Goal: Task Accomplishment & Management: Complete application form

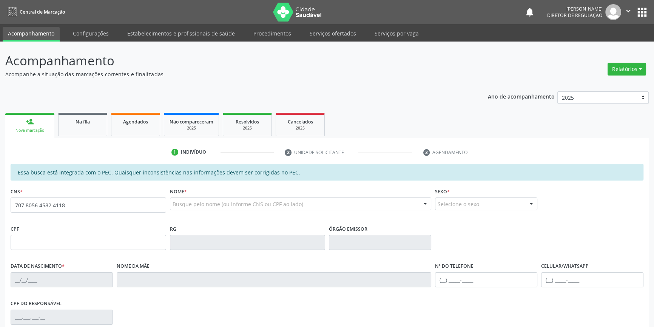
type input "707 8056 4582 4118"
type input "034.847.084-33"
type input "08/01/1978"
type input "Maria da Silva Carvalho"
type input "(87) 98155-0336"
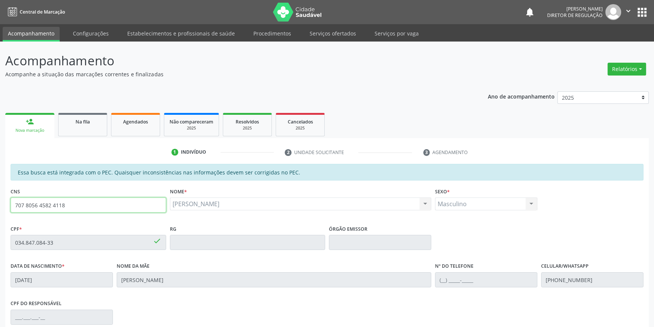
drag, startPoint x: 74, startPoint y: 205, endPoint x: 0, endPoint y: 198, distance: 74.6
click at [0, 198] on div "Acompanhamento Acompanhe a situação das marcações correntes e finalizadas Relat…" at bounding box center [327, 236] width 654 height 389
click at [104, 119] on link "Na fila" at bounding box center [82, 124] width 49 height 23
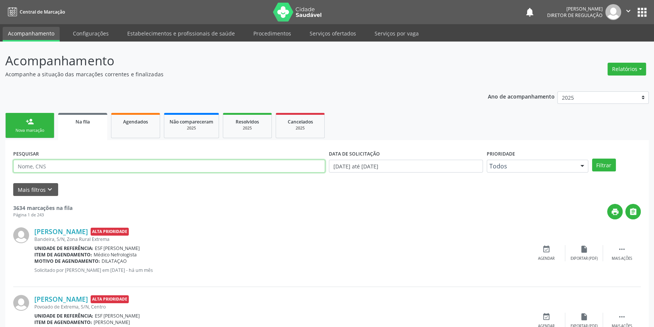
click at [88, 169] on input "text" at bounding box center [169, 166] width 312 height 13
paste input "707 8056 4582 4118"
type input "707 8056 4582 4118"
click at [602, 166] on button "Filtrar" at bounding box center [604, 164] width 24 height 13
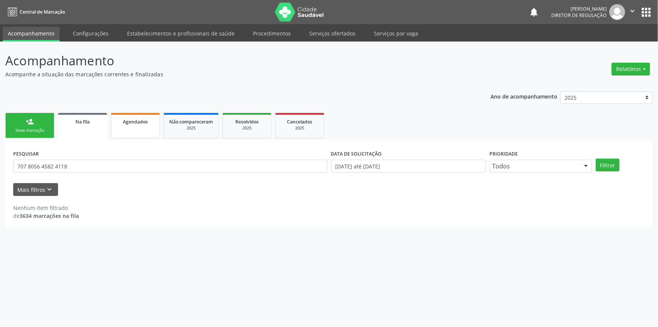
click at [145, 113] on link "Agendados" at bounding box center [135, 125] width 49 height 25
click at [146, 117] on div "Agendados" at bounding box center [136, 121] width 38 height 8
click at [143, 122] on span "Agendados" at bounding box center [135, 121] width 25 height 6
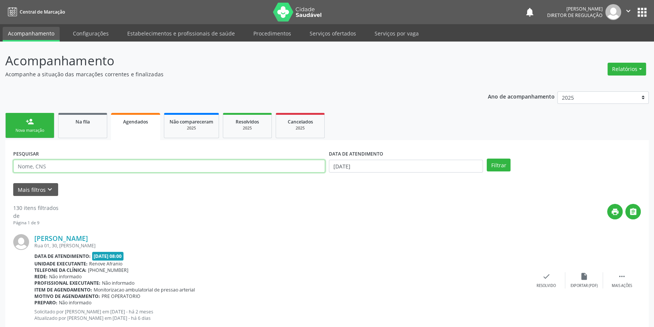
click at [91, 170] on input "text" at bounding box center [169, 166] width 312 height 13
paste input "707 8056 4582 4118"
type input "707 8056 4582 4118"
click at [364, 158] on label "DATA DE ATENDIMENTO" at bounding box center [356, 154] width 54 height 12
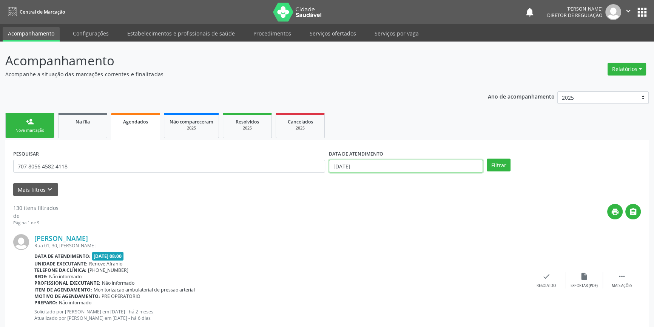
click at [365, 163] on input "11/09/2025" at bounding box center [406, 166] width 154 height 13
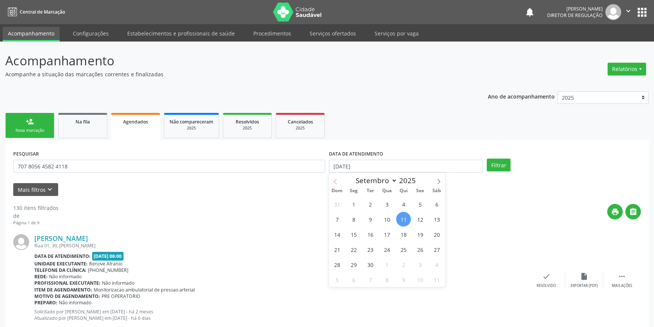
click at [335, 182] on icon at bounding box center [334, 181] width 5 height 5
select select "6"
click at [371, 202] on span "1" at bounding box center [370, 204] width 15 height 15
type input "01/07/2025"
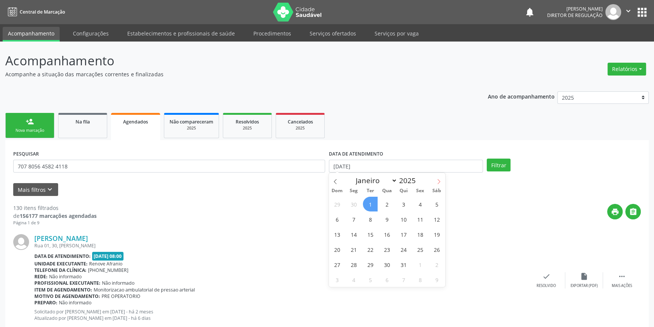
click at [439, 182] on icon at bounding box center [438, 181] width 5 height 5
select select "8"
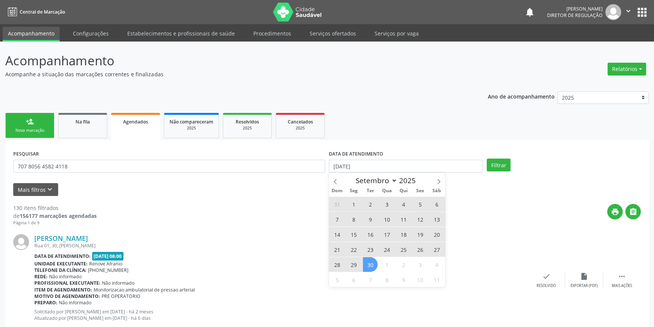
click at [366, 266] on span "30" at bounding box center [370, 264] width 15 height 15
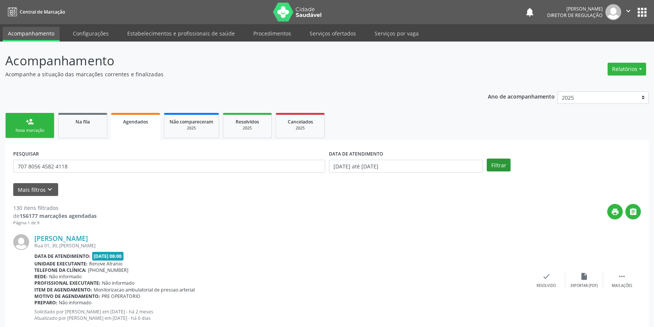
drag, startPoint x: 514, startPoint y: 161, endPoint x: 506, endPoint y: 164, distance: 8.7
click at [513, 162] on div "Filtrar" at bounding box center [564, 164] width 158 height 13
click at [503, 164] on button "Filtrar" at bounding box center [498, 164] width 24 height 13
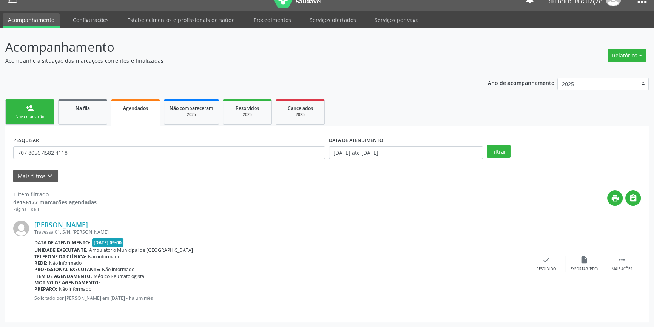
click at [357, 163] on div "DATA DE ATENDIMENTO 01/07/2025 até 30/09/2025" at bounding box center [406, 148] width 158 height 29
click at [360, 155] on input "01/07/2025 até 30/09/2025" at bounding box center [406, 152] width 154 height 13
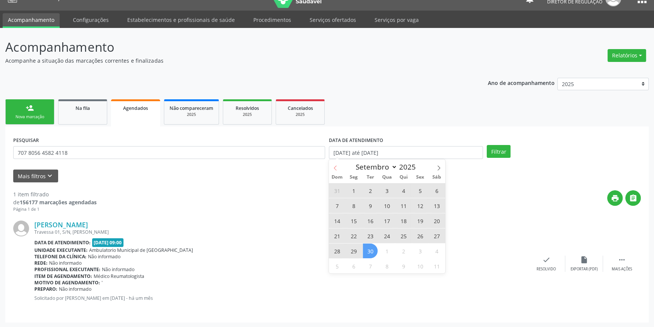
click at [338, 169] on span at bounding box center [335, 165] width 13 height 13
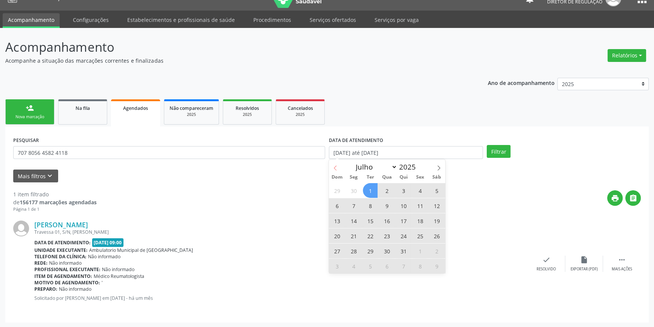
click at [331, 167] on span at bounding box center [335, 165] width 13 height 13
select select "5"
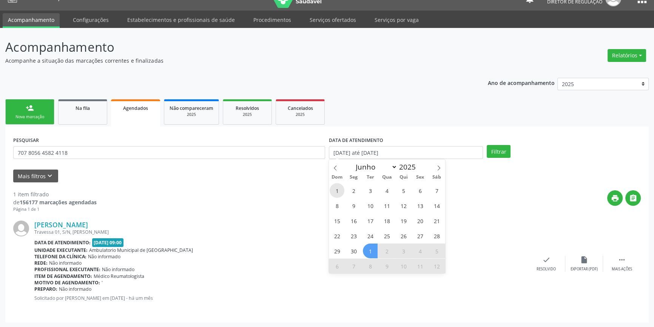
click at [342, 192] on span "1" at bounding box center [336, 190] width 15 height 15
type input "01/06/2025"
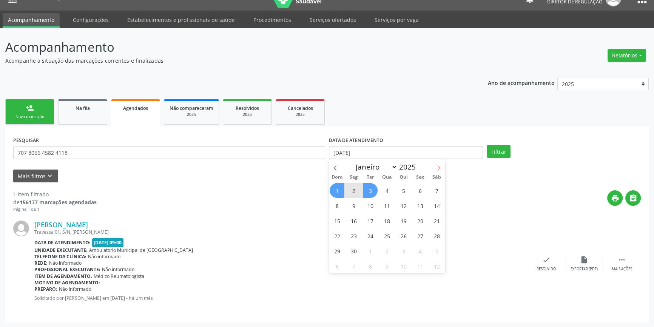
click at [440, 166] on icon at bounding box center [438, 167] width 5 height 5
select select "8"
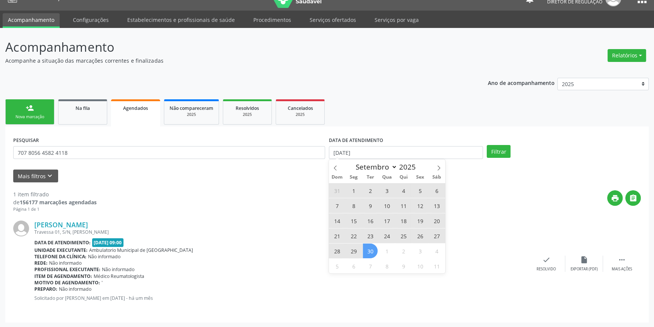
click at [374, 246] on span "30" at bounding box center [370, 250] width 15 height 15
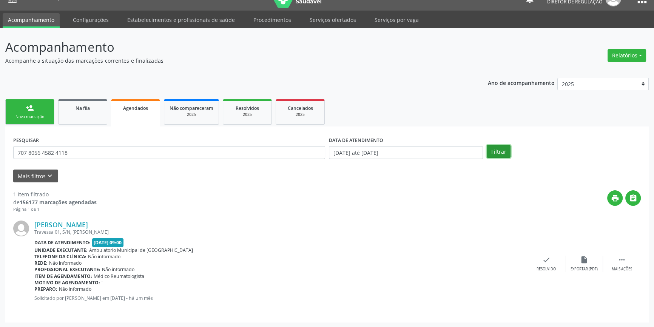
click at [500, 147] on button "Filtrar" at bounding box center [498, 151] width 24 height 13
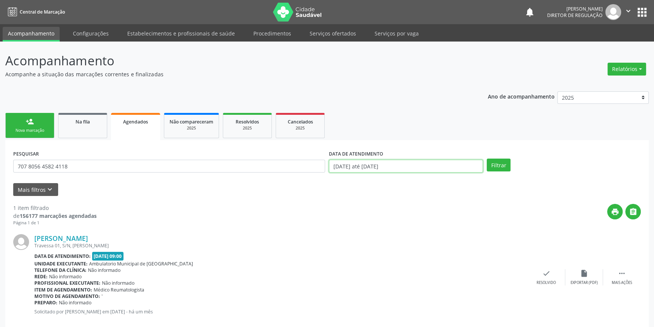
click at [366, 162] on input "01/06/2025 até 30/09/2025" at bounding box center [406, 166] width 154 height 13
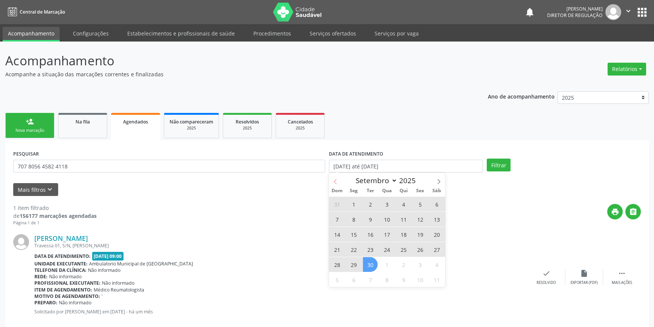
click at [332, 181] on span at bounding box center [335, 179] width 13 height 13
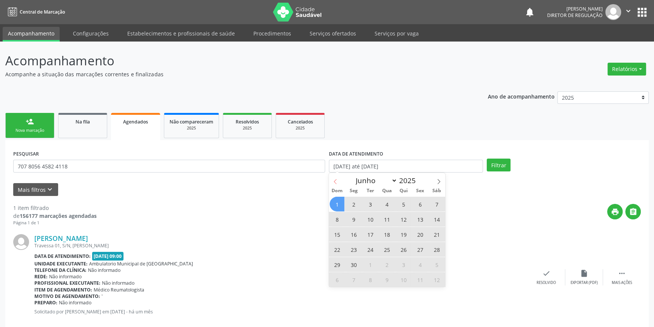
click at [332, 181] on span at bounding box center [335, 179] width 13 height 13
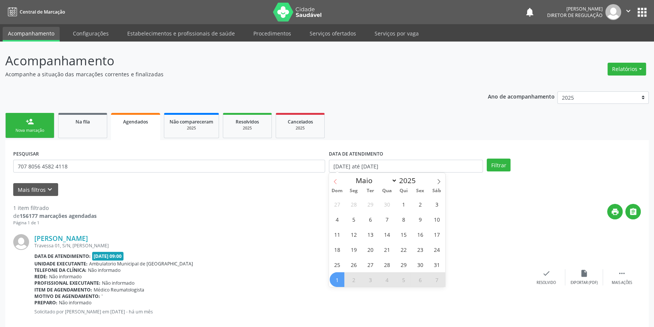
click at [332, 181] on span at bounding box center [335, 179] width 13 height 13
select select "0"
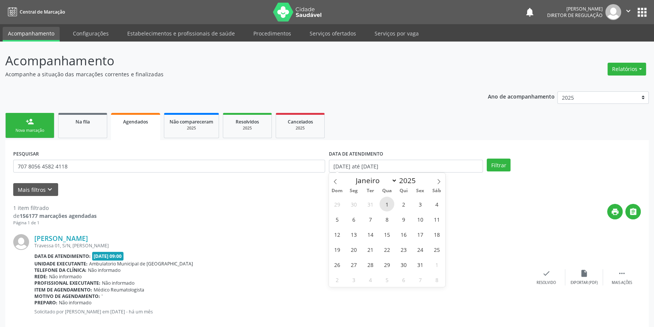
click at [385, 207] on span "1" at bounding box center [386, 204] width 15 height 15
type input "01/01/2025"
click at [435, 180] on span at bounding box center [438, 179] width 13 height 13
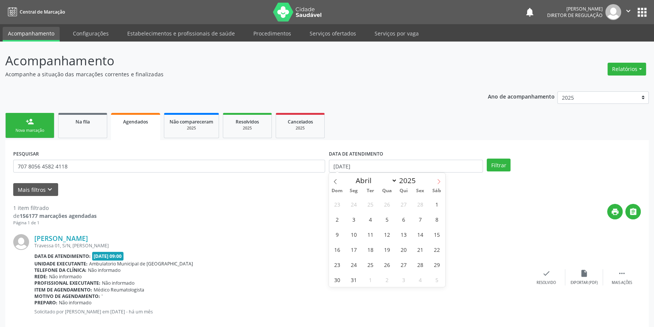
click at [435, 180] on span at bounding box center [438, 179] width 13 height 13
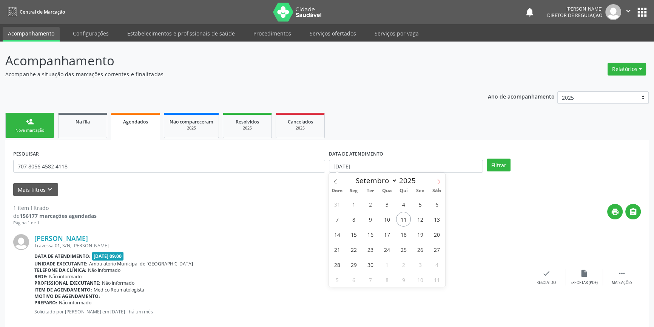
click at [435, 180] on span at bounding box center [438, 179] width 13 height 13
select select "9"
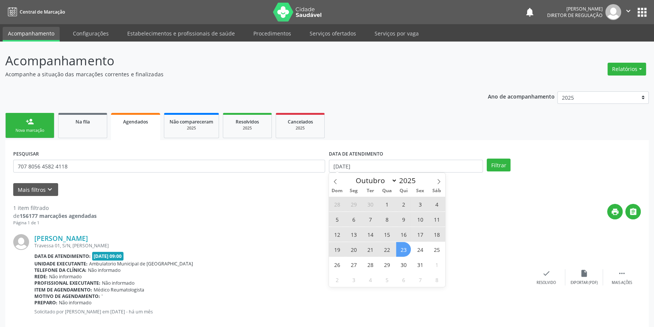
click at [411, 262] on div "28 29 30 1 2 3 4 5 6 7 8 9 10 11 12 13 14 15 16 17 18 19 20 21 22 23 24 25 26 2…" at bounding box center [387, 241] width 116 height 91
click at [418, 261] on span "31" at bounding box center [419, 264] width 15 height 15
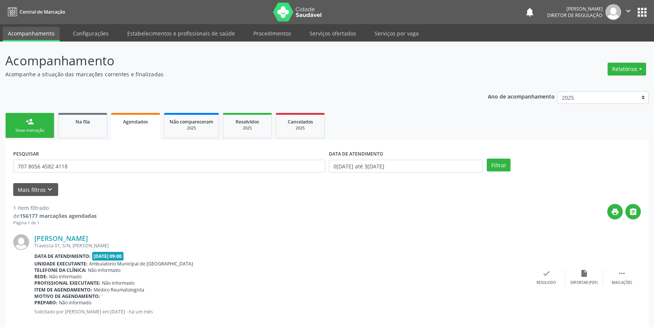
drag, startPoint x: 483, startPoint y: 174, endPoint x: 494, endPoint y: 166, distance: 13.7
click at [483, 174] on div "DATA DE ATENDIMENTO 01/01/2025 até 31/10/2025" at bounding box center [406, 162] width 158 height 29
click at [494, 166] on button "Filtrar" at bounding box center [498, 164] width 24 height 13
click at [37, 128] on div "Nova marcação" at bounding box center [30, 131] width 38 height 6
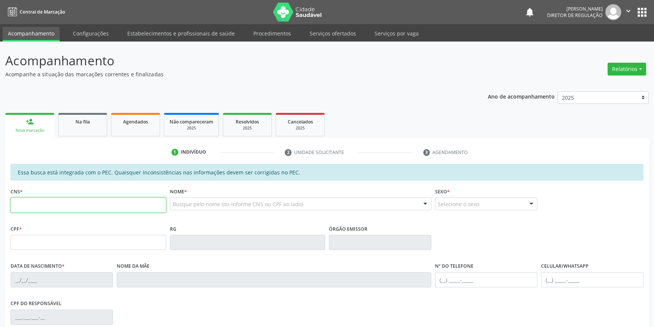
click at [132, 202] on input "text" at bounding box center [88, 204] width 155 height 15
type input "706 4051 0437 2987"
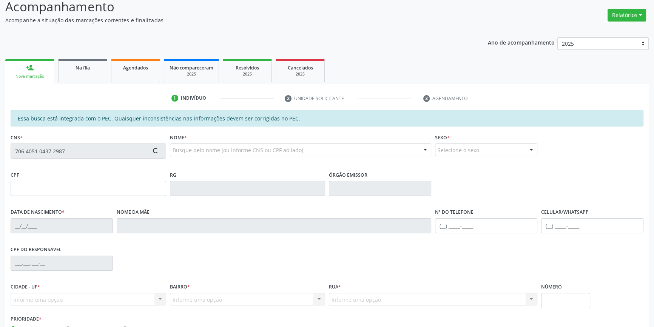
scroll to position [103, 0]
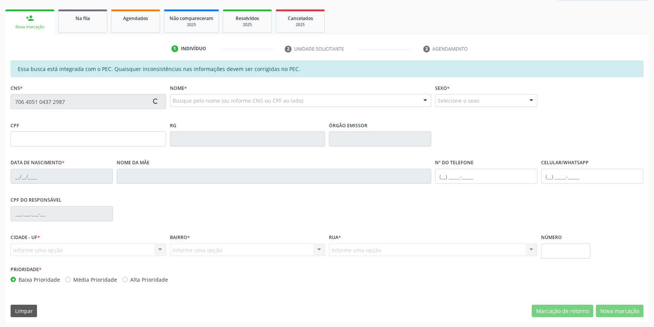
type input "398.261.804-59"
type input "03/06/1965"
type input "Juracy Pereira dos Santos"
type input "(87) 98849-0171"
type input "S/N"
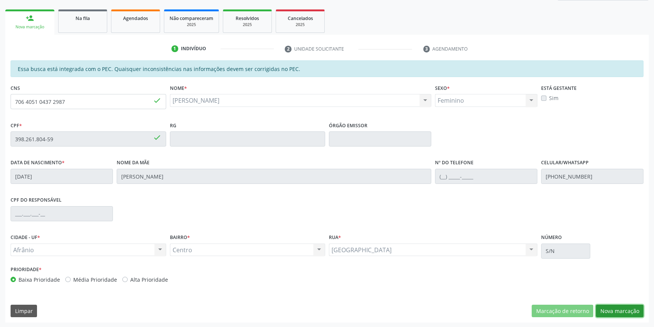
click at [616, 310] on button "Nova marcação" at bounding box center [619, 311] width 48 height 13
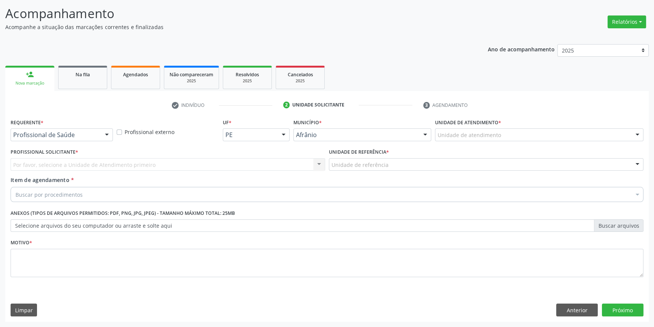
scroll to position [46, 0]
click at [530, 129] on div "Unidade de atendimento" at bounding box center [539, 135] width 208 height 13
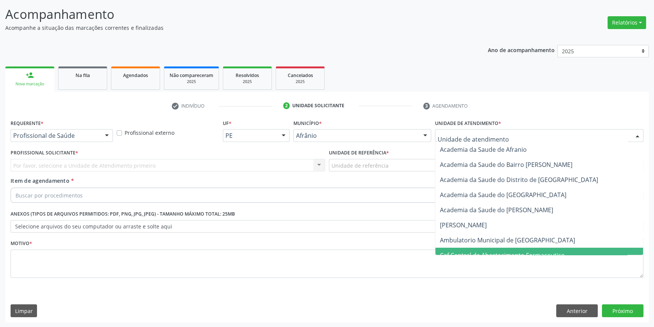
click at [502, 248] on span "Caf Central de Abastecimento Farmaceutico" at bounding box center [539, 255] width 208 height 15
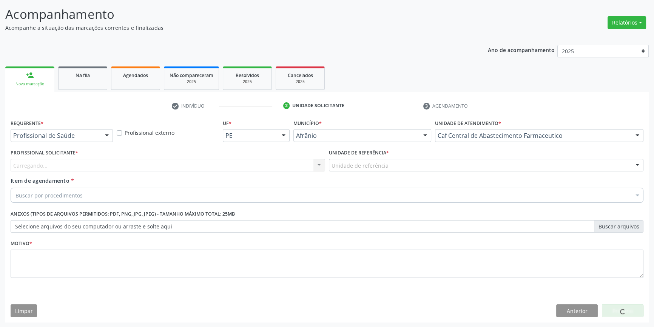
click at [489, 139] on div "Caf Central de Abastecimento Farmaceutico" at bounding box center [539, 135] width 208 height 13
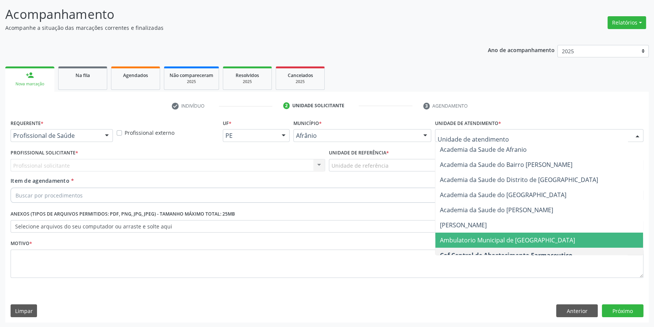
click at [474, 239] on span "Ambulatorio Municipal de [GEOGRAPHIC_DATA]" at bounding box center [507, 240] width 135 height 8
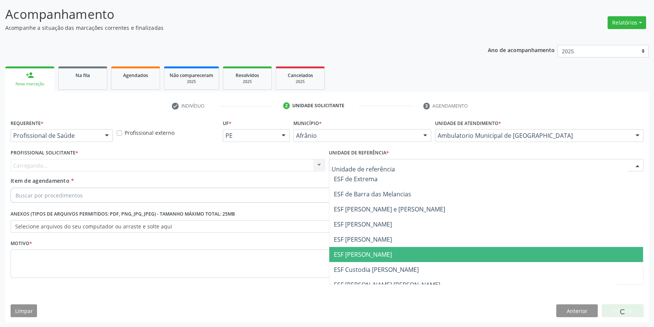
click at [379, 249] on span "ESF [PERSON_NAME]" at bounding box center [486, 254] width 314 height 15
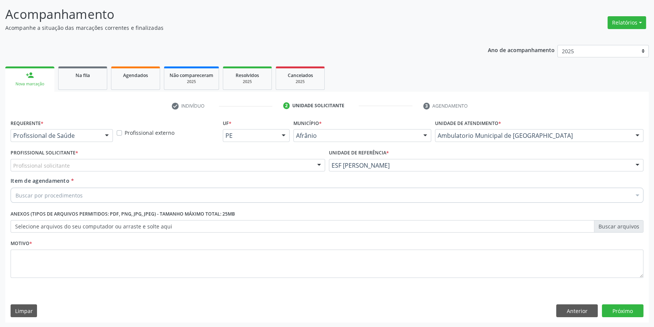
click at [271, 169] on div "Profissional solicitante" at bounding box center [168, 165] width 314 height 13
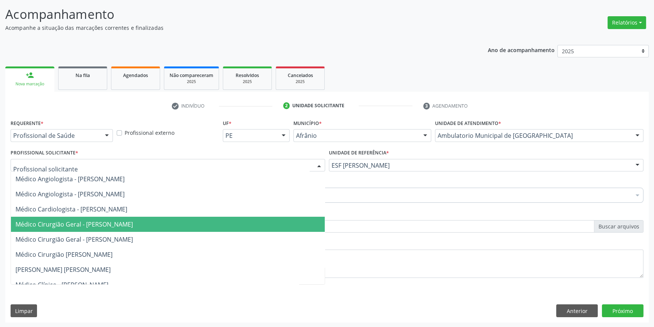
click at [133, 224] on span "Médico Cirurgião Geral - [PERSON_NAME]" at bounding box center [73, 224] width 117 height 8
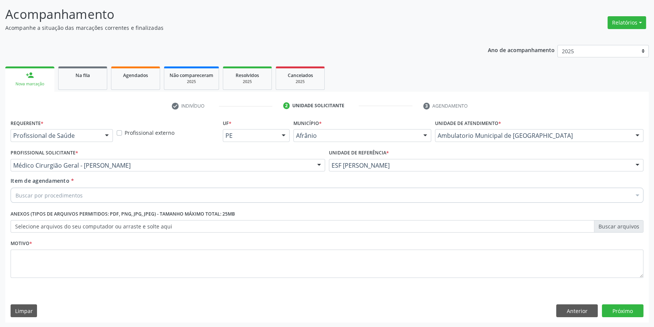
click at [126, 194] on div "Buscar por procedimentos" at bounding box center [327, 195] width 632 height 15
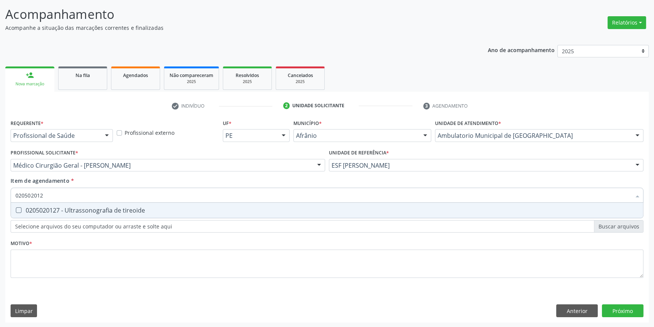
type input "0205020127"
click at [119, 205] on span "0205020127 - Ultrassonografia de tireoide" at bounding box center [327, 210] width 632 height 15
checkbox tireoide "true"
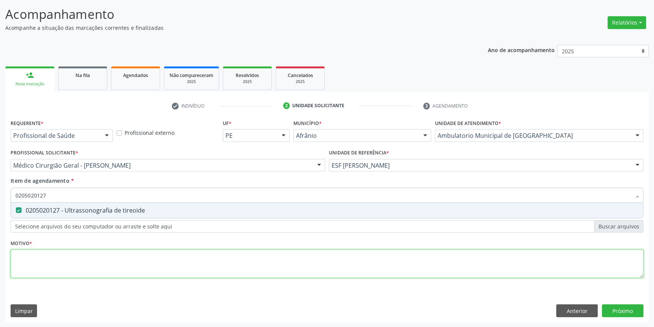
click at [106, 265] on div "Requerente * Profissional de Saúde Profissional de Saúde Paciente Nenhum result…" at bounding box center [327, 202] width 632 height 171
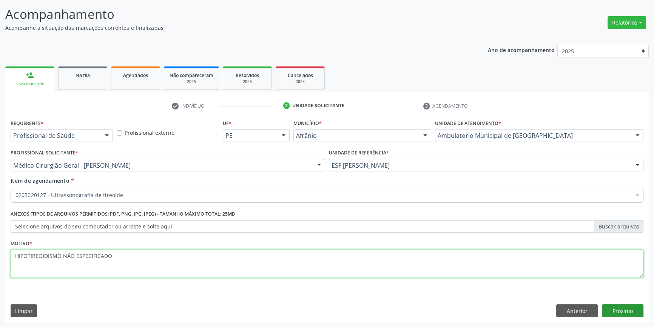
type textarea "HIPOTIREOIDISMO NÃO ESPECIFICADO"
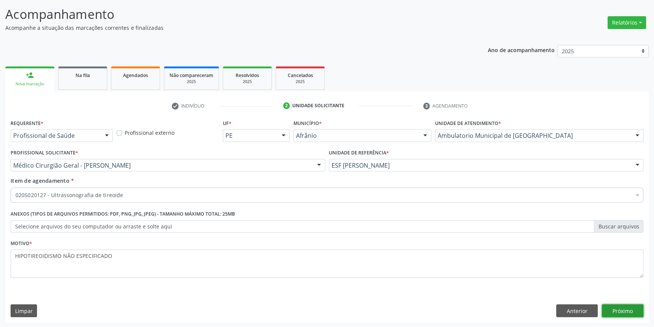
click at [629, 312] on button "Próximo" at bounding box center [622, 310] width 42 height 13
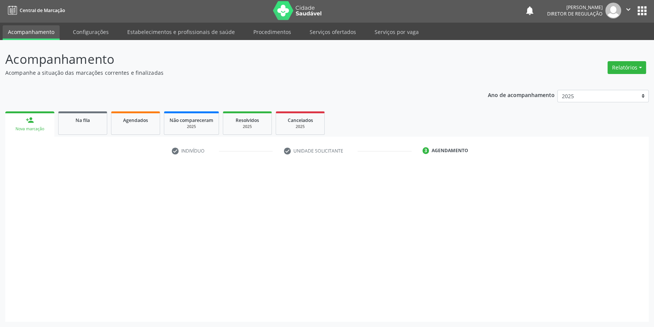
scroll to position [1, 0]
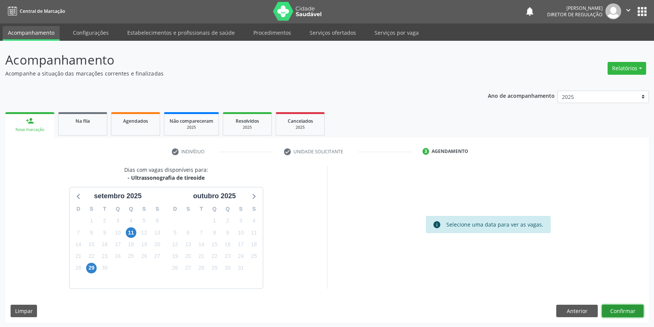
click at [618, 307] on button "Confirmar" at bounding box center [622, 311] width 42 height 13
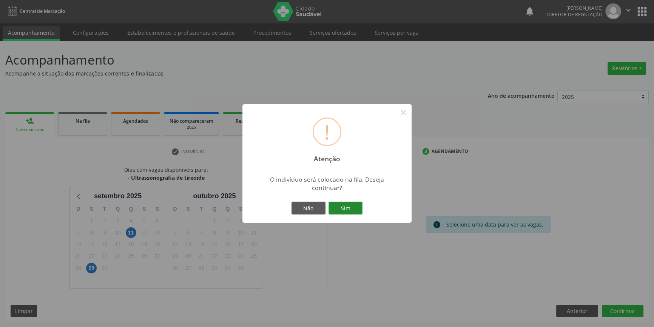
click at [351, 204] on button "Sim" at bounding box center [345, 207] width 34 height 13
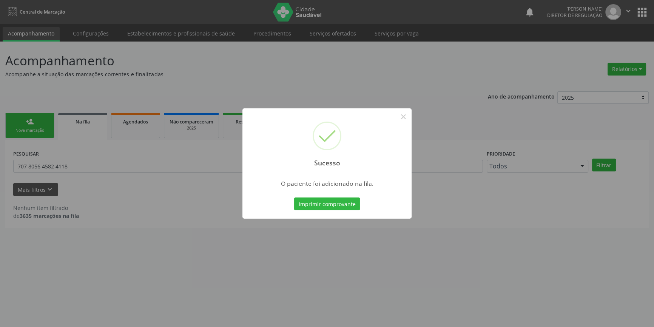
scroll to position [0, 0]
click at [410, 117] on button "×" at bounding box center [405, 116] width 13 height 13
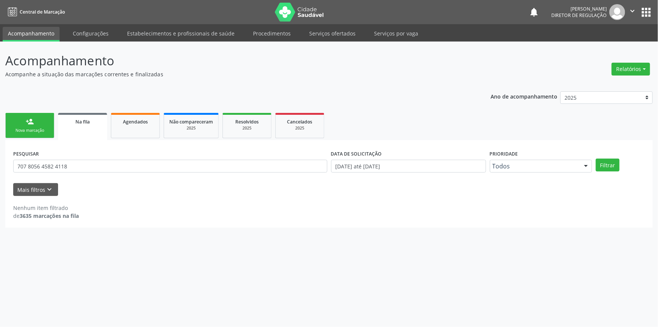
click at [20, 128] on div "Nova marcação" at bounding box center [30, 131] width 38 height 6
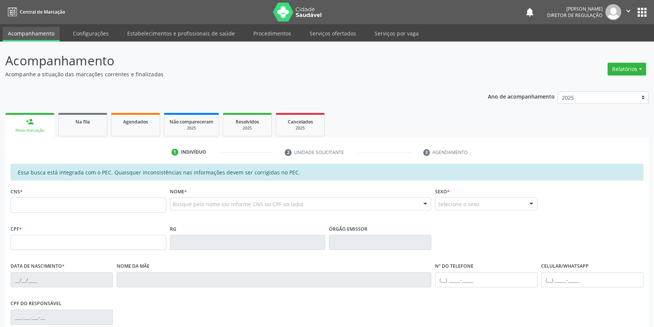
click at [40, 195] on div "CNS *" at bounding box center [88, 199] width 155 height 27
click at [40, 198] on input "text" at bounding box center [88, 204] width 155 height 15
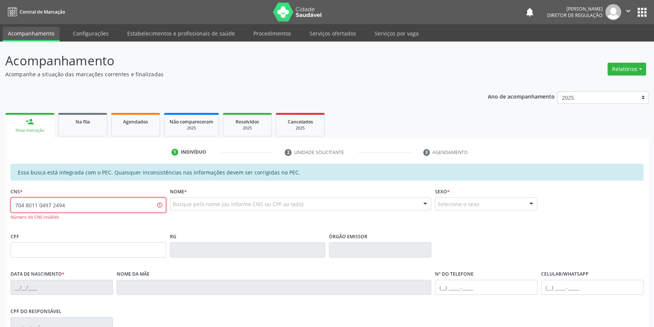
drag, startPoint x: 85, startPoint y: 204, endPoint x: 0, endPoint y: 196, distance: 85.6
click at [0, 196] on div "Acompanhamento Acompanhe a situação das marcações correntes e finalizadas Relat…" at bounding box center [327, 240] width 654 height 397
type input "704 8010 4972 4941"
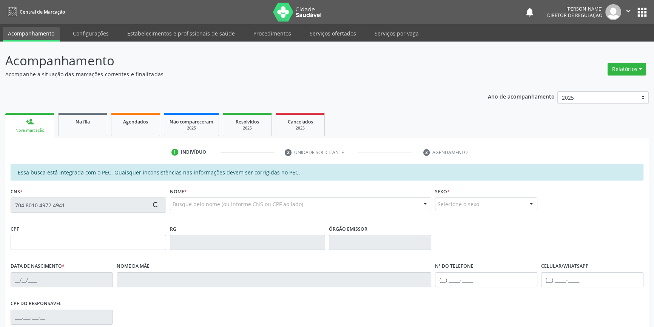
type input "113.700.014-79"
type input "07/08/2001"
type input "Kaciana Martins de Lima Alves"
type input "(87) 98843-4943"
type input "S/N"
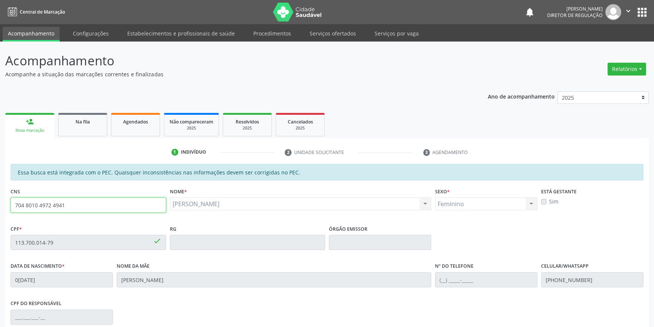
drag, startPoint x: 136, startPoint y: 209, endPoint x: 0, endPoint y: 211, distance: 136.2
click at [0, 211] on div "Acompanhamento Acompanhe a situação das marcações correntes e finalizadas Relat…" at bounding box center [327, 236] width 654 height 389
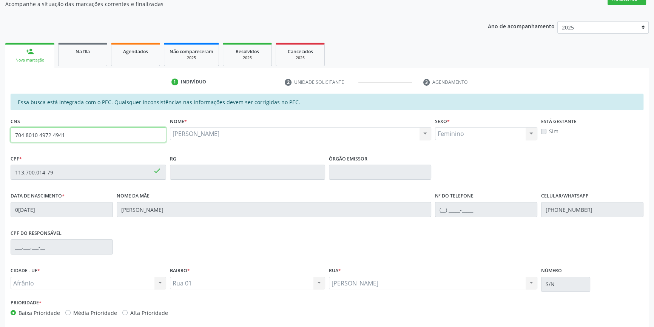
scroll to position [103, 0]
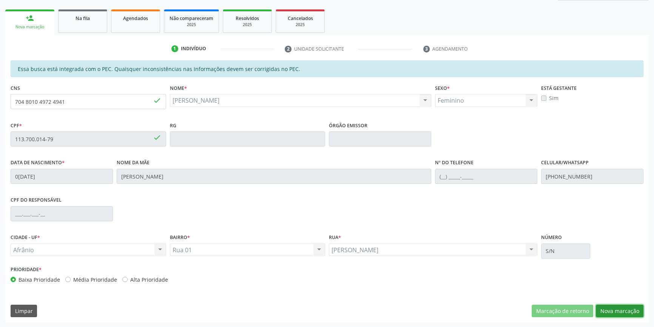
click at [613, 305] on button "Nova marcação" at bounding box center [619, 311] width 48 height 13
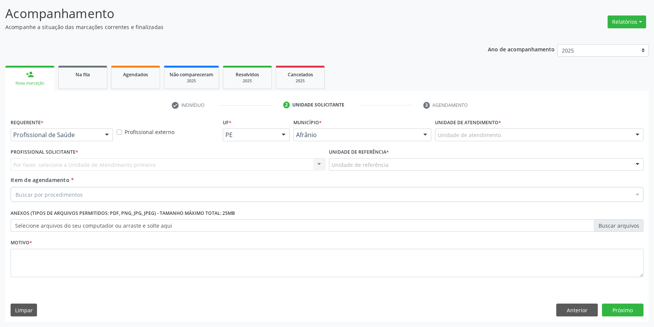
scroll to position [46, 0]
click at [490, 140] on div "Unidade de atendimento" at bounding box center [539, 135] width 208 height 13
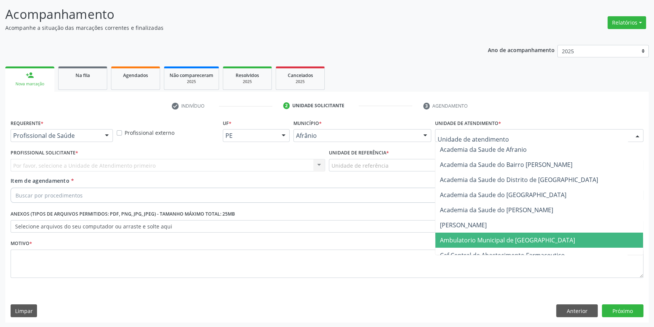
click at [480, 234] on span "Ambulatorio Municipal de [GEOGRAPHIC_DATA]" at bounding box center [539, 239] width 208 height 15
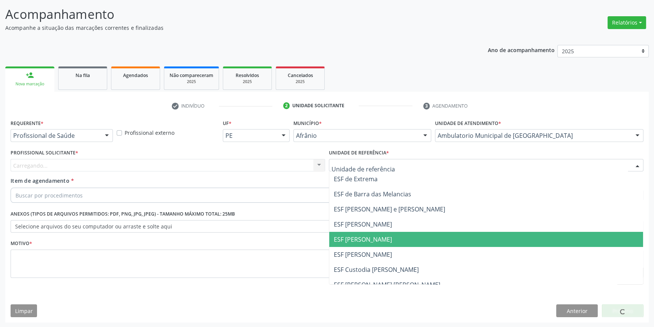
drag, startPoint x: 384, startPoint y: 245, endPoint x: 282, endPoint y: 194, distance: 113.7
click at [384, 245] on span "ESF [PERSON_NAME]" at bounding box center [486, 239] width 314 height 15
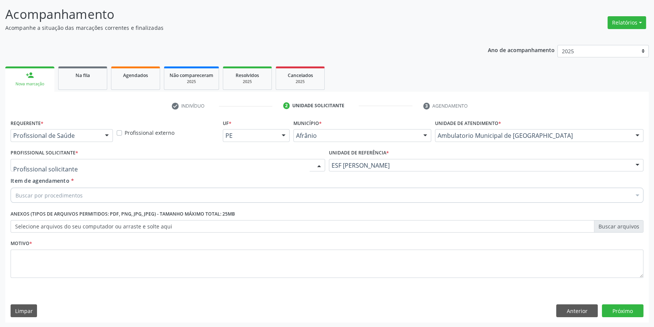
click at [237, 170] on div at bounding box center [168, 165] width 314 height 13
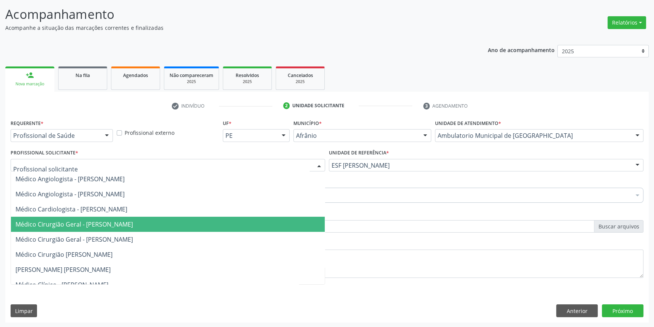
click at [133, 221] on span "Médico Cirurgião Geral - [PERSON_NAME]" at bounding box center [73, 224] width 117 height 8
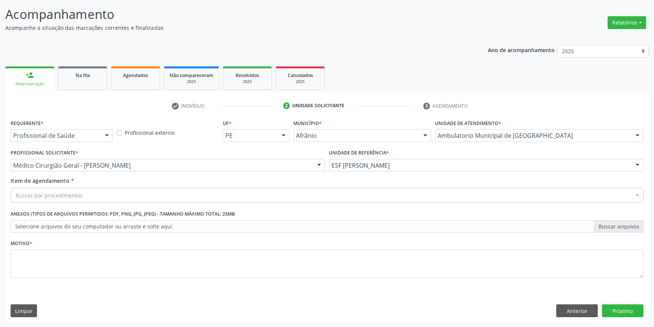
click at [94, 191] on div "Buscar por procedimentos" at bounding box center [327, 195] width 632 height 15
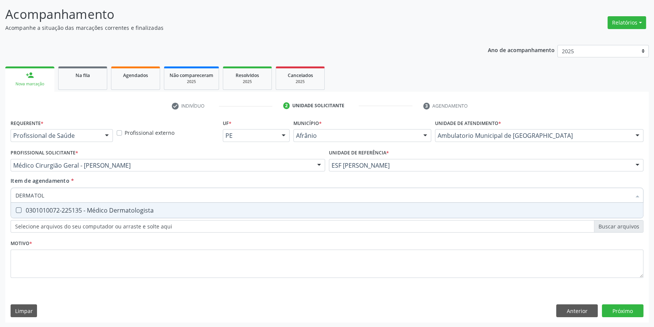
type input "DERMATOLO"
click at [104, 204] on span "0301010072-225135 - Médico Dermatologista" at bounding box center [327, 210] width 632 height 15
checkbox Dermatologista "true"
click at [93, 248] on div "Requerente * Profissional de Saúde Profissional de Saúde Paciente Nenhum result…" at bounding box center [327, 202] width 632 height 171
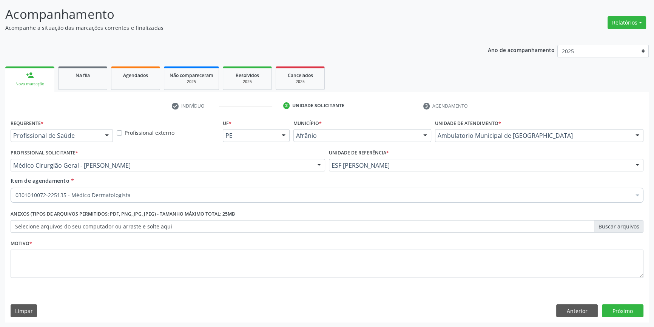
click at [93, 248] on div "0301010072-225135 - Médico Dermatologista" at bounding box center [326, 251] width 623 height 6
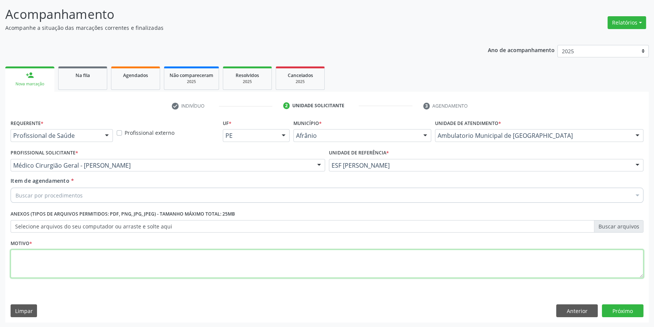
click at [90, 255] on textarea at bounding box center [327, 263] width 632 height 29
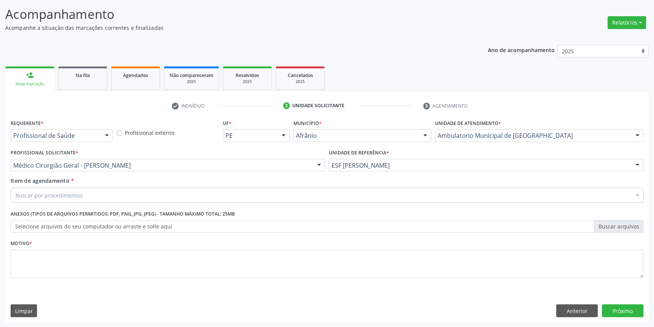
click at [92, 193] on div "Buscar por procedimentos" at bounding box center [327, 195] width 632 height 15
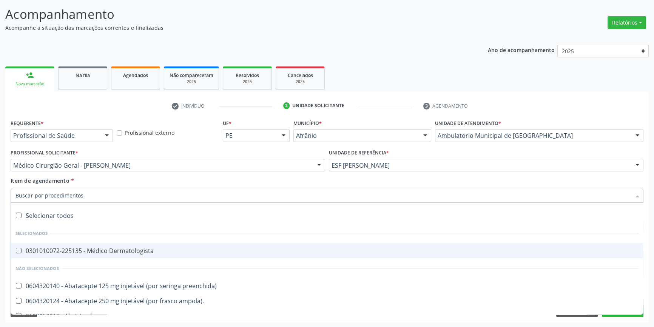
click at [94, 244] on span "0301010072-225135 - Médico Dermatologista" at bounding box center [327, 250] width 632 height 15
checkbox Dermatologista "true"
click at [92, 172] on div "Profissional Solicitante * Médico Cirurgião Geral - Bruno Saraiva Bezerra Medra…" at bounding box center [168, 161] width 318 height 29
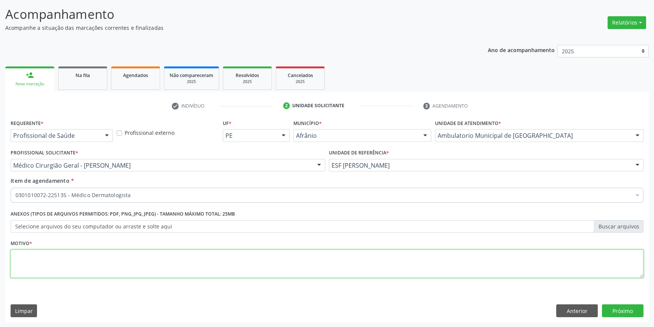
click at [122, 271] on textarea at bounding box center [327, 263] width 632 height 29
type textarea "'"
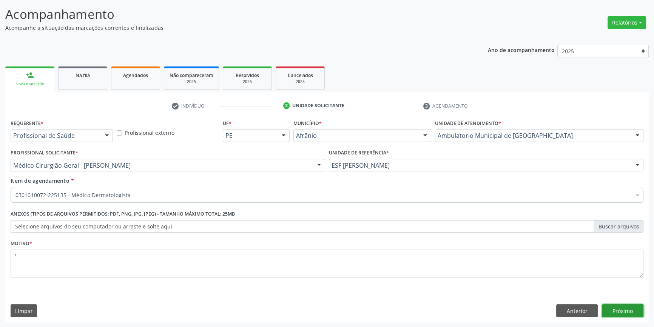
click at [611, 313] on button "Próximo" at bounding box center [622, 310] width 42 height 13
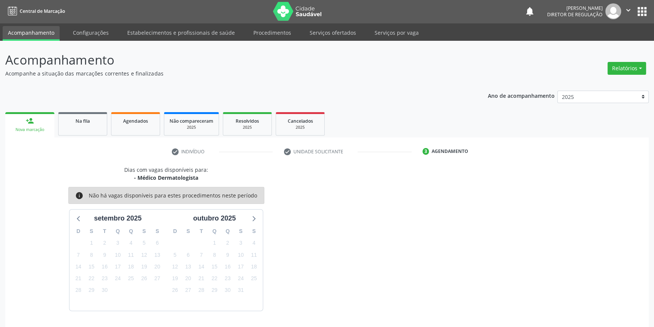
scroll to position [23, 0]
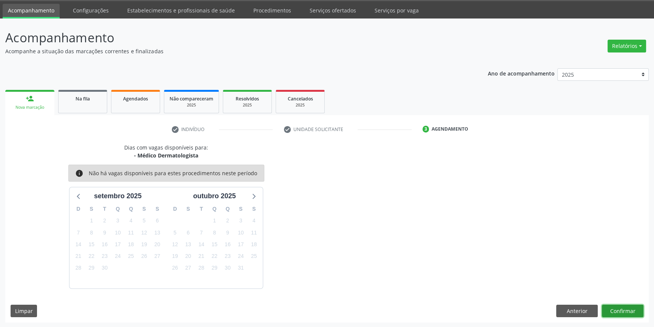
click at [609, 309] on button "Confirmar" at bounding box center [622, 311] width 42 height 13
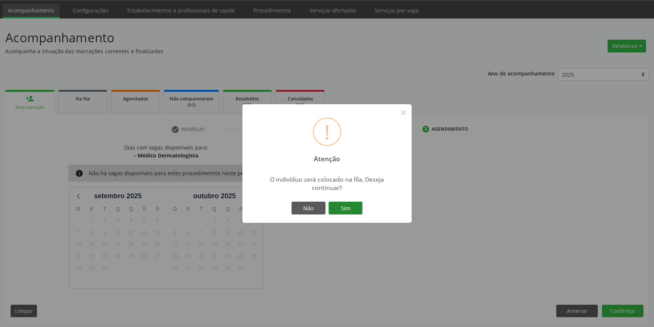
click at [351, 208] on button "Sim" at bounding box center [345, 207] width 34 height 13
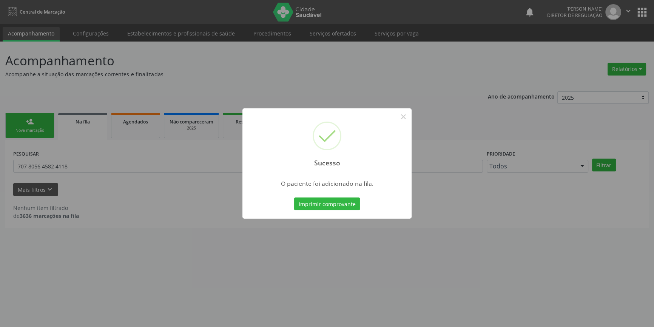
scroll to position [0, 0]
click at [403, 113] on button "×" at bounding box center [405, 116] width 13 height 13
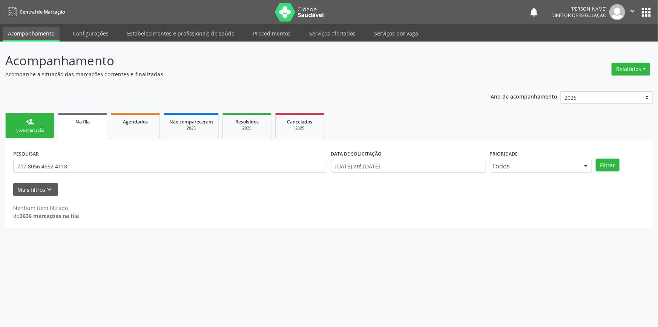
click at [19, 127] on link "person_add Nova marcação" at bounding box center [29, 125] width 49 height 25
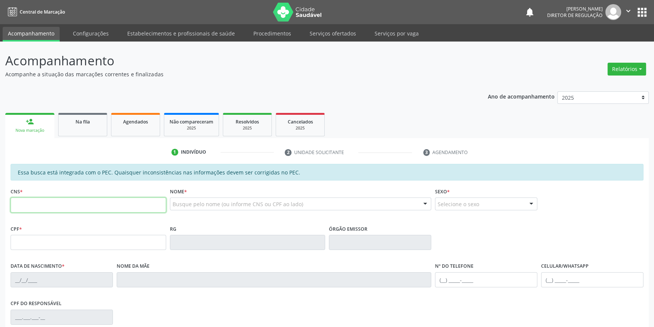
click at [79, 208] on input "text" at bounding box center [88, 204] width 155 height 15
paste input "704 8010 4972 4941"
type input "704 8010 4972 4941"
type input "113.700.014-79"
type input "07/08/2001"
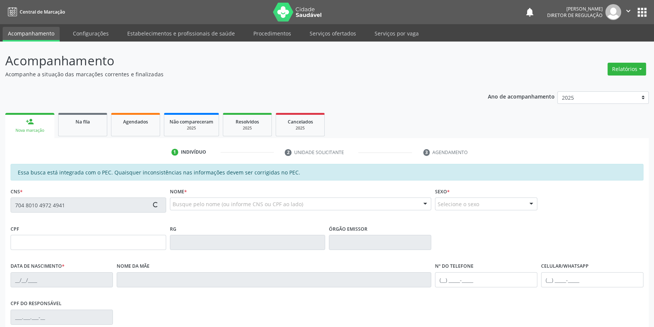
type input "Kaciana Martins de Lima Alves"
type input "(87) 98843-4943"
type input "S/N"
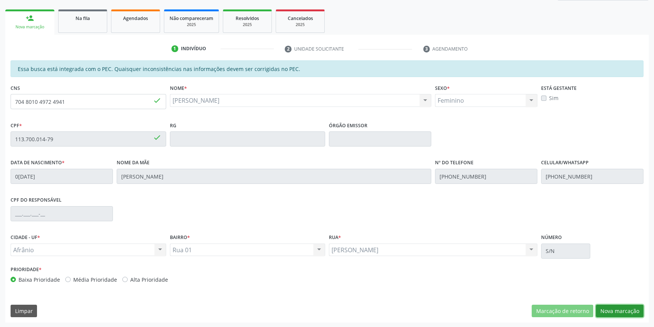
click at [612, 310] on button "Nova marcação" at bounding box center [619, 311] width 48 height 13
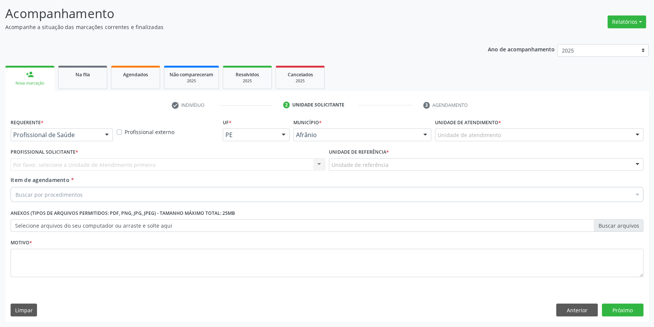
scroll to position [46, 0]
click at [476, 140] on div "Unidade de atendimento" at bounding box center [539, 135] width 208 height 13
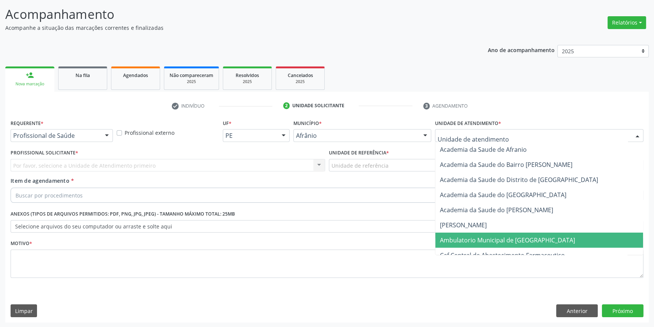
click at [480, 237] on span "Ambulatorio Municipal de [GEOGRAPHIC_DATA]" at bounding box center [507, 240] width 135 height 8
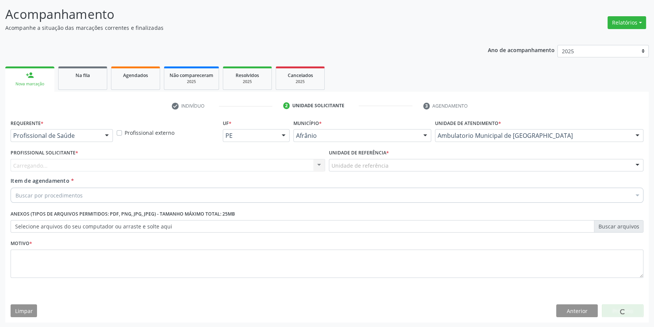
click at [361, 159] on div "Unidade de referência" at bounding box center [486, 165] width 314 height 13
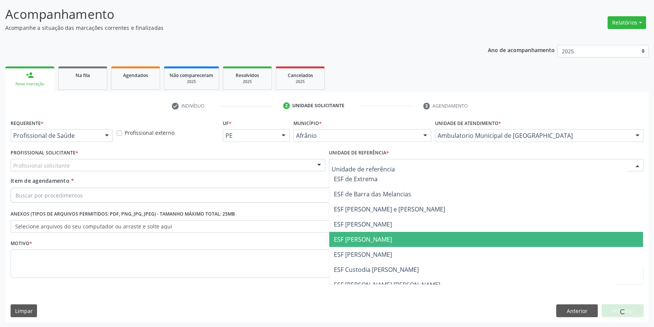
click at [370, 237] on span "ESF [PERSON_NAME]" at bounding box center [363, 239] width 58 height 8
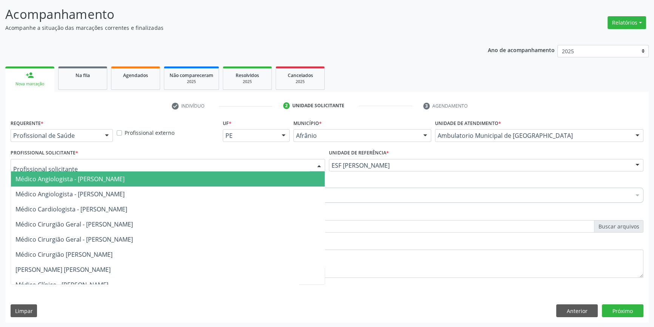
drag, startPoint x: 265, startPoint y: 169, endPoint x: 257, endPoint y: 166, distance: 9.5
click at [257, 166] on div at bounding box center [168, 165] width 314 height 13
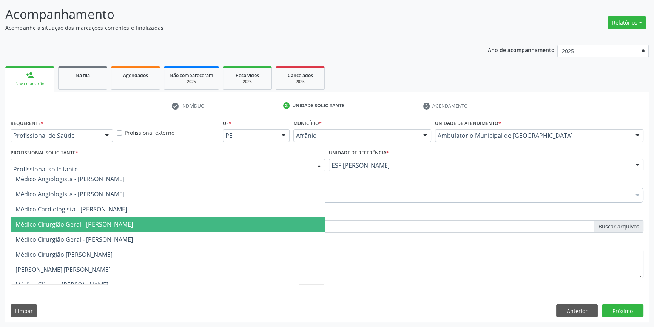
click at [133, 220] on span "Médico Cirurgião Geral - [PERSON_NAME]" at bounding box center [73, 224] width 117 height 8
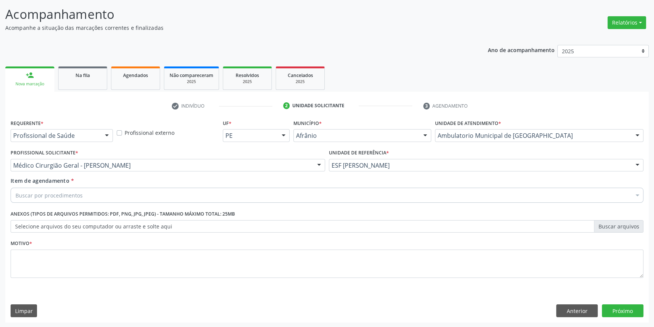
click at [102, 193] on div "Buscar por procedimentos" at bounding box center [327, 195] width 632 height 15
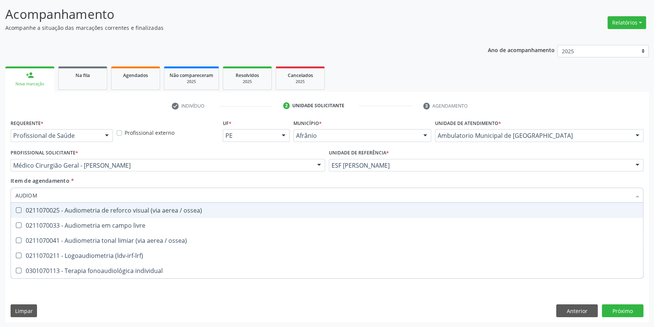
type input "AUDIOME"
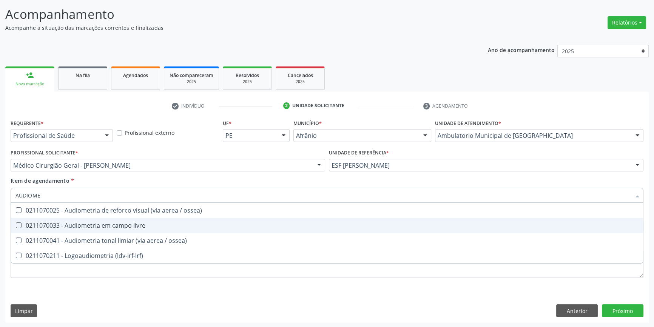
click at [112, 223] on div "0211070033 - Audiometria em campo livre" at bounding box center [326, 225] width 623 height 6
checkbox livre "true"
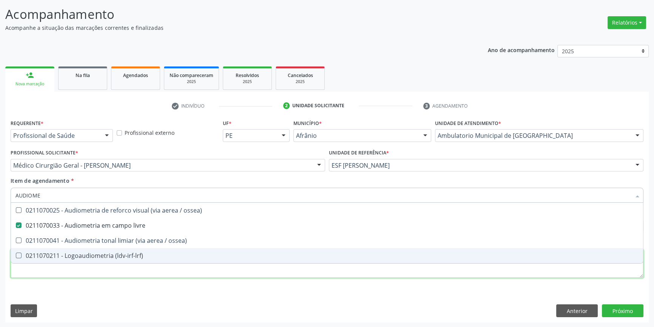
click at [113, 276] on div "Requerente * Profissional de Saúde Profissional de Saúde Paciente Nenhum result…" at bounding box center [327, 202] width 632 height 171
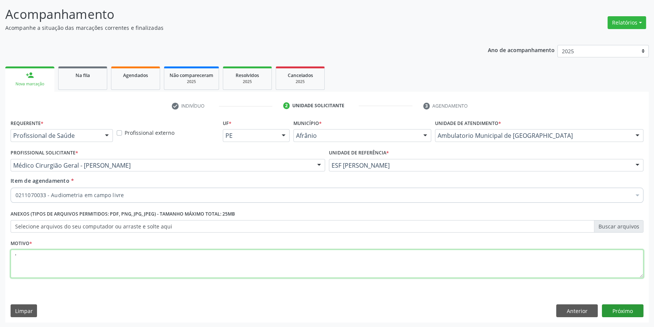
type textarea "'"
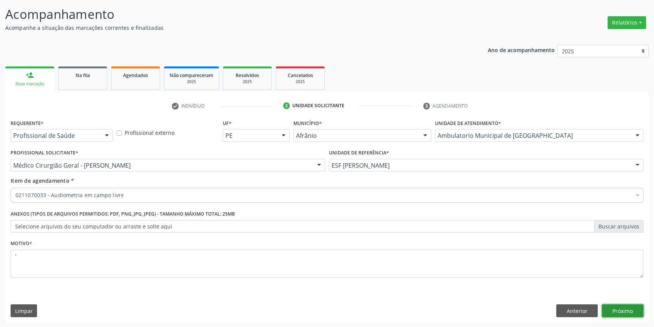
click at [617, 308] on button "Próximo" at bounding box center [622, 310] width 42 height 13
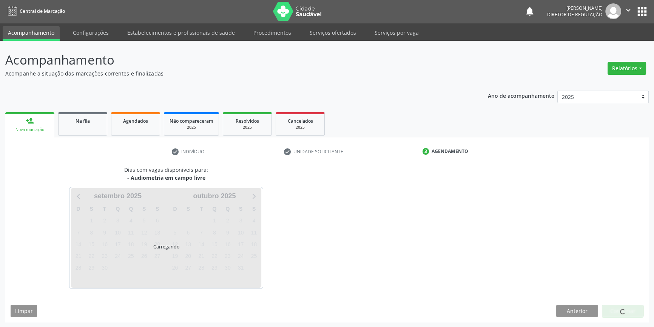
scroll to position [23, 0]
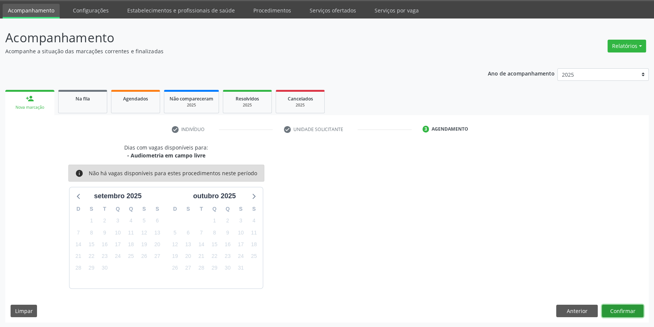
click at [621, 306] on button "Confirmar" at bounding box center [622, 311] width 42 height 13
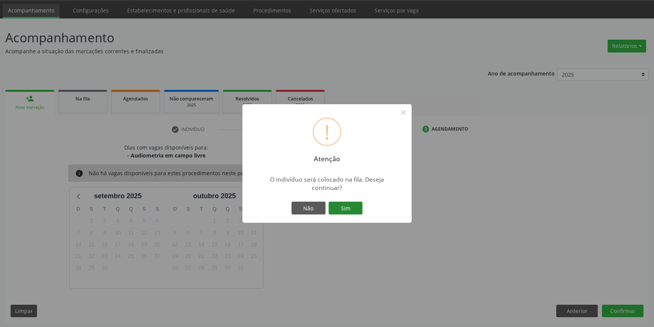
click at [357, 206] on button "Sim" at bounding box center [345, 207] width 34 height 13
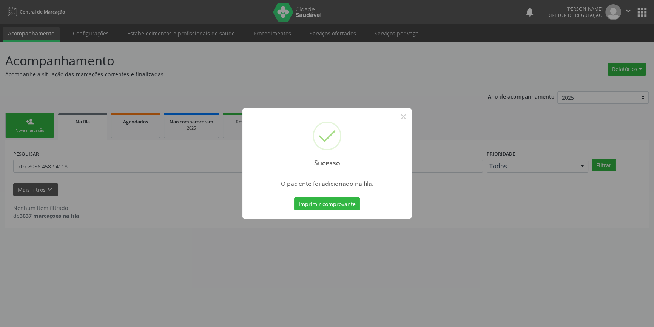
scroll to position [0, 0]
click at [405, 114] on button "×" at bounding box center [405, 116] width 13 height 13
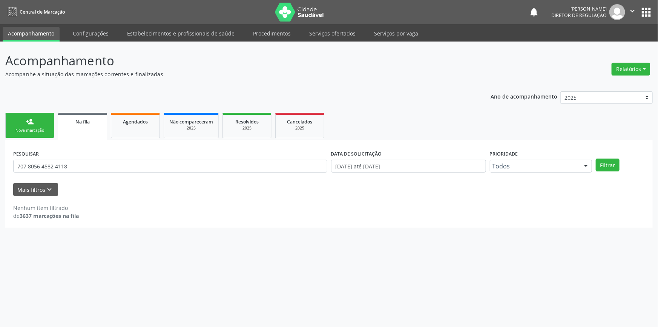
click at [25, 128] on div "Nova marcação" at bounding box center [30, 131] width 38 height 6
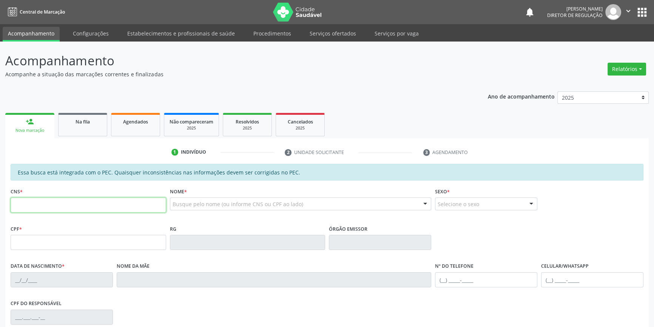
click at [62, 201] on input "text" at bounding box center [88, 204] width 155 height 15
type input "702 4060 8362 9524"
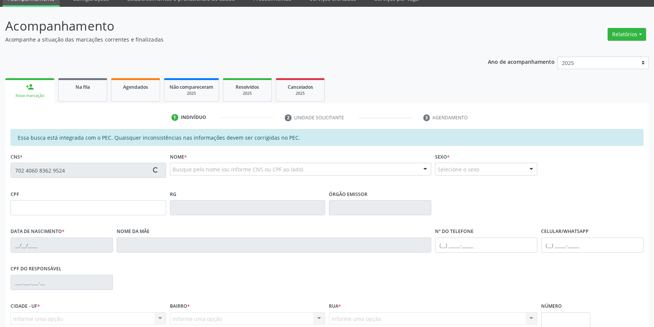
scroll to position [103, 0]
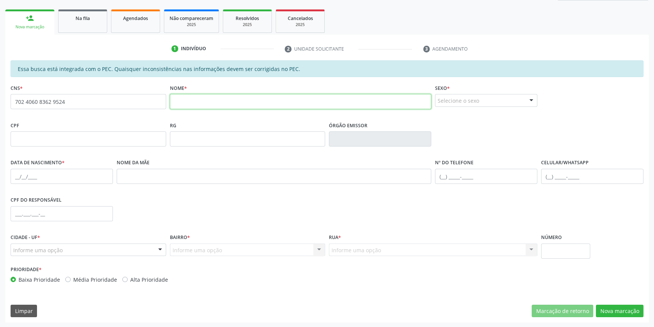
click at [220, 98] on input "text" at bounding box center [300, 101] width 261 height 15
paste input "Jose de Souza Rodrigues"
type input "Jose de Souza Rodrigues"
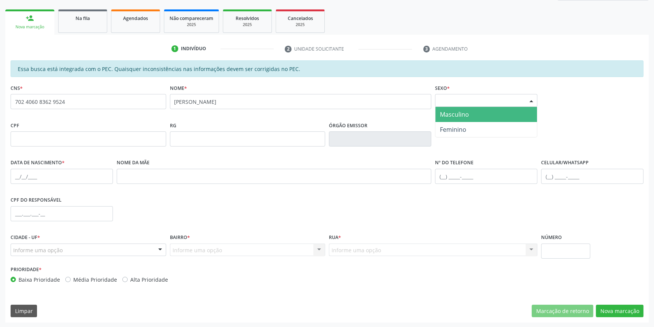
click at [462, 117] on span "Masculino" at bounding box center [454, 114] width 29 height 8
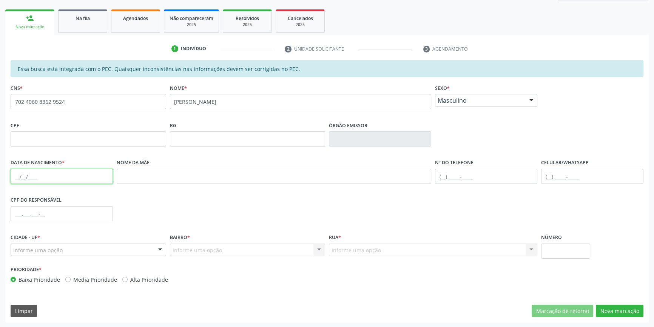
click at [12, 176] on input "text" at bounding box center [62, 176] width 102 height 15
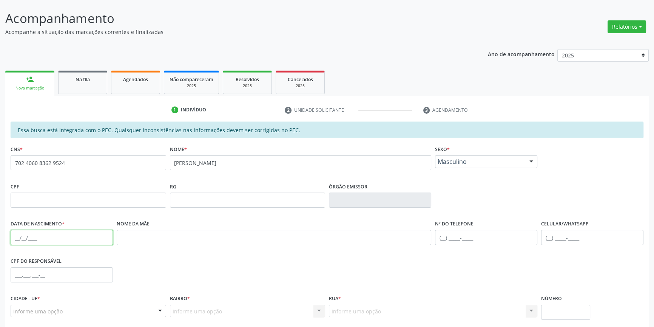
scroll to position [0, 0]
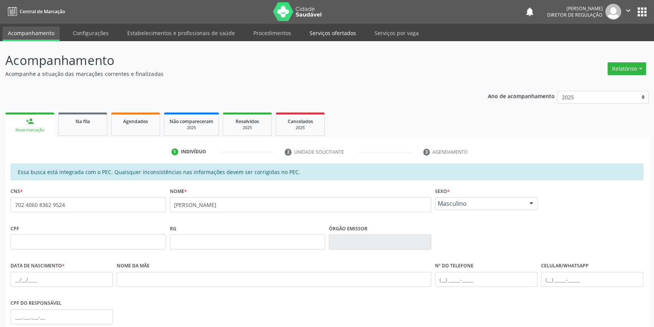
click at [345, 35] on link "Serviços ofertados" at bounding box center [332, 32] width 57 height 13
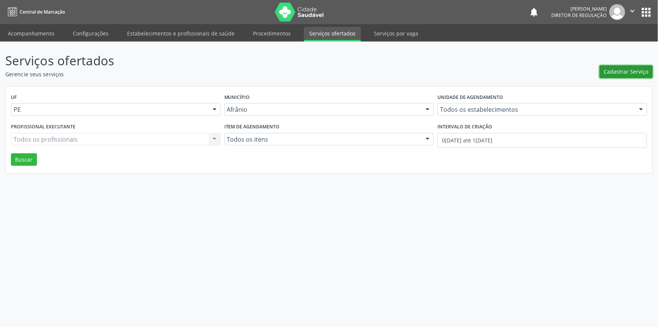
click at [628, 69] on span "Cadastrar Serviço" at bounding box center [626, 72] width 45 height 8
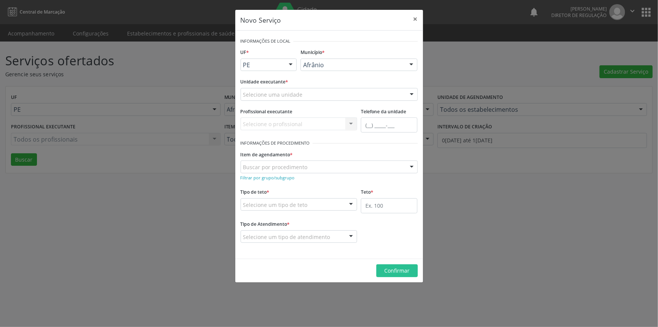
click at [318, 103] on div "Unidade executante * Selecione uma unidade Academia da Saude de Afranio Academi…" at bounding box center [329, 90] width 181 height 29
click at [316, 96] on div "Selecione uma unidade" at bounding box center [329, 94] width 177 height 13
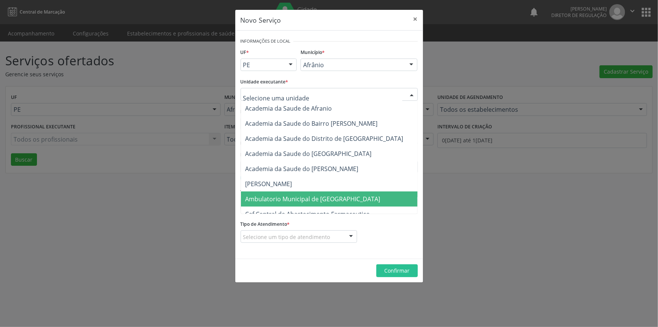
click at [305, 196] on span "Ambulatorio Municipal de [GEOGRAPHIC_DATA]" at bounding box center [313, 199] width 135 height 8
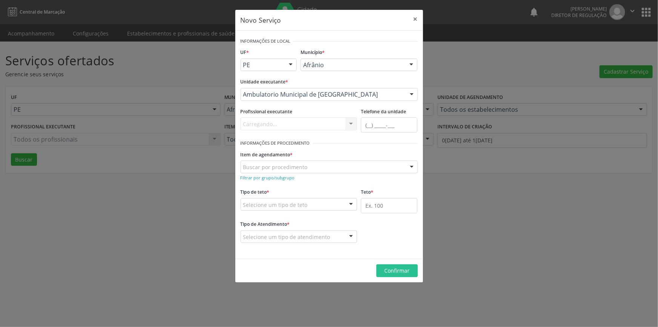
click at [295, 162] on div "Buscar por procedimento" at bounding box center [329, 166] width 177 height 13
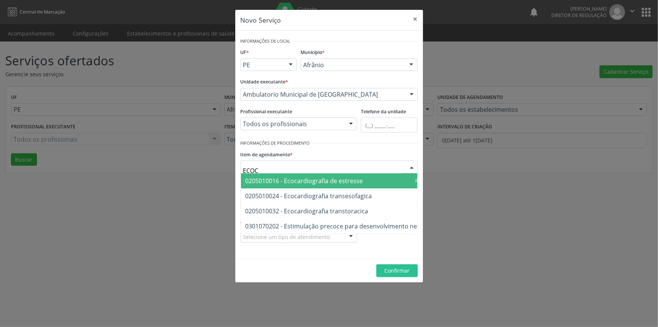
type input "ECOCA"
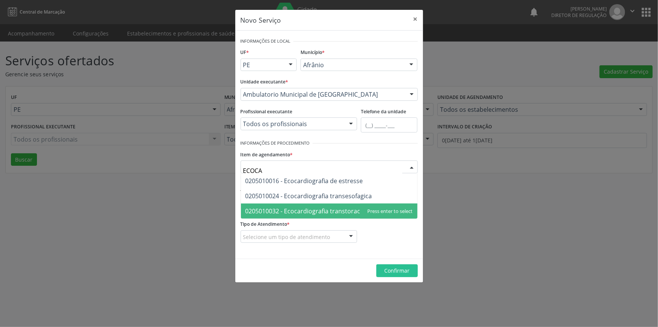
click at [328, 213] on span "0205010032 - Ecocardiografia transtoracica" at bounding box center [307, 211] width 123 height 8
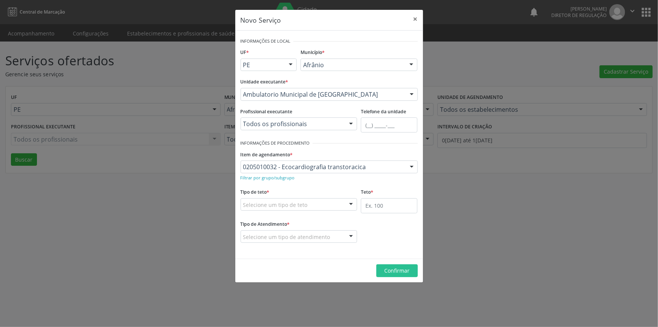
click at [307, 203] on div "Selecione um tipo de teto" at bounding box center [299, 204] width 117 height 13
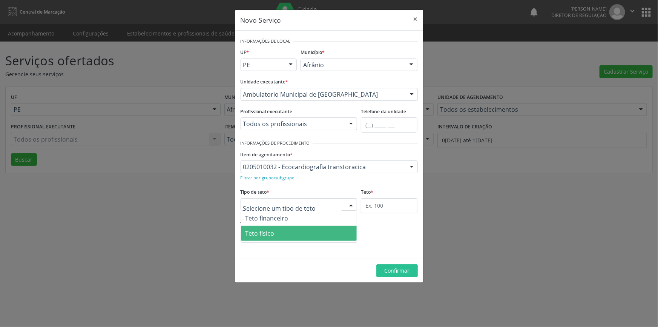
click at [293, 234] on span "Teto físico" at bounding box center [299, 233] width 116 height 15
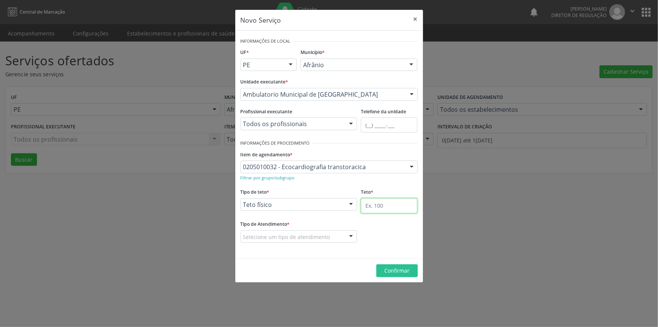
click at [385, 198] on input "text" at bounding box center [389, 205] width 57 height 15
type input "1"
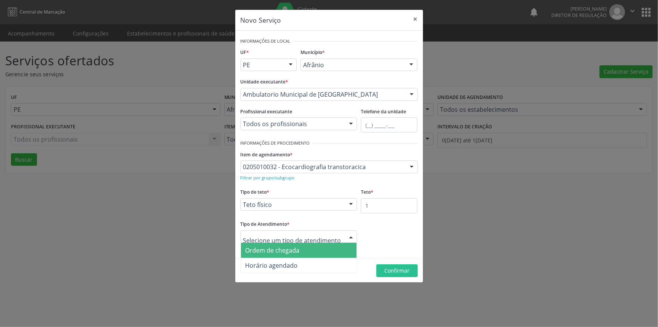
click at [302, 250] on span "Ordem de chegada" at bounding box center [299, 250] width 116 height 15
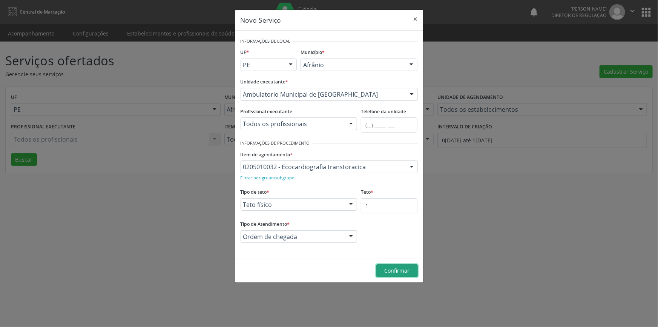
click at [396, 271] on span "Confirmar" at bounding box center [397, 270] width 25 height 7
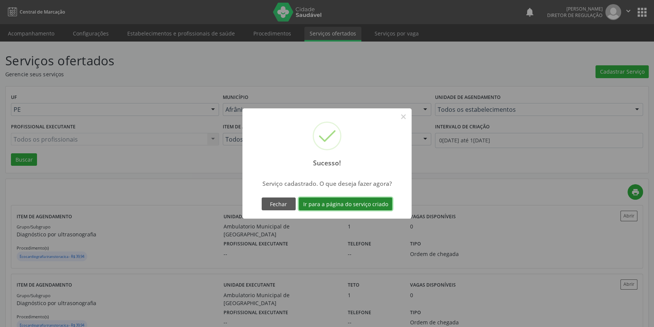
click at [361, 202] on button "Ir para a página do serviço criado" at bounding box center [345, 203] width 94 height 13
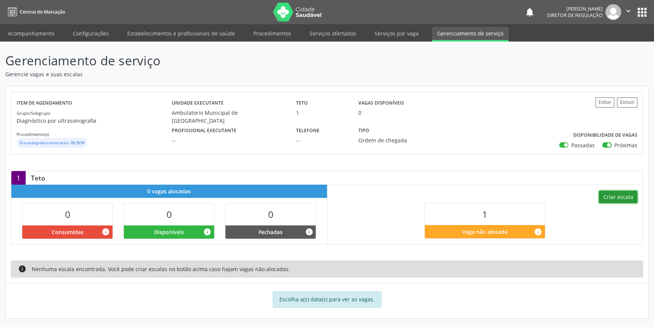
click at [623, 202] on button "Criar escala" at bounding box center [617, 197] width 38 height 13
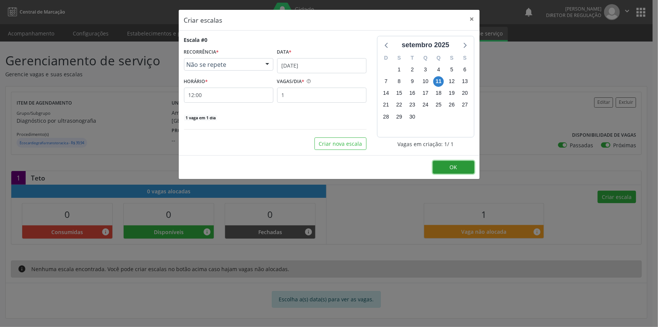
click at [454, 171] on button "OK" at bounding box center [454, 167] width 42 height 13
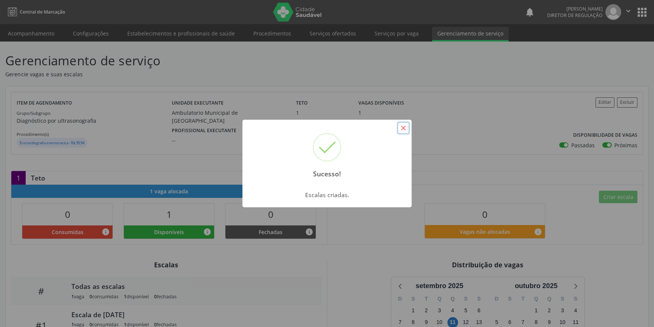
click at [403, 131] on button "×" at bounding box center [403, 128] width 13 height 13
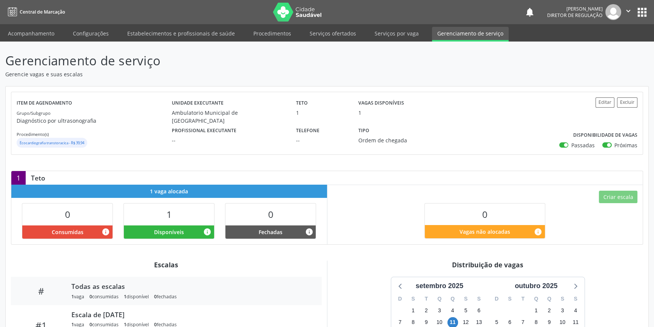
click at [42, 26] on ul "Acompanhamento Configurações Estabelecimentos e profissionais de saúde Procedim…" at bounding box center [327, 32] width 654 height 17
click at [41, 31] on link "Acompanhamento" at bounding box center [31, 33] width 57 height 13
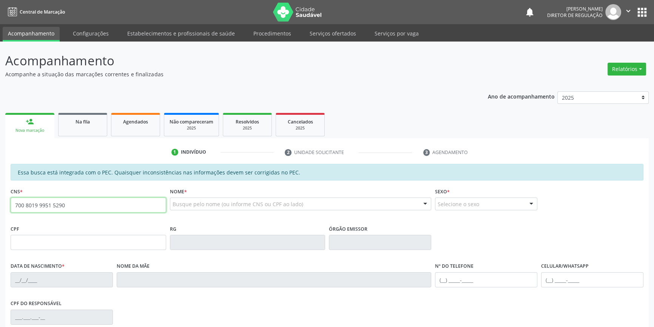
type input "700 8019 9951 5290"
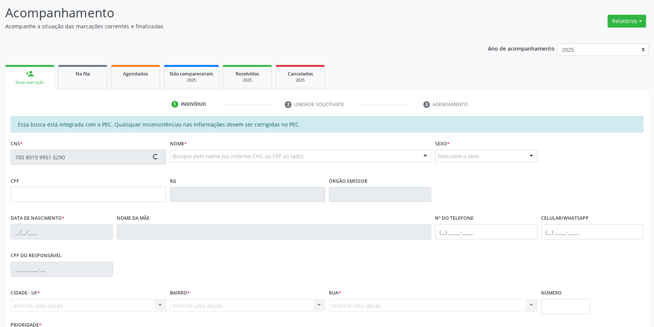
scroll to position [103, 0]
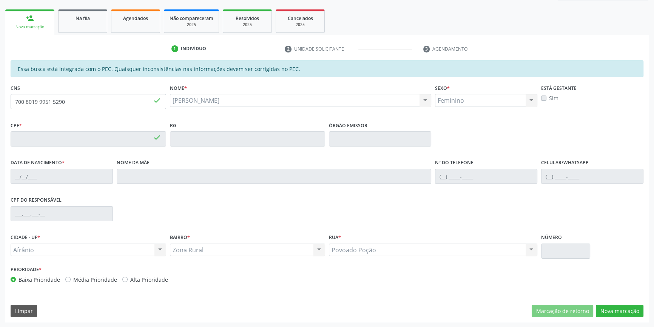
type input "397.310.814-53"
type input "26/[DATE]"
type input "[PERSON_NAME]"
type input "[PHONE_NUMBER]"
type input "S/N"
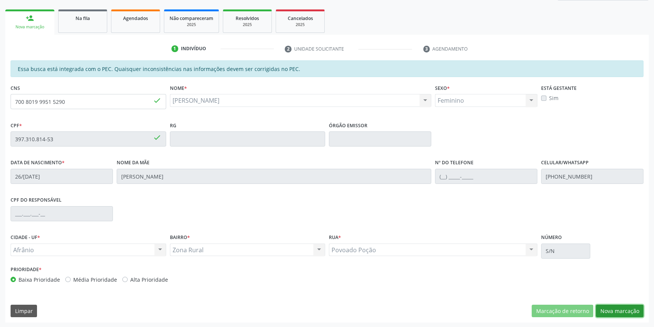
click at [603, 310] on button "Nova marcação" at bounding box center [619, 311] width 48 height 13
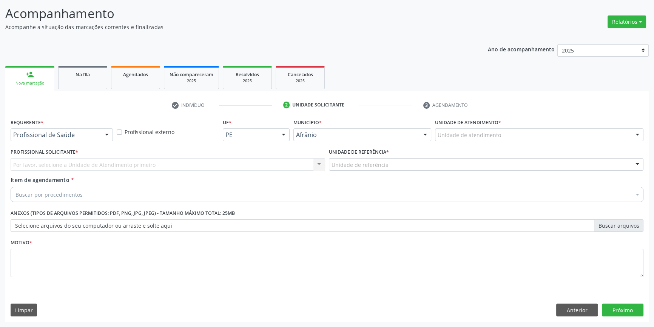
scroll to position [46, 0]
click at [462, 140] on div "Unidade de atendimento" at bounding box center [539, 135] width 208 height 13
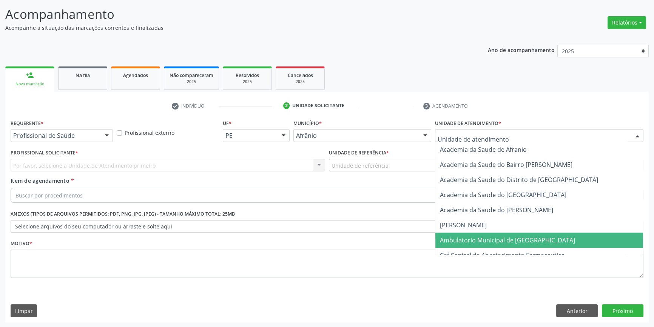
click at [465, 245] on span "Ambulatorio Municipal de [GEOGRAPHIC_DATA]" at bounding box center [539, 239] width 208 height 15
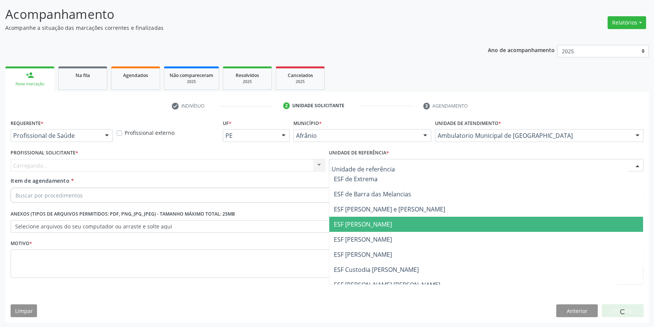
click at [381, 227] on span "ESF [PERSON_NAME]" at bounding box center [363, 224] width 58 height 8
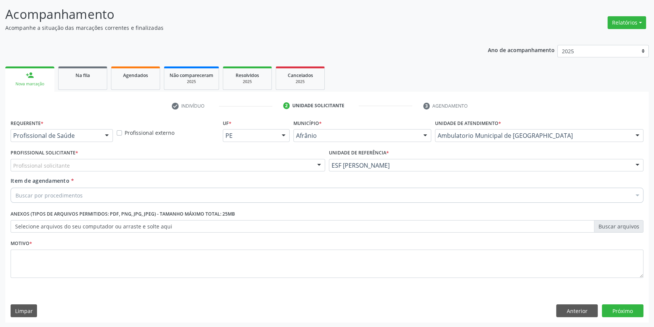
click at [248, 166] on div "Profissional solicitante" at bounding box center [168, 165] width 314 height 13
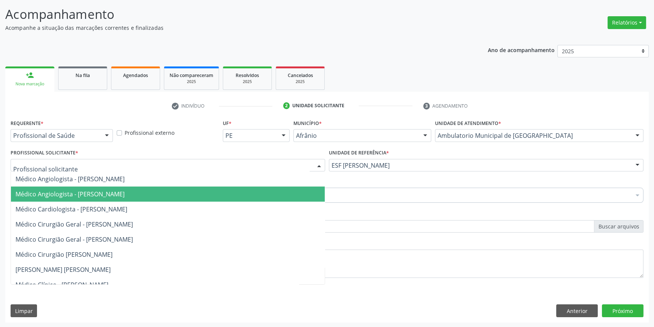
click at [127, 208] on span "Médico Cardiologista - [PERSON_NAME]" at bounding box center [71, 209] width 112 height 8
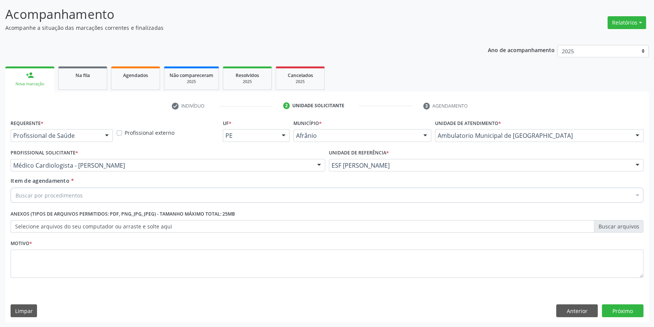
click at [108, 195] on div "Buscar por procedimentos" at bounding box center [327, 195] width 632 height 15
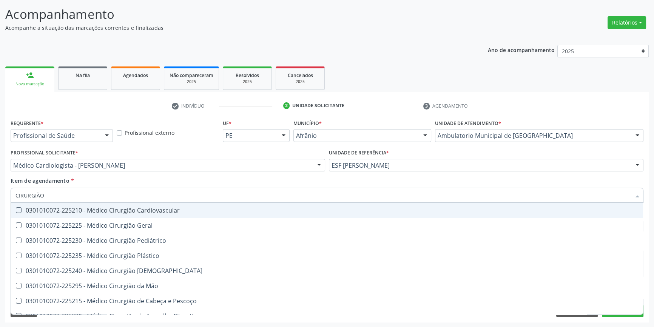
type input "CIRURGIÃO G"
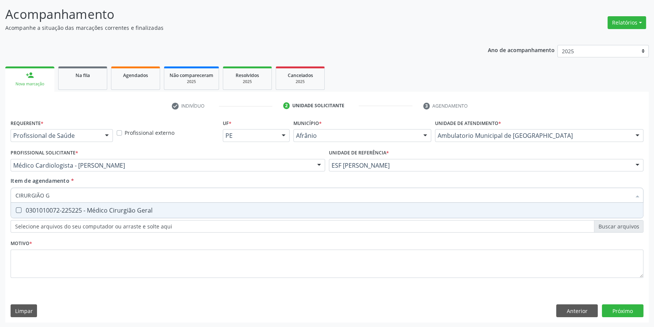
click at [109, 207] on div "0301010072-225225 - Médico Cirurgião Geral" at bounding box center [326, 210] width 623 height 6
checkbox Geral "true"
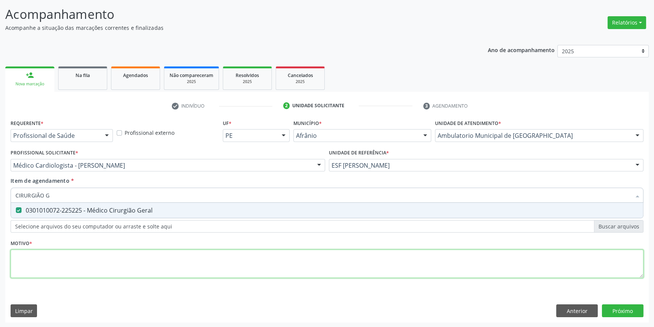
click at [102, 249] on div "Requerente * Profissional de Saúde Profissional de Saúde Paciente Nenhum result…" at bounding box center [327, 202] width 632 height 171
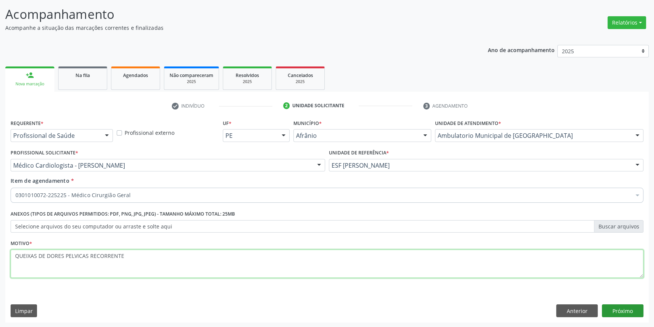
type textarea "QUEIXAS DE DORES PELVICAS RECORRENTE"
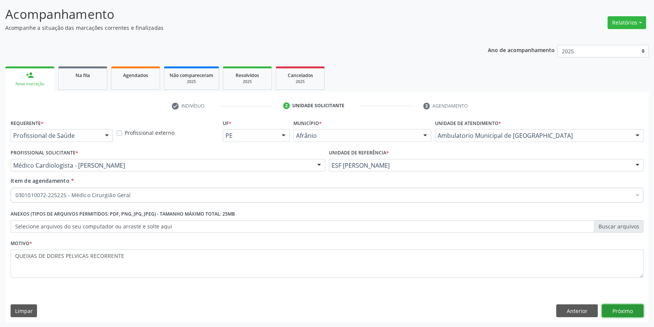
click at [624, 308] on button "Próximo" at bounding box center [622, 310] width 42 height 13
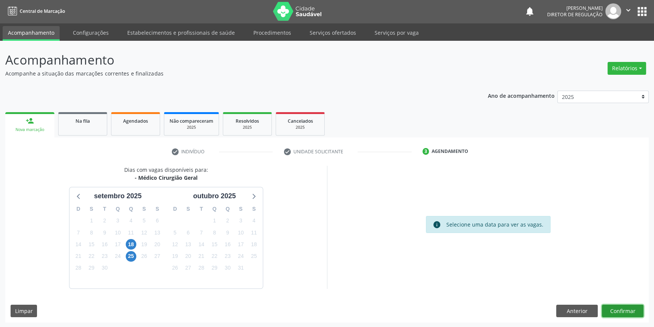
click at [618, 309] on button "Confirmar" at bounding box center [622, 311] width 42 height 13
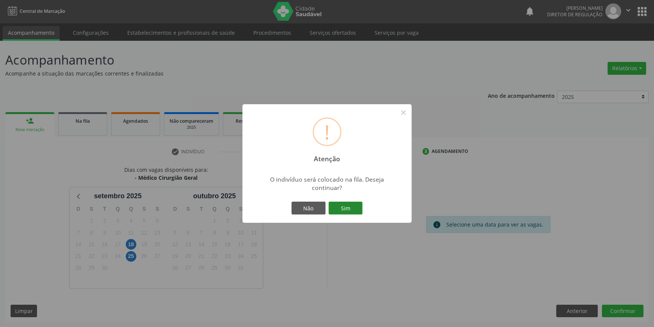
click at [346, 205] on button "Sim" at bounding box center [345, 207] width 34 height 13
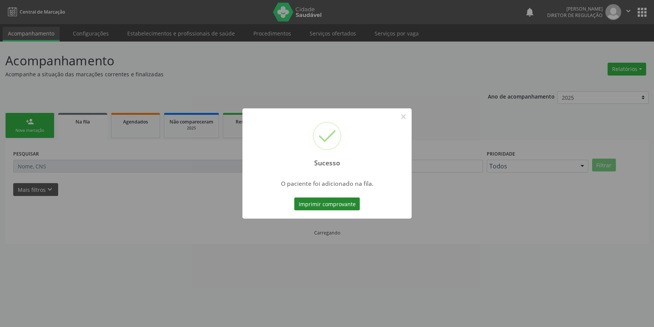
scroll to position [0, 0]
click at [404, 114] on button "×" at bounding box center [405, 116] width 13 height 13
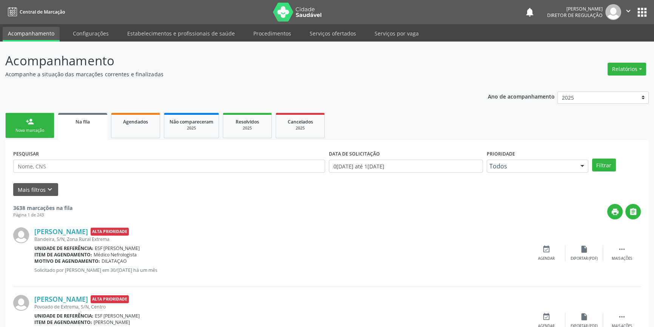
click at [43, 132] on div "Nova marcação" at bounding box center [30, 131] width 38 height 6
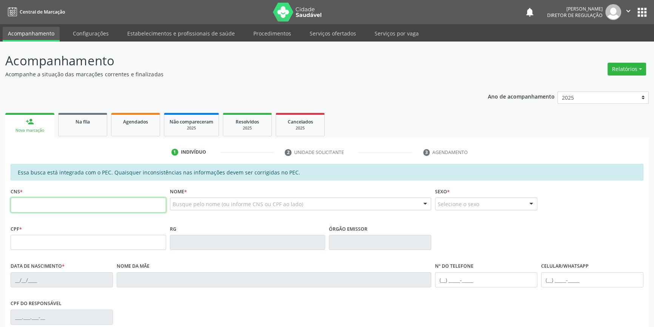
click at [70, 211] on input "text" at bounding box center [88, 204] width 155 height 15
type input "705 2044 7774 2073"
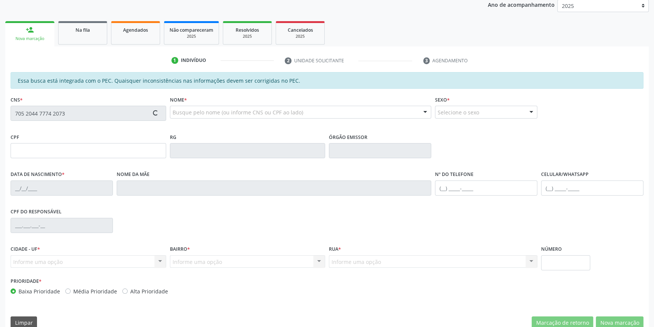
scroll to position [103, 0]
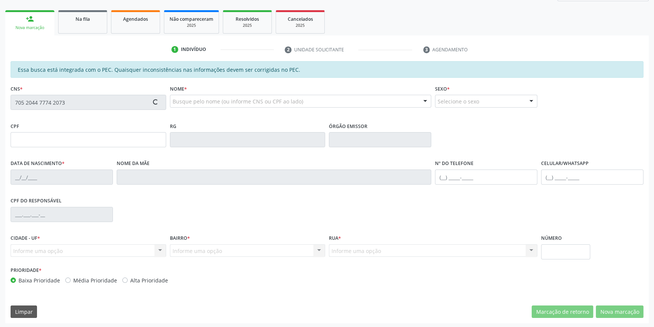
type input "039.168.184-22"
type input "06[DATE]"
type input "[PERSON_NAME]"
type input "[PHONE_NUMBER]"
type input "S/N"
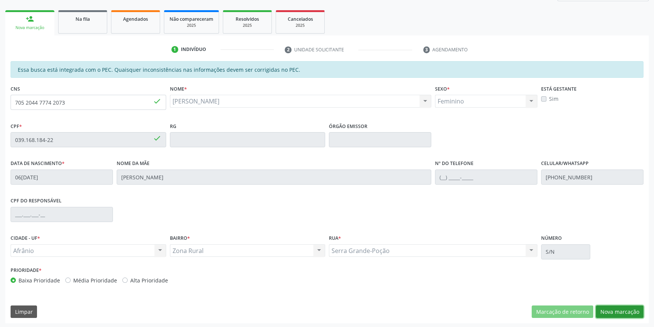
click at [614, 307] on button "Nova marcação" at bounding box center [619, 311] width 48 height 13
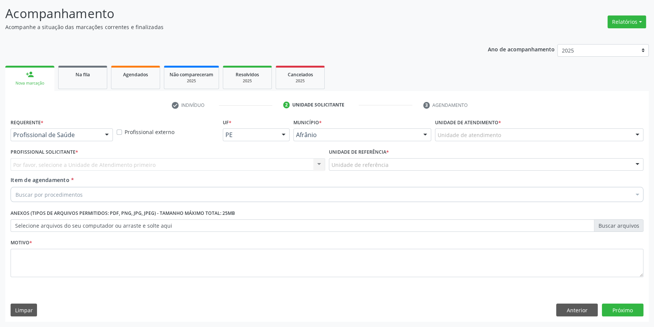
scroll to position [46, 0]
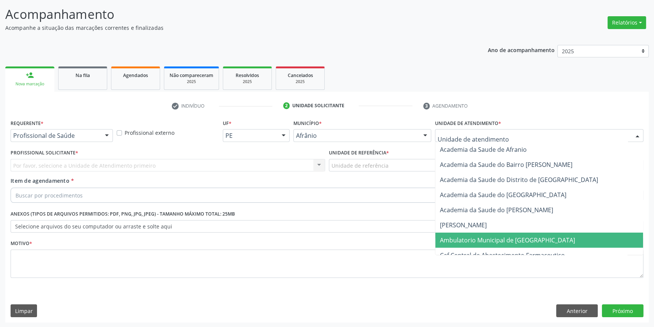
click at [483, 238] on span "Ambulatorio Municipal de [GEOGRAPHIC_DATA]" at bounding box center [507, 240] width 135 height 8
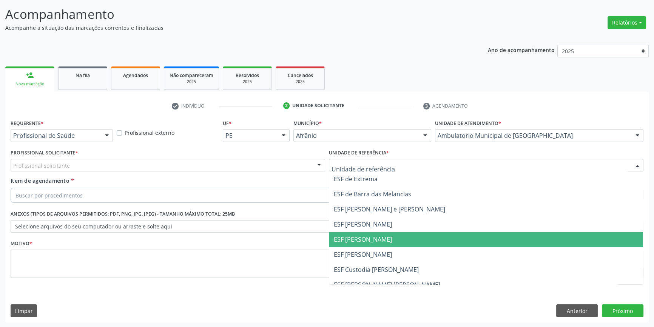
drag, startPoint x: 381, startPoint y: 241, endPoint x: 261, endPoint y: 188, distance: 130.9
click at [380, 241] on span "ESF [PERSON_NAME]" at bounding box center [363, 239] width 58 height 8
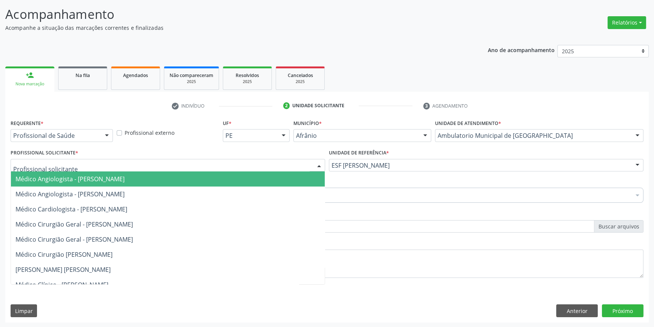
click at [228, 160] on div at bounding box center [168, 165] width 314 height 13
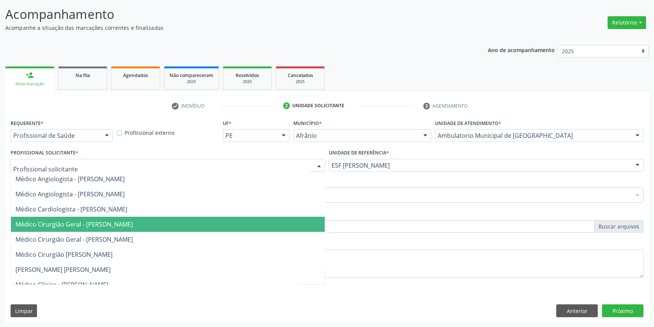
click at [102, 224] on span "Médico Cirurgião Geral - [PERSON_NAME]" at bounding box center [73, 224] width 117 height 8
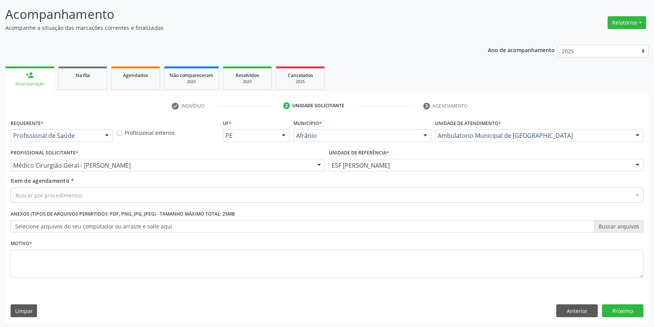
click at [80, 201] on div "Buscar por procedimentos" at bounding box center [327, 195] width 632 height 15
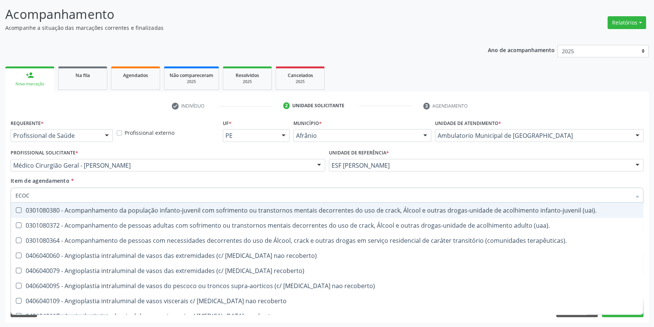
type input "ECOCA"
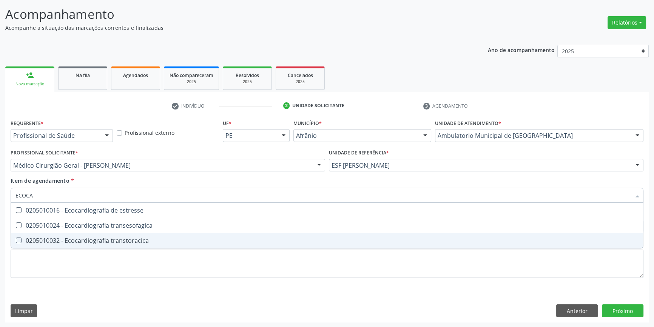
click at [125, 241] on div "0205010032 - Ecocardiografia transtoracica" at bounding box center [326, 240] width 623 height 6
checkbox transtoracica "true"
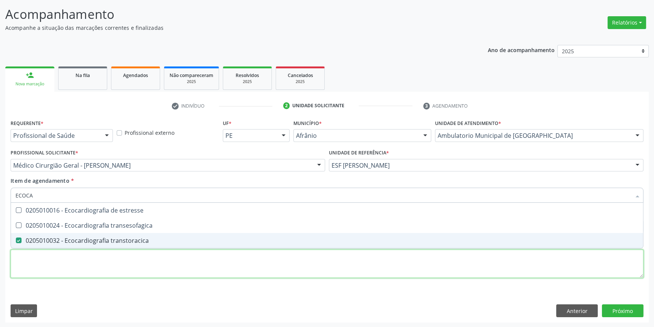
click at [112, 272] on div "Requerente * Profissional de Saúde Profissional de Saúde Paciente Nenhum result…" at bounding box center [327, 202] width 632 height 171
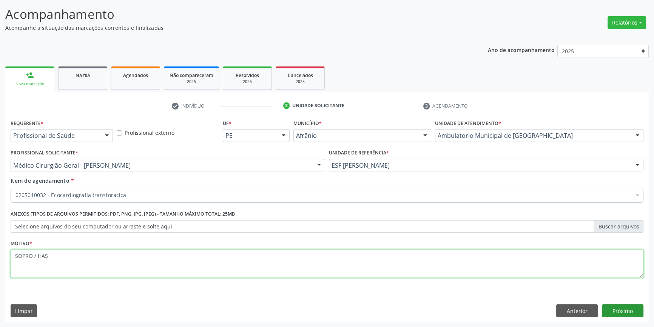
type textarea "SOPRO / HAS"
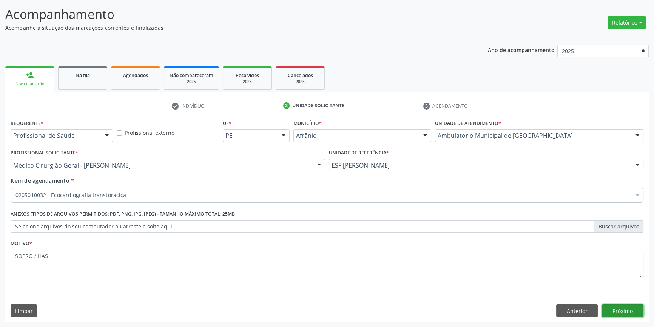
click at [628, 309] on button "Próximo" at bounding box center [622, 310] width 42 height 13
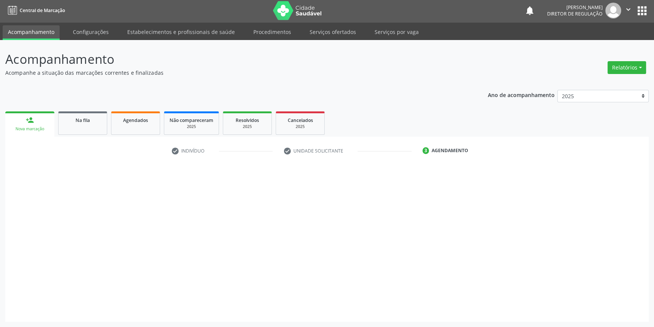
scroll to position [1, 0]
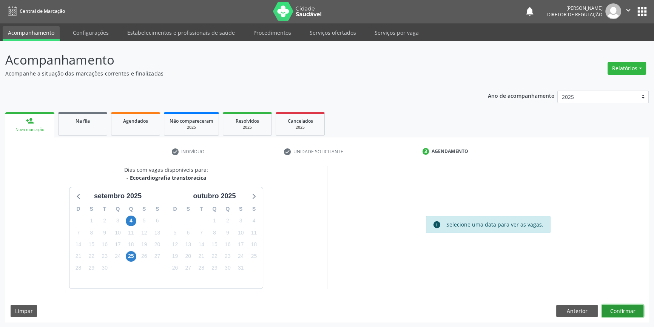
click at [618, 309] on button "Confirmar" at bounding box center [622, 311] width 42 height 13
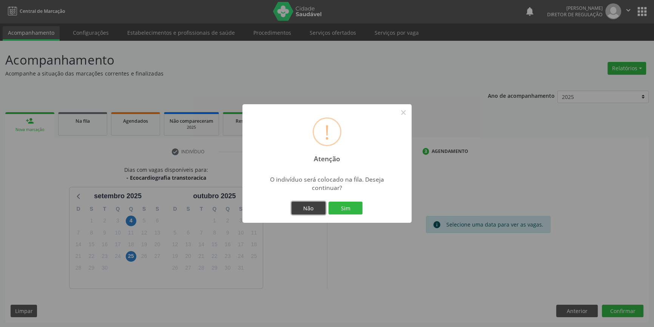
click at [308, 206] on button "Não" at bounding box center [308, 207] width 34 height 13
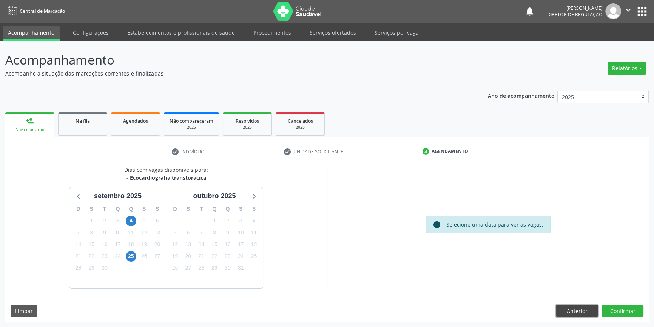
click at [577, 308] on button "Anterior" at bounding box center [577, 311] width 42 height 13
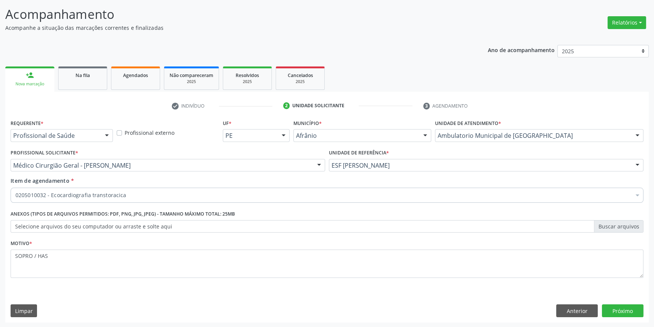
click at [623, 317] on div "Requerente * Profissional de Saúde Profissional de Saúde Paciente Nenhum result…" at bounding box center [326, 219] width 643 height 205
click at [623, 312] on button "Próximo" at bounding box center [622, 310] width 42 height 13
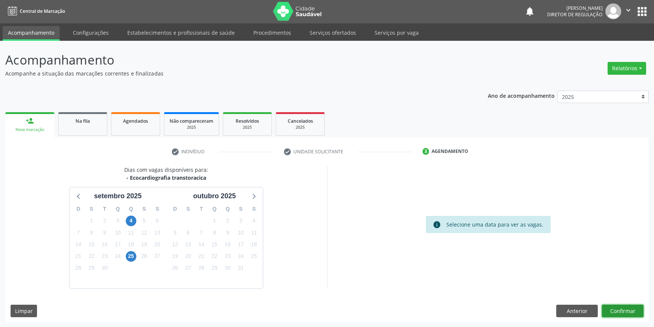
click at [622, 306] on button "Confirmar" at bounding box center [622, 311] width 42 height 13
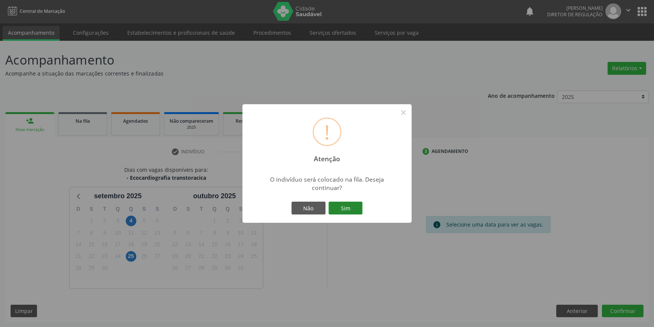
click at [354, 212] on button "Sim" at bounding box center [345, 207] width 34 height 13
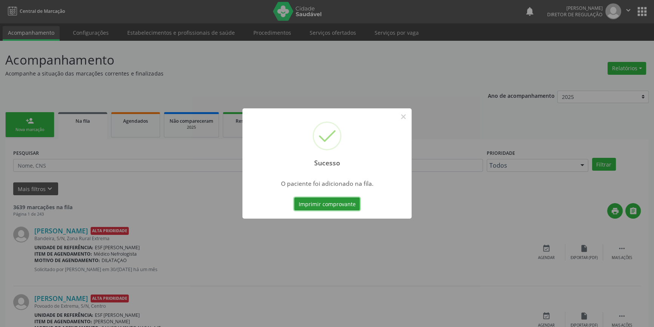
scroll to position [0, 0]
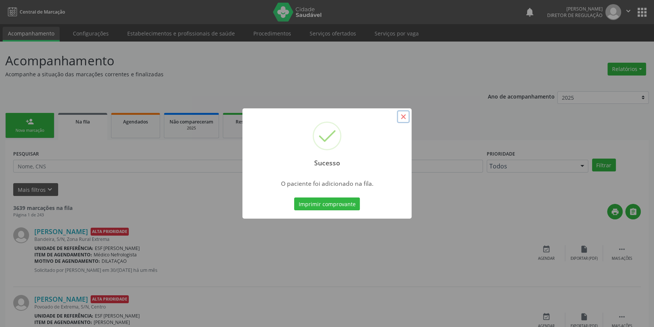
click at [402, 118] on button "×" at bounding box center [403, 116] width 13 height 13
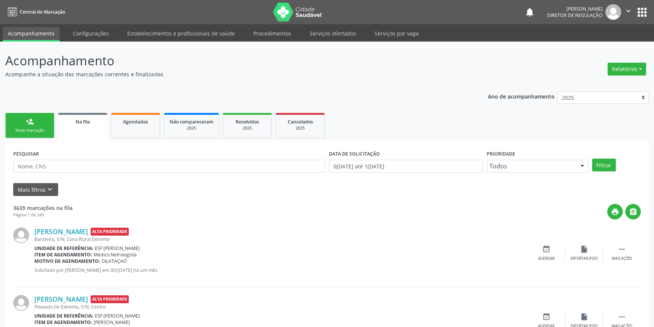
click at [23, 126] on link "person_add Nova marcação" at bounding box center [29, 125] width 49 height 25
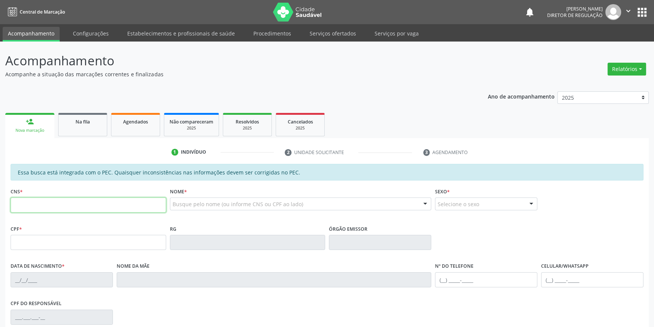
click at [48, 205] on input "text" at bounding box center [88, 204] width 155 height 15
type input "709 2012 5078 3239"
type input "072.223.654-94"
type input "10/[DATE]"
type input "[PERSON_NAME]"
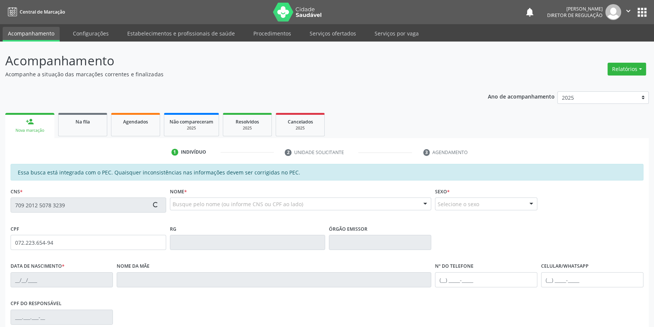
type input "[PHONE_NUMBER]"
type input "S/N"
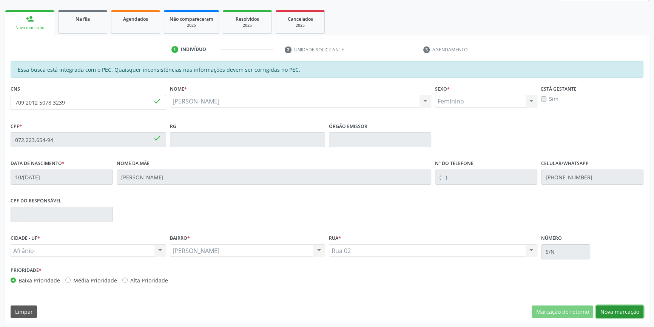
click at [616, 310] on button "Nova marcação" at bounding box center [619, 311] width 48 height 13
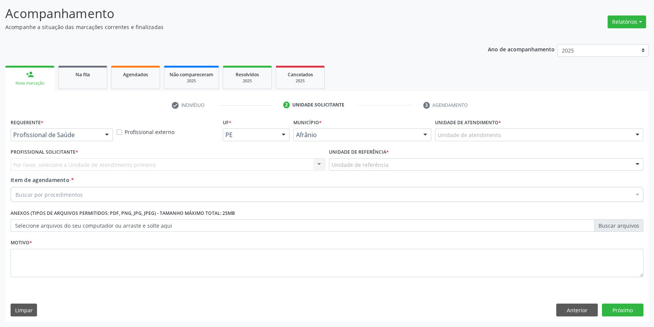
scroll to position [46, 0]
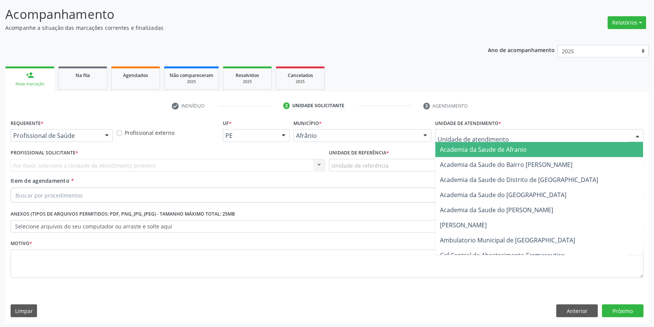
click at [497, 140] on div at bounding box center [539, 135] width 208 height 13
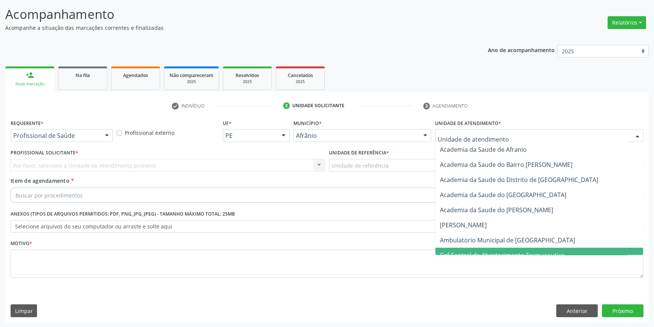
click at [507, 248] on span "Caf Central de Abastecimento Farmaceutico" at bounding box center [539, 255] width 208 height 15
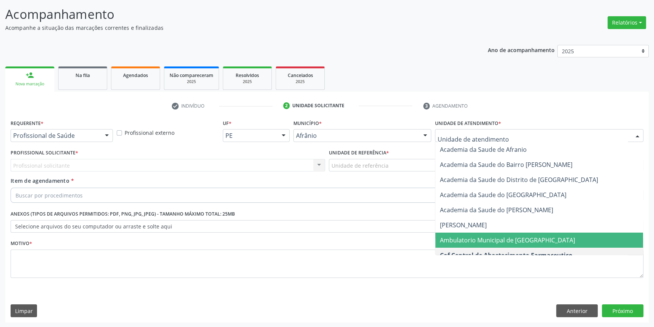
click at [482, 238] on span "Ambulatorio Municipal de [GEOGRAPHIC_DATA]" at bounding box center [507, 240] width 135 height 8
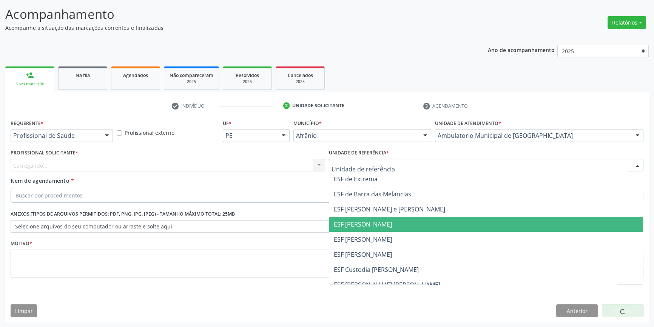
click at [362, 233] on span "ESF [PERSON_NAME]" at bounding box center [486, 239] width 314 height 15
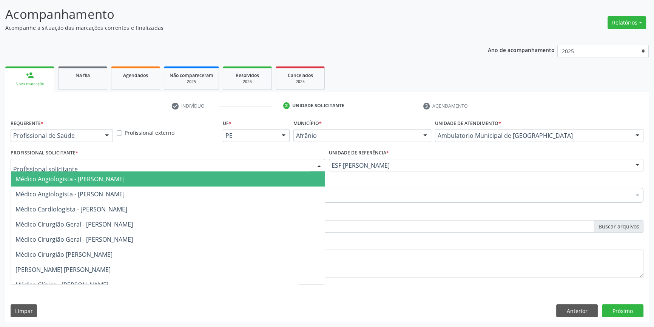
click at [240, 162] on div at bounding box center [168, 165] width 314 height 13
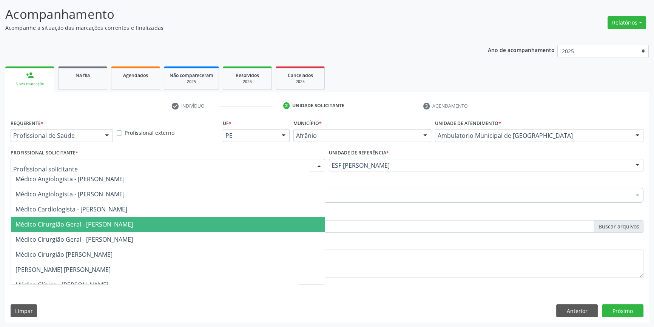
click at [133, 221] on span "Médico Cirurgião Geral - [PERSON_NAME]" at bounding box center [73, 224] width 117 height 8
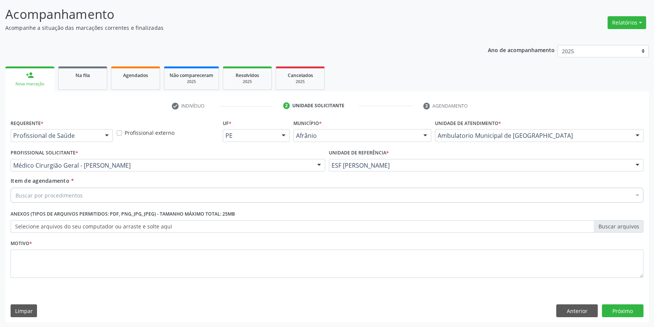
click at [132, 199] on div "Buscar por procedimentos" at bounding box center [327, 195] width 632 height 15
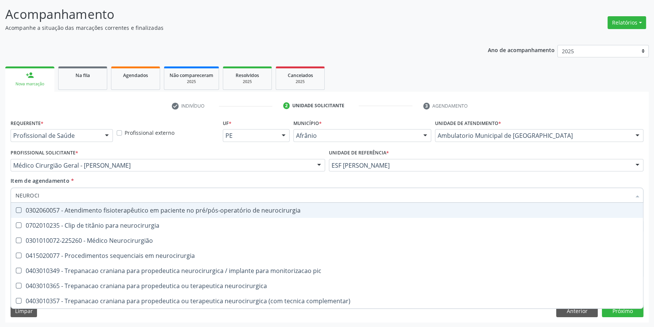
type input "NEUROCIR"
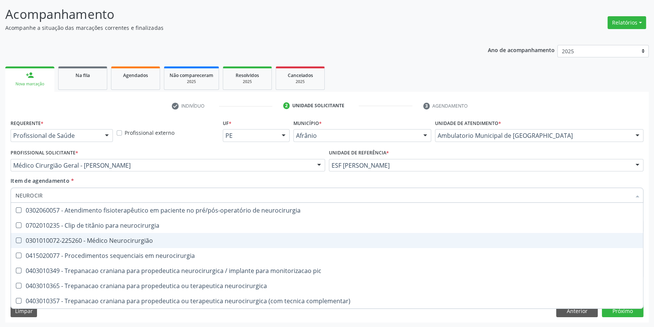
click at [136, 233] on span "0301010072-225260 - Médico Neurocirurgião" at bounding box center [327, 240] width 632 height 15
checkbox Neurocirurgião "true"
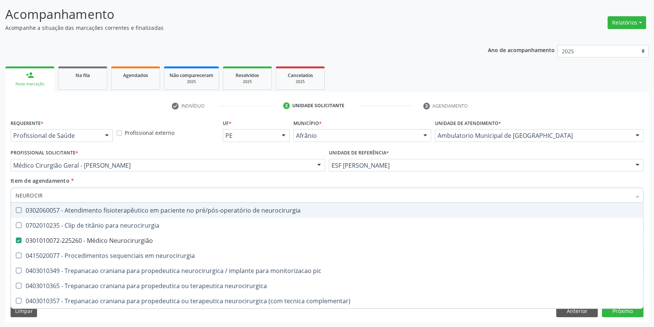
click at [155, 181] on div "Item de agendamento * NEUROCIR Desfazer seleção 0302060057 - Atendimento fisiot…" at bounding box center [327, 189] width 632 height 24
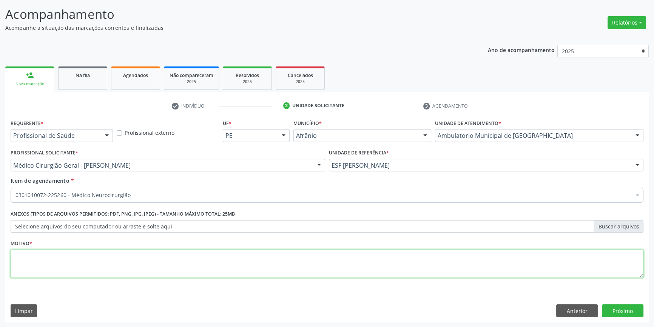
click at [136, 263] on textarea at bounding box center [327, 263] width 632 height 29
type textarea "NOVA CONSULTA EM OUTUBRO"
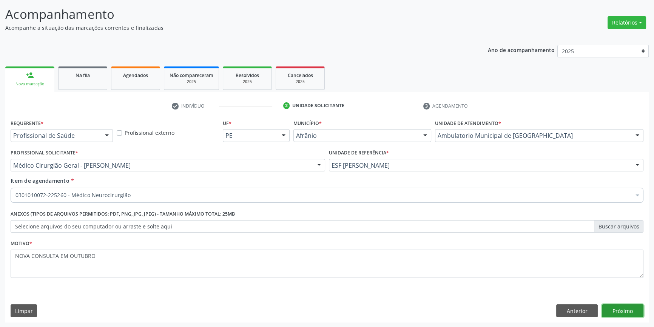
click at [624, 312] on button "Próximo" at bounding box center [622, 310] width 42 height 13
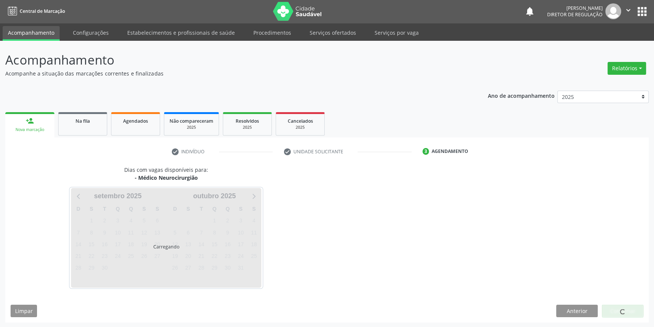
scroll to position [1, 0]
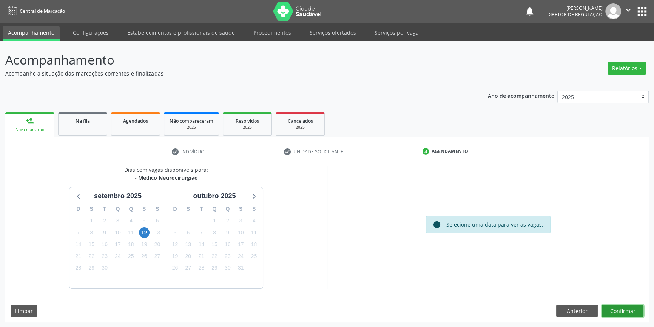
click at [621, 306] on button "Confirmar" at bounding box center [622, 311] width 42 height 13
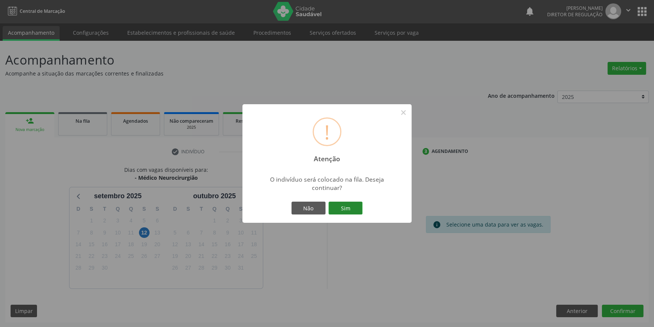
click at [354, 208] on button "Sim" at bounding box center [345, 207] width 34 height 13
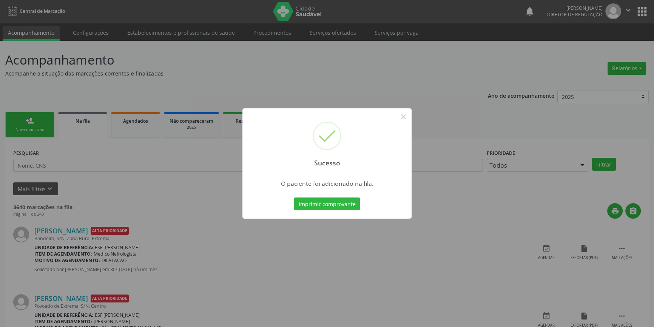
scroll to position [0, 0]
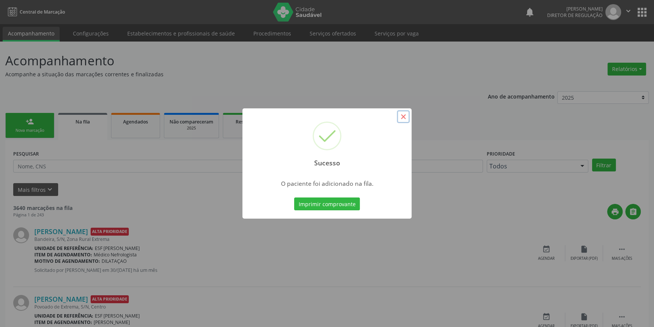
click at [402, 117] on button "×" at bounding box center [403, 116] width 13 height 13
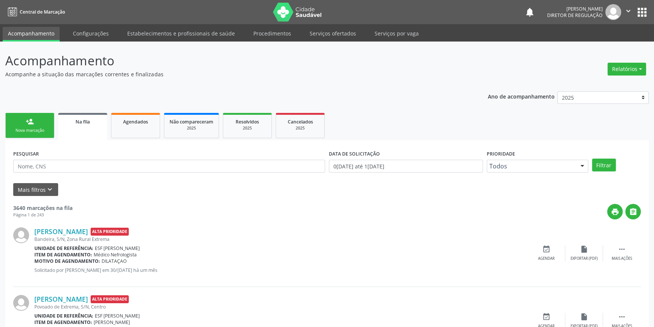
click at [19, 129] on div "Nova marcação" at bounding box center [30, 131] width 38 height 6
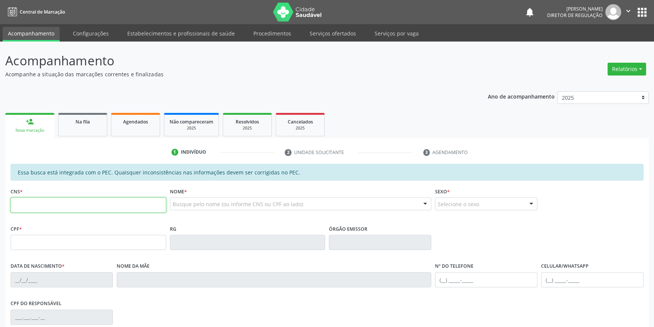
click at [41, 202] on input "text" at bounding box center [88, 204] width 155 height 15
type input "700 0099 9939 5303"
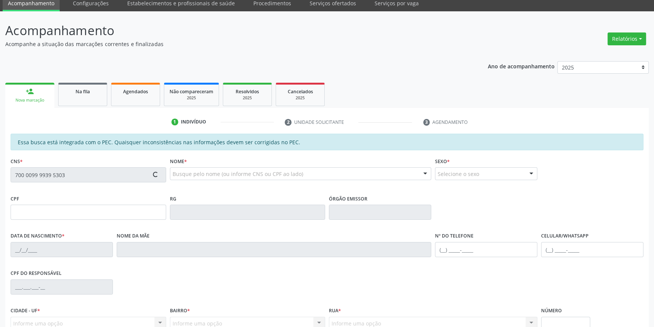
scroll to position [68, 0]
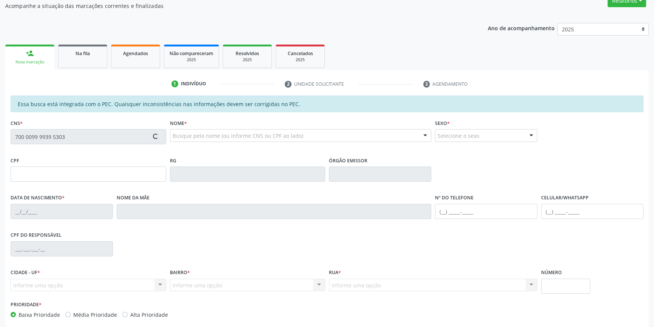
type input "008.543.904-56"
type input "04/[DATE]"
type input "[PERSON_NAME] da Conceição"
type input "[PHONE_NUMBER]"
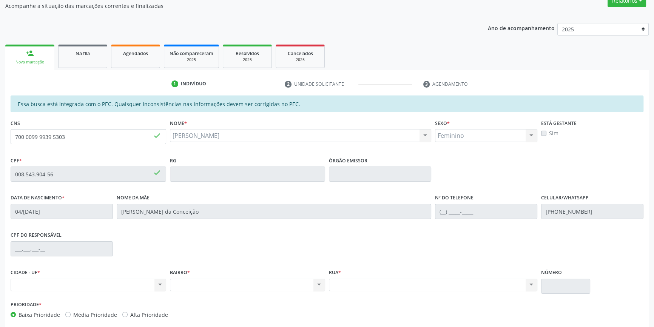
scroll to position [103, 0]
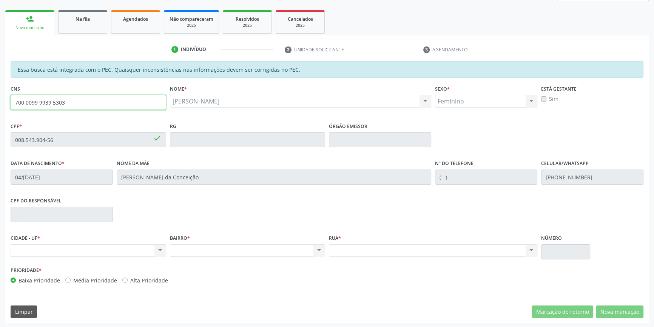
drag, startPoint x: 97, startPoint y: 104, endPoint x: 8, endPoint y: 66, distance: 96.7
click at [0, 80] on div "Acompanhamento Acompanhe a situação das marcações correntes e finalizadas Relat…" at bounding box center [327, 133] width 654 height 389
type input "700 6099 2924 3967"
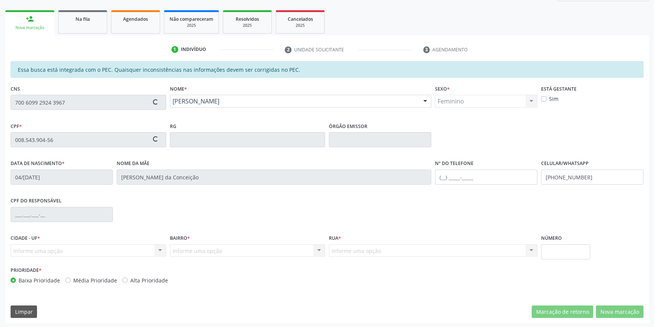
type input "311.372.218-79"
type input "05/[DATE]"
type input "[PERSON_NAME]"
type input "[PHONE_NUMBER]"
type input "S/N"
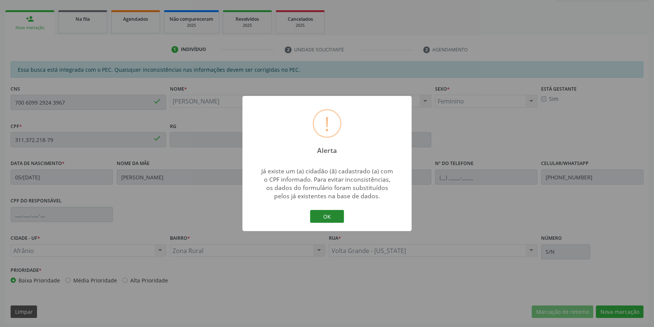
click at [332, 215] on button "OK" at bounding box center [327, 216] width 34 height 13
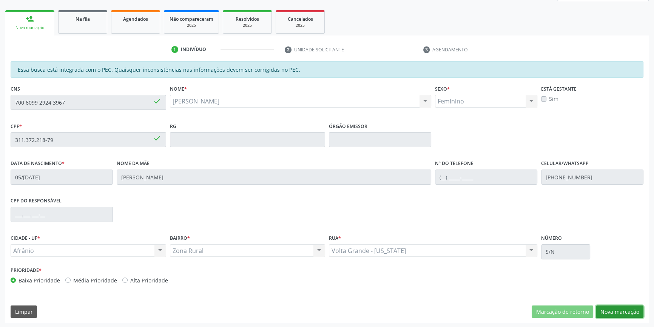
click at [617, 310] on button "Nova marcação" at bounding box center [619, 311] width 48 height 13
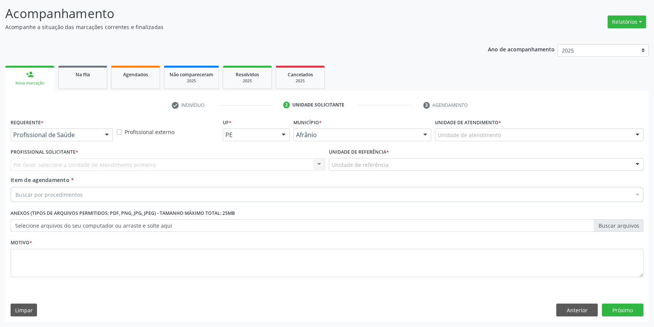
scroll to position [46, 0]
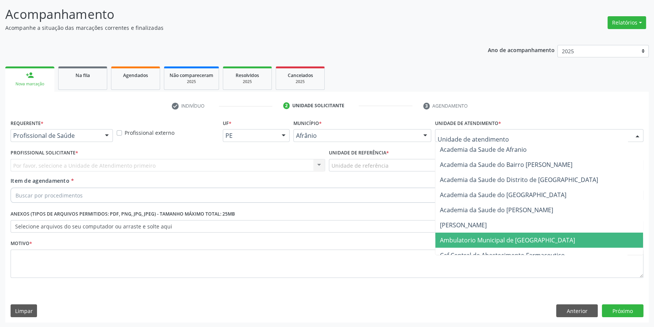
drag, startPoint x: 481, startPoint y: 241, endPoint x: 429, endPoint y: 213, distance: 59.3
click at [480, 241] on span "Ambulatorio Municipal de [GEOGRAPHIC_DATA]" at bounding box center [507, 240] width 135 height 8
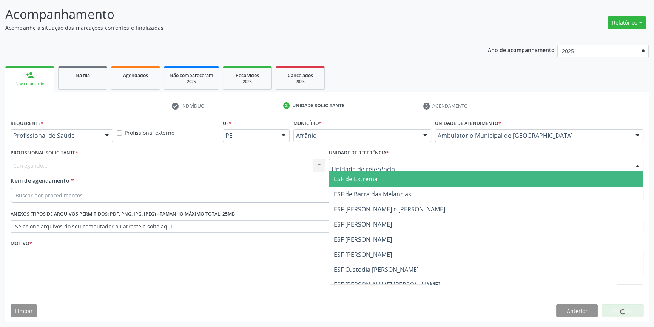
click at [387, 164] on div at bounding box center [486, 165] width 314 height 13
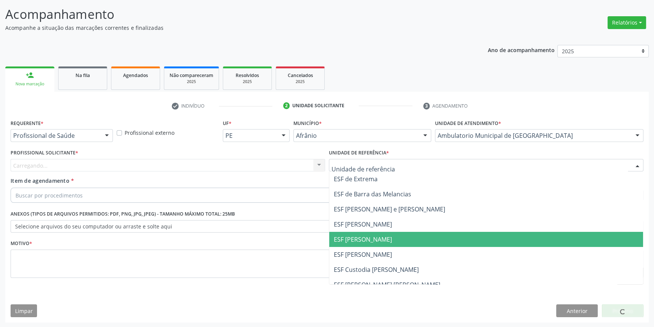
click at [377, 235] on span "ESF [PERSON_NAME]" at bounding box center [363, 239] width 58 height 8
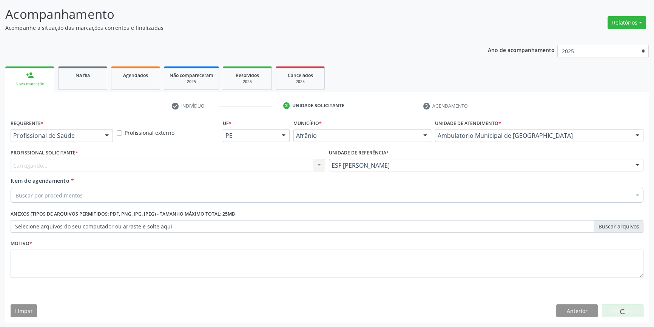
click at [248, 169] on div "Carregando... Nenhum resultado encontrado para: " " Não há nenhuma opção para s…" at bounding box center [168, 165] width 314 height 13
click at [238, 162] on div "Carregando... Nenhum resultado encontrado para: " " Não há nenhuma opção para s…" at bounding box center [168, 165] width 314 height 13
click at [126, 171] on div "Profissional Solicitante * Profissional solicitante Médico Angiologista - [PERS…" at bounding box center [168, 161] width 318 height 29
click at [116, 166] on div "Profissional solicitante" at bounding box center [168, 165] width 314 height 13
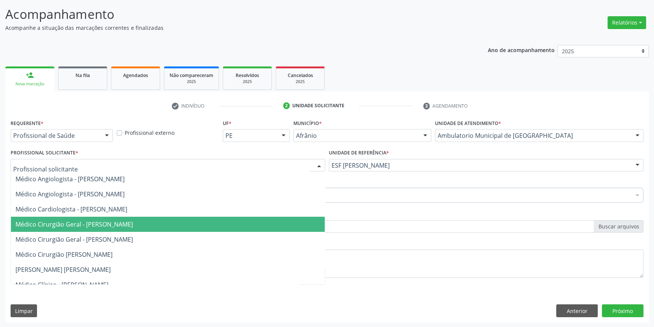
click at [117, 225] on span "Médico Cirurgião Geral - [PERSON_NAME]" at bounding box center [73, 224] width 117 height 8
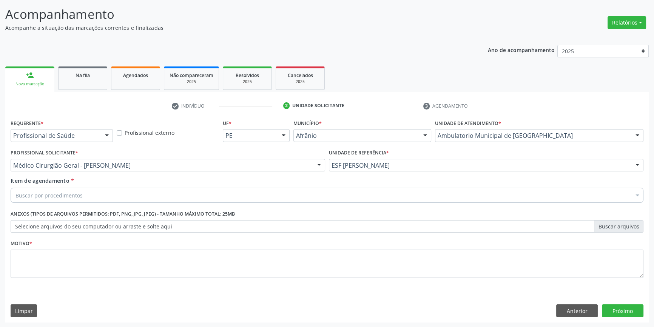
click at [97, 194] on div "Buscar por procedimentos" at bounding box center [327, 195] width 632 height 15
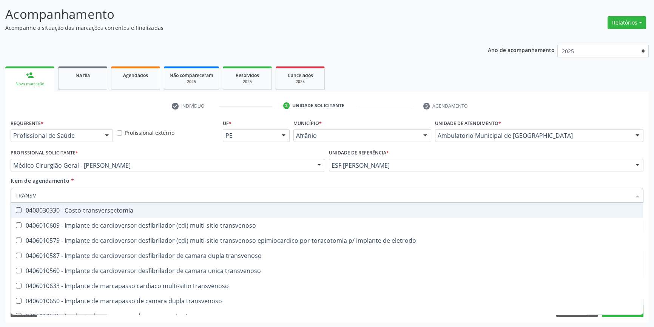
type input "TRANSVA"
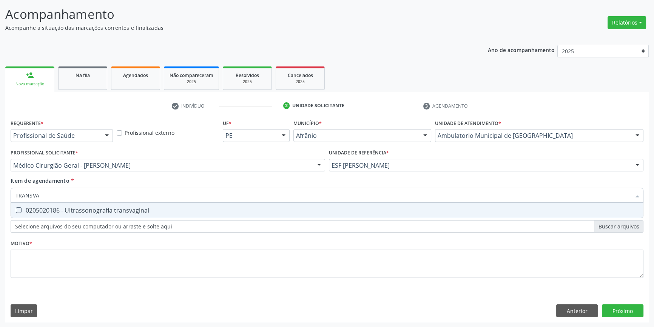
click at [73, 207] on div "0205020186 - Ultrassonografia transvaginal" at bounding box center [326, 210] width 623 height 6
checkbox transvaginal "true"
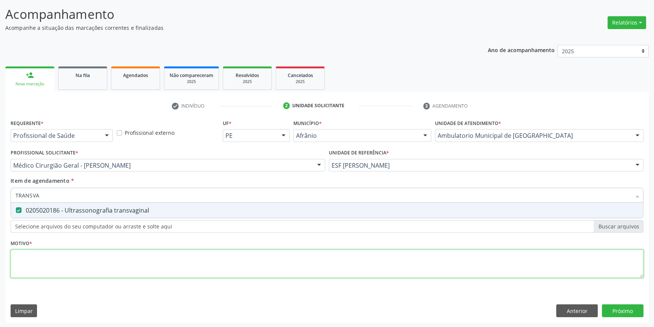
click at [91, 269] on div "Requerente * Profissional de Saúde Profissional de Saúde Paciente Nenhum result…" at bounding box center [327, 202] width 632 height 171
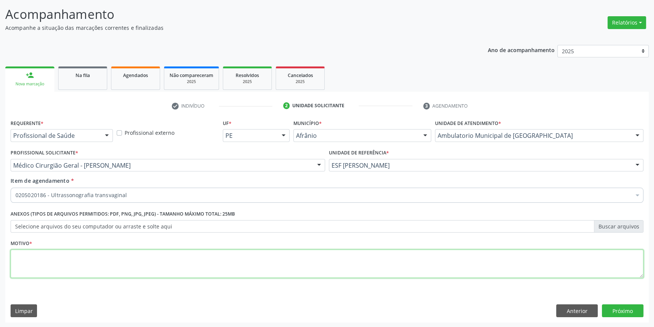
type textarea "'"
type textarea "DOR PELVICA"
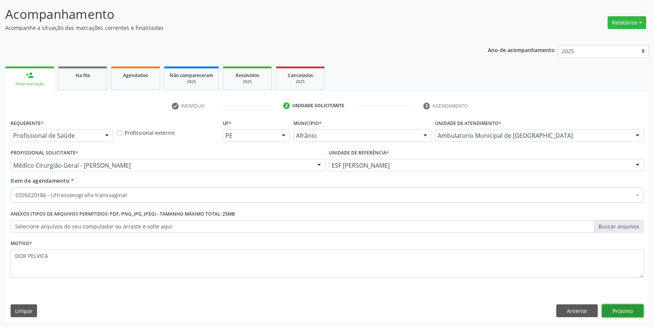
click at [618, 306] on button "Próximo" at bounding box center [622, 310] width 42 height 13
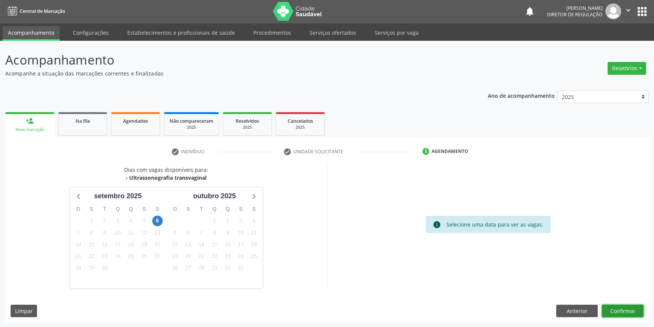
click at [617, 311] on button "Confirmar" at bounding box center [622, 311] width 42 height 13
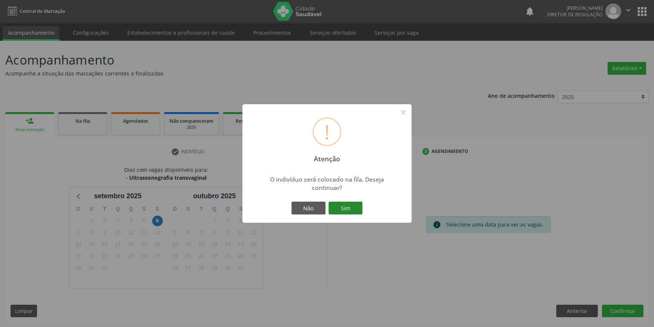
click at [354, 205] on button "Sim" at bounding box center [345, 207] width 34 height 13
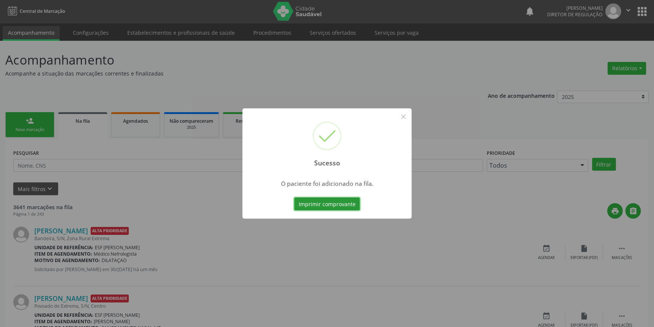
scroll to position [0, 0]
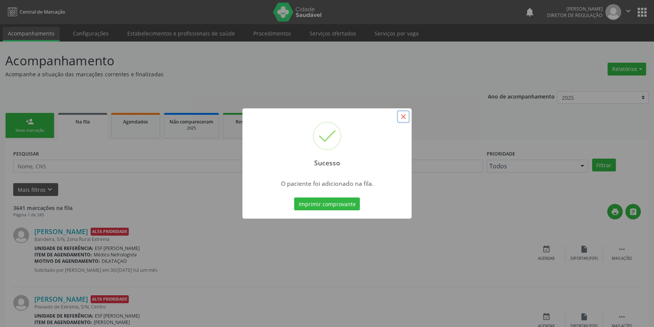
click at [408, 117] on button "×" at bounding box center [403, 116] width 13 height 13
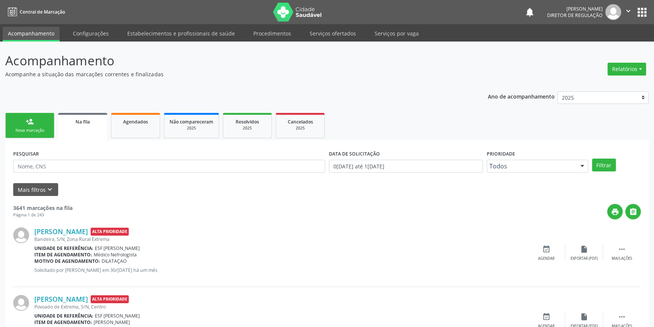
click at [33, 130] on div "Nova marcação" at bounding box center [30, 131] width 38 height 6
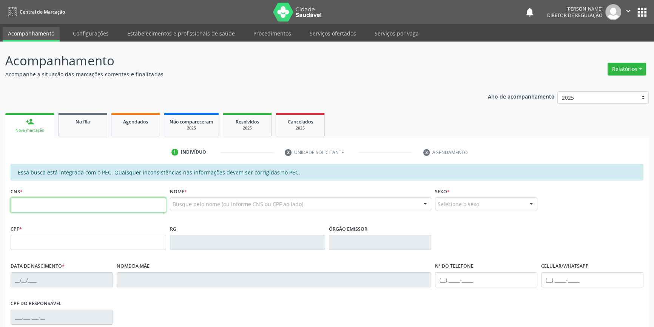
click at [64, 208] on input "text" at bounding box center [88, 204] width 155 height 15
type input "704 6081 6102 0126"
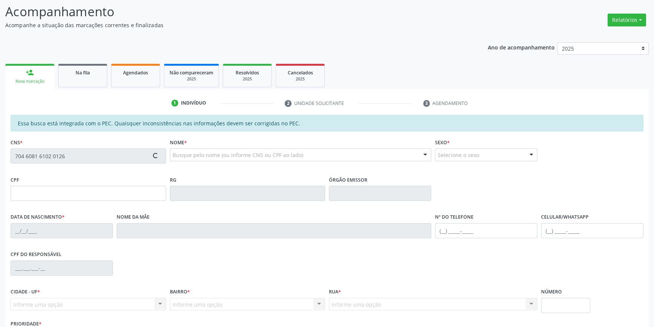
scroll to position [103, 0]
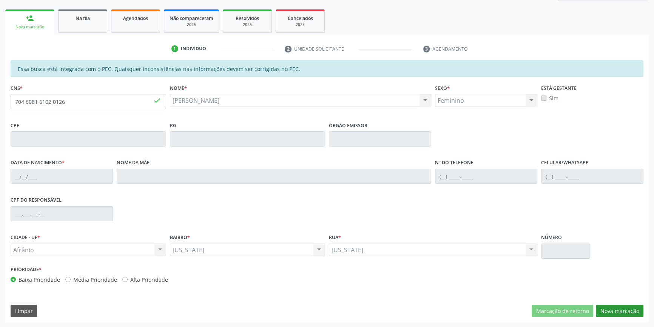
type input "03/[DATE]"
type input "[PERSON_NAME]"
type input "[PHONE_NUMBER]"
type input "S/N"
click at [612, 310] on button "Nova marcação" at bounding box center [619, 311] width 48 height 13
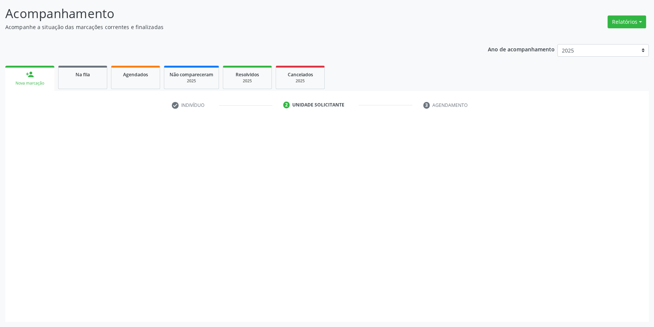
scroll to position [46, 0]
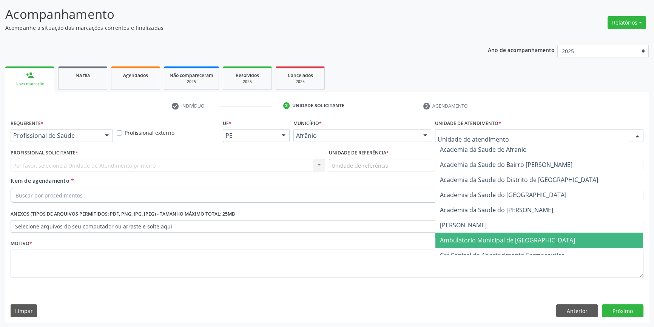
click at [490, 236] on span "Ambulatorio Municipal de [GEOGRAPHIC_DATA]" at bounding box center [507, 240] width 135 height 8
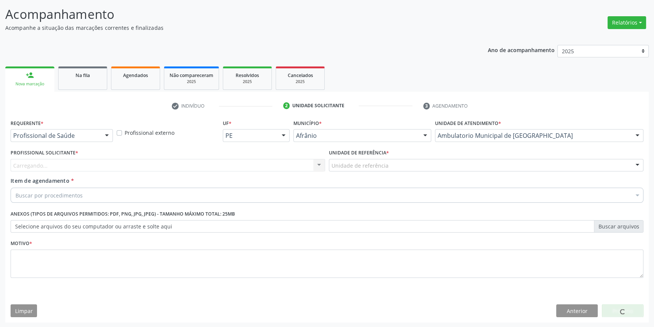
click at [388, 169] on div "Unidade de referência" at bounding box center [486, 165] width 314 height 13
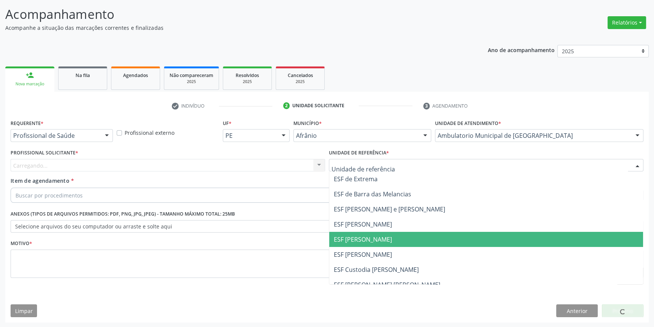
click at [373, 244] on span "ESF [PERSON_NAME]" at bounding box center [486, 239] width 314 height 15
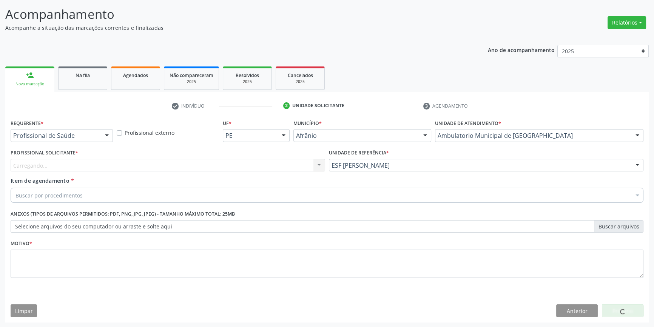
click at [233, 169] on div "Carregando... Nenhum resultado encontrado para: " " Não há nenhuma opção para s…" at bounding box center [168, 165] width 314 height 13
click at [212, 167] on div "Carregando... Nenhum resultado encontrado para: " " Não há nenhuma opção para s…" at bounding box center [168, 165] width 314 height 13
click at [133, 163] on div "Carregando... Nenhum resultado encontrado para: " " Não há nenhuma opção para s…" at bounding box center [168, 165] width 314 height 13
click at [124, 164] on div "Profissional solicitante" at bounding box center [168, 165] width 314 height 13
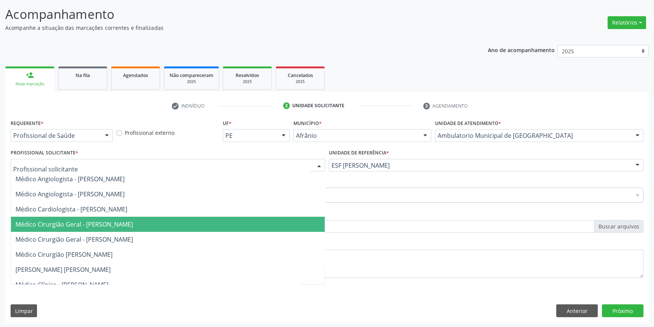
click at [119, 226] on span "Médico Cirurgião Geral - [PERSON_NAME]" at bounding box center [73, 224] width 117 height 8
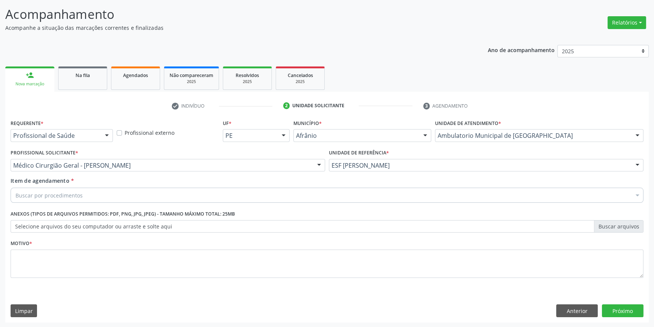
click at [82, 200] on div "Buscar por procedimentos" at bounding box center [327, 195] width 632 height 15
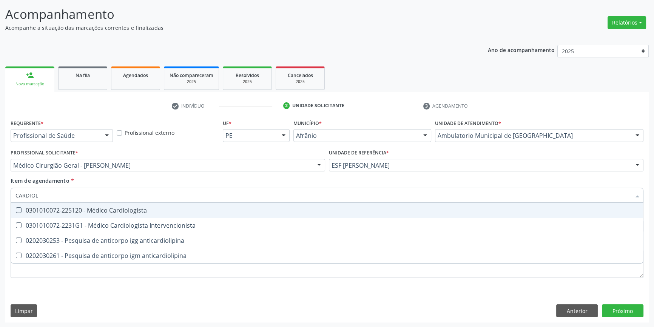
type input "CARDIOLO"
click at [82, 204] on span "0301010072-225120 - Médico Cardiologista" at bounding box center [327, 210] width 632 height 15
checkbox Cardiologista "true"
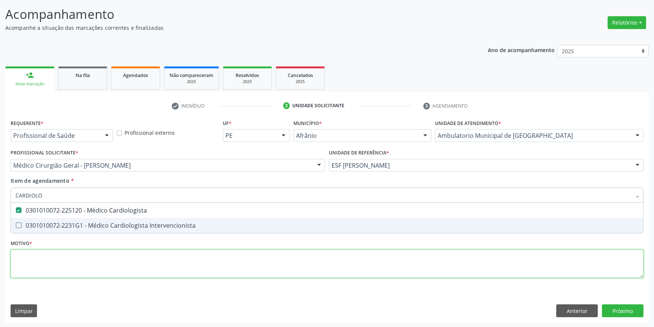
click at [83, 259] on div "Requerente * Profissional de Saúde Profissional de Saúde Paciente Nenhum result…" at bounding box center [327, 202] width 632 height 171
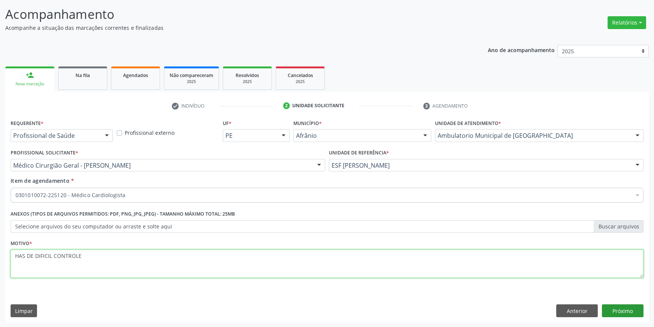
type textarea "HAS DE DIFICIL CONTROLE"
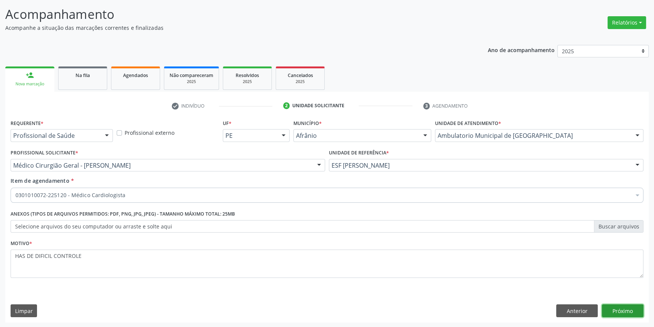
click at [625, 311] on button "Próximo" at bounding box center [622, 310] width 42 height 13
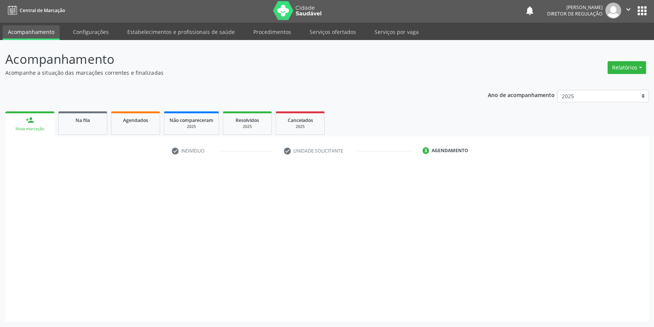
scroll to position [1, 0]
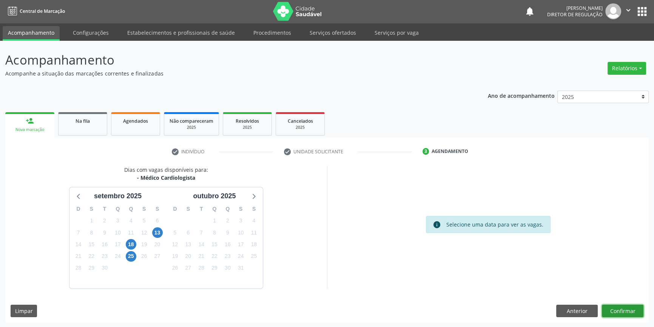
click at [623, 308] on button "Confirmar" at bounding box center [622, 311] width 42 height 13
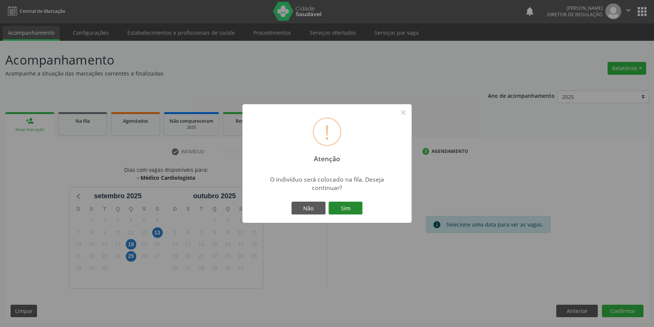
click at [348, 210] on button "Sim" at bounding box center [345, 207] width 34 height 13
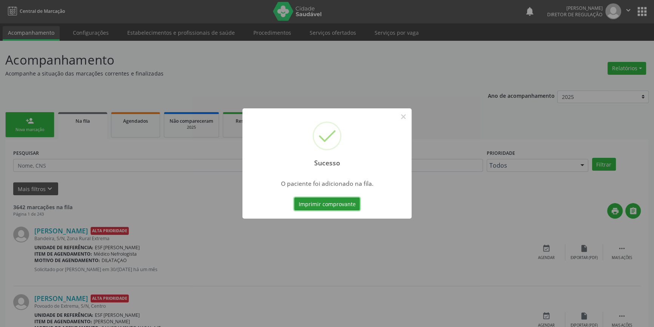
scroll to position [0, 0]
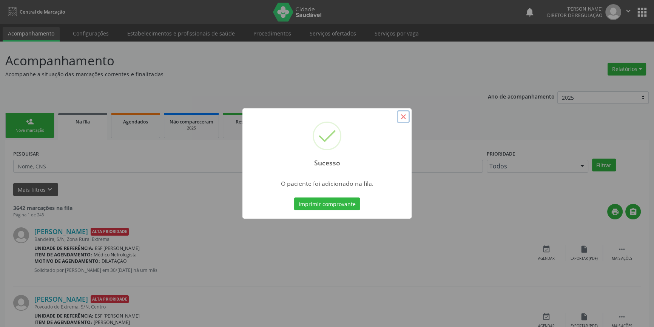
click at [404, 113] on button "×" at bounding box center [403, 116] width 13 height 13
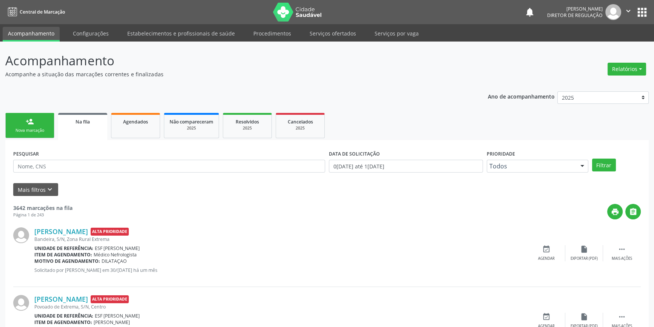
click at [26, 125] on div "person_add" at bounding box center [30, 121] width 8 height 8
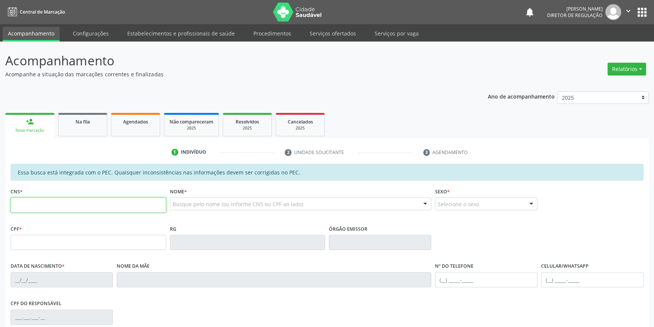
click at [56, 208] on input "text" at bounding box center [88, 204] width 155 height 15
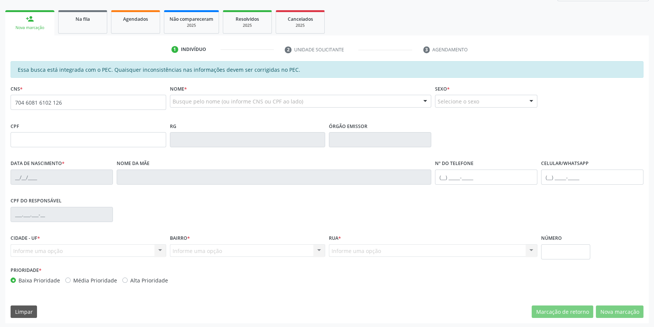
drag, startPoint x: 115, startPoint y: 110, endPoint x: 105, endPoint y: 106, distance: 11.7
click at [106, 106] on fieldset "CNS * 704 6081 6102 126" at bounding box center [88, 99] width 155 height 32
drag, startPoint x: 104, startPoint y: 105, endPoint x: 38, endPoint y: 98, distance: 66.8
click at [38, 98] on input "704 6081 6102 126" at bounding box center [88, 102] width 155 height 15
type input "704 6081 6102 0126"
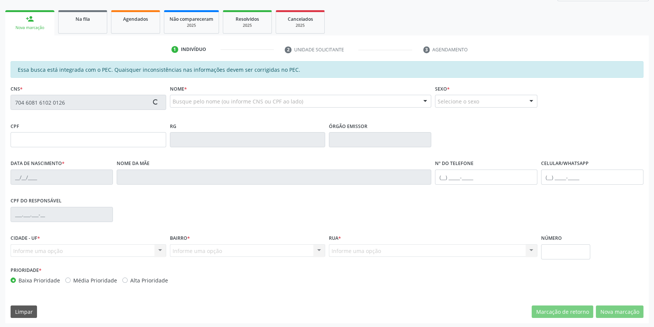
type input "03/[DATE]"
type input "[PERSON_NAME]"
type input "[PHONE_NUMBER]"
type input "S/N"
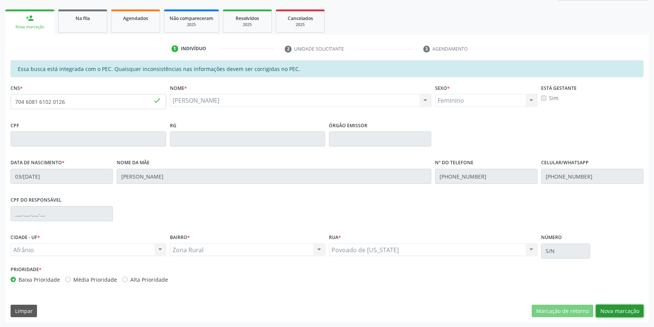
click at [620, 309] on button "Nova marcação" at bounding box center [619, 311] width 48 height 13
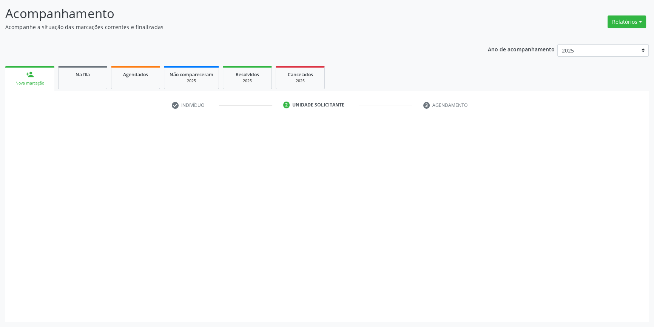
scroll to position [46, 0]
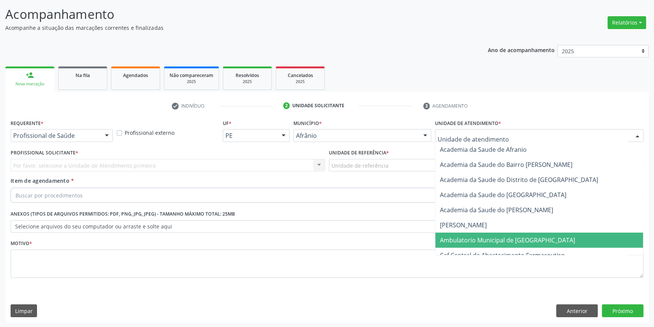
drag, startPoint x: 500, startPoint y: 238, endPoint x: 430, endPoint y: 194, distance: 82.9
click at [499, 238] on span "Ambulatorio Municipal de [GEOGRAPHIC_DATA]" at bounding box center [507, 240] width 135 height 8
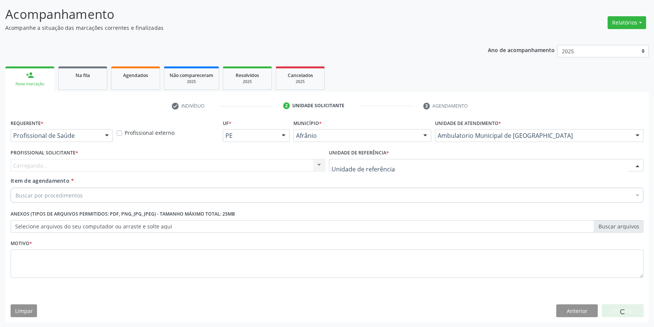
click at [387, 161] on div at bounding box center [486, 165] width 314 height 13
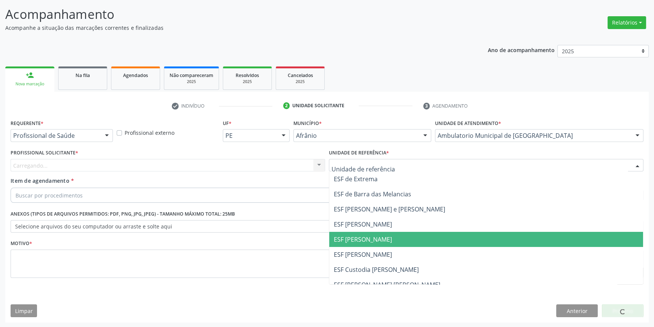
drag, startPoint x: 381, startPoint y: 241, endPoint x: 313, endPoint y: 212, distance: 74.4
click at [380, 241] on span "ESF [PERSON_NAME]" at bounding box center [363, 239] width 58 height 8
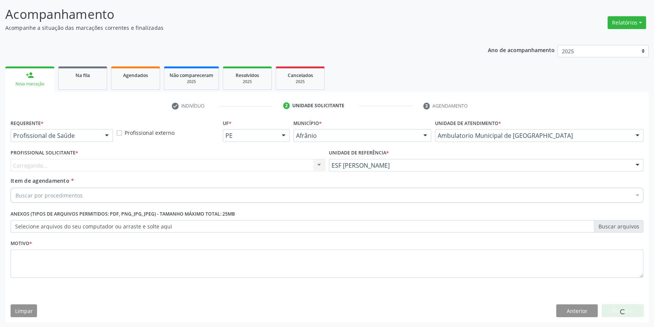
click at [212, 168] on div "Carregando... Nenhum resultado encontrado para: " " Não há nenhuma opção para s…" at bounding box center [168, 165] width 314 height 13
click at [206, 164] on div "Profissional solicitante" at bounding box center [168, 165] width 314 height 13
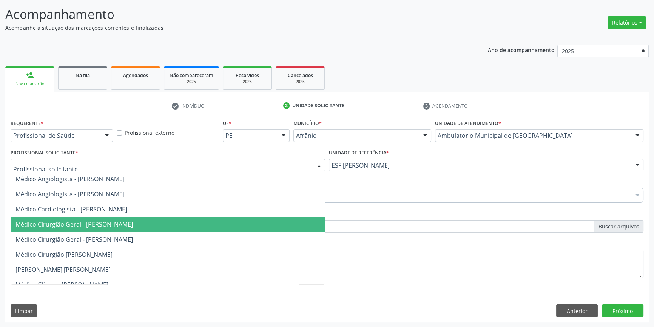
click at [133, 223] on span "Médico Cirurgião Geral - [PERSON_NAME]" at bounding box center [73, 224] width 117 height 8
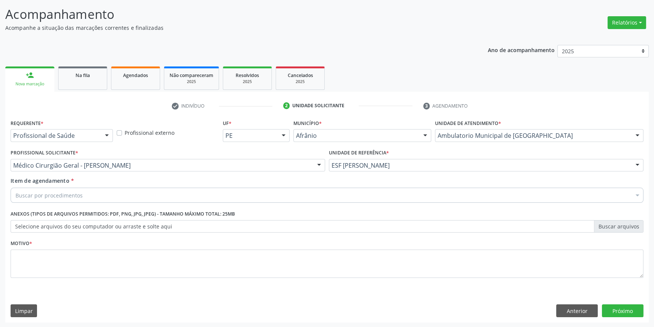
click at [126, 189] on div "Buscar por procedimentos" at bounding box center [327, 195] width 632 height 15
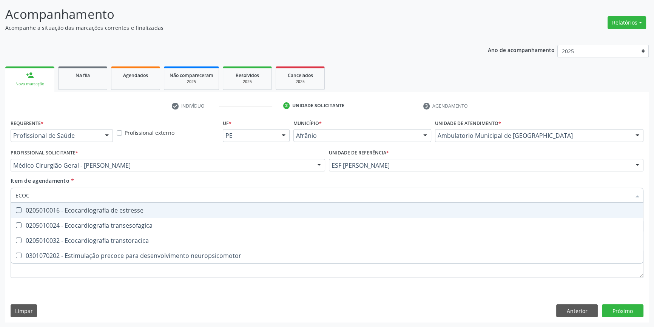
type input "ECOCA"
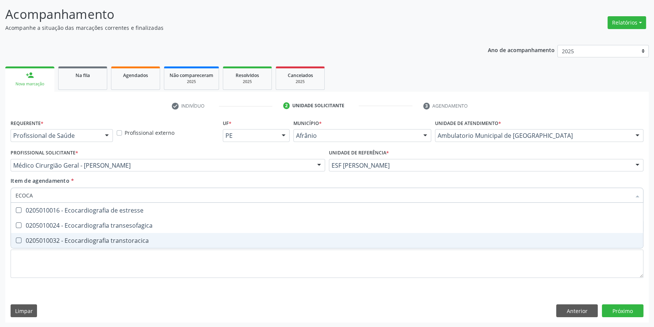
click at [140, 238] on div "0205010032 - Ecocardiografia transtoracica" at bounding box center [326, 240] width 623 height 6
checkbox transtoracica "true"
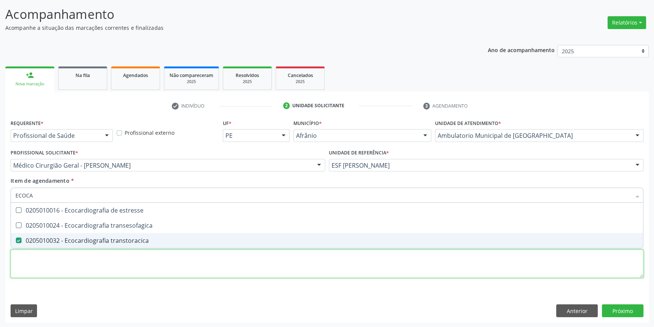
click at [135, 261] on div "Requerente * Profissional de Saúde Profissional de Saúde Paciente Nenhum result…" at bounding box center [327, 202] width 632 height 171
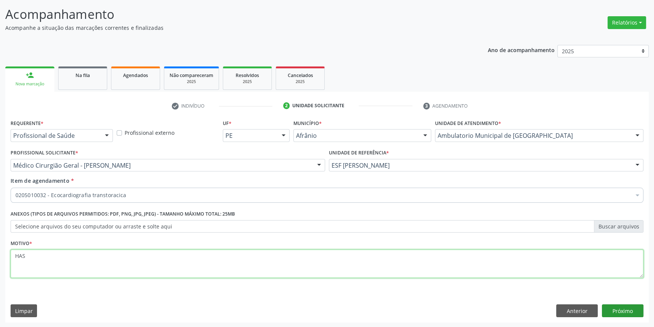
type textarea "HAS"
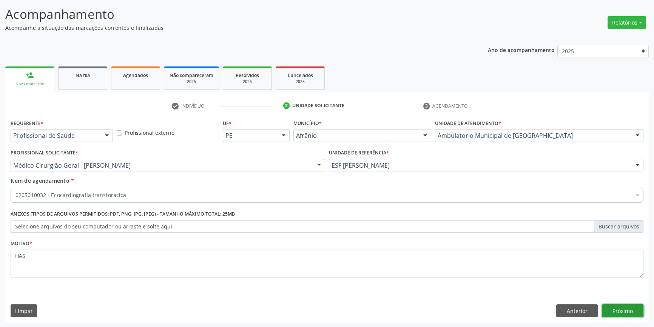
click at [637, 307] on button "Próximo" at bounding box center [622, 310] width 42 height 13
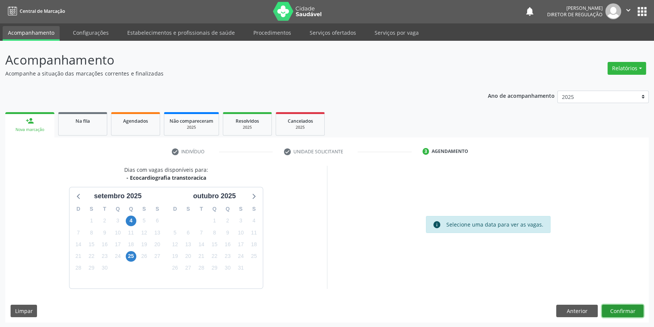
click at [636, 309] on button "Confirmar" at bounding box center [622, 311] width 42 height 13
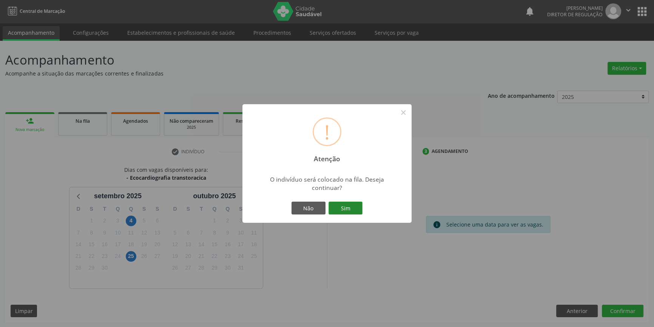
click at [353, 209] on button "Sim" at bounding box center [345, 207] width 34 height 13
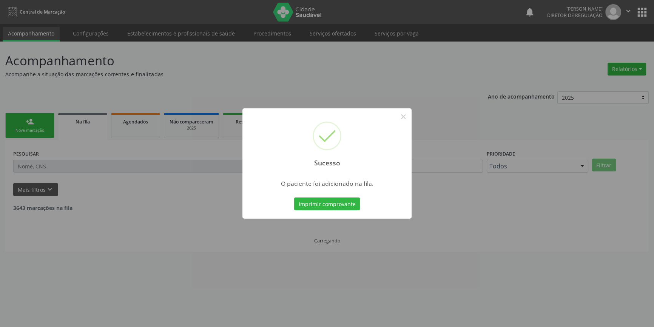
scroll to position [0, 0]
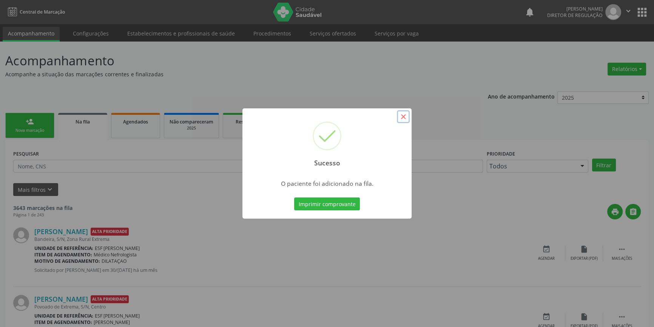
click at [399, 115] on button "×" at bounding box center [403, 116] width 13 height 13
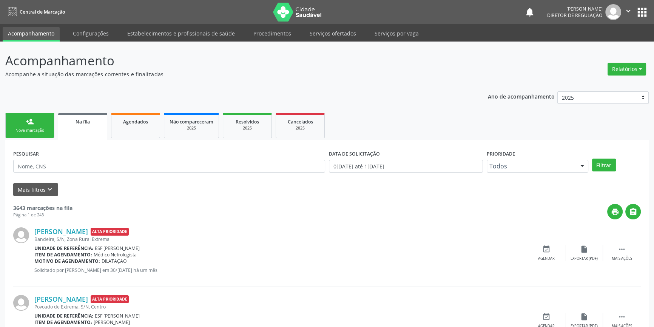
click at [36, 123] on link "person_add Nova marcação" at bounding box center [29, 125] width 49 height 25
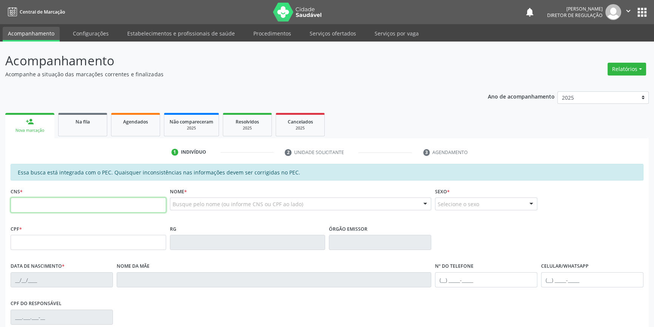
click at [60, 204] on input "text" at bounding box center [88, 204] width 155 height 15
type input "704 8045 5846 3049"
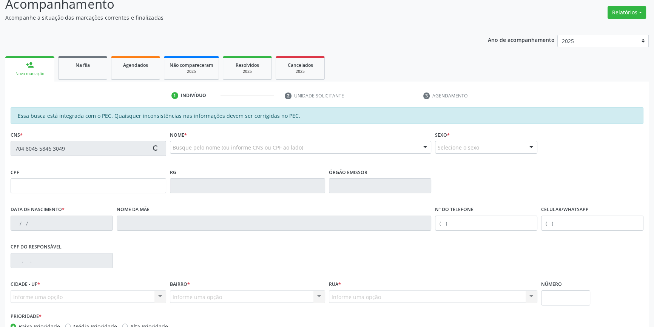
type input "250.257.834-53"
type input "08/[DATE]"
type input "Perpétua [PERSON_NAME]"
type input "[PHONE_NUMBER]"
type input "S/N"
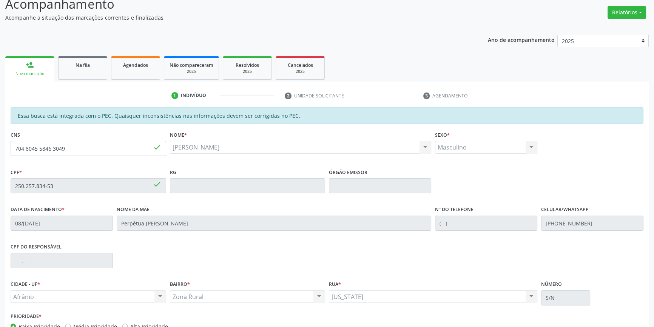
scroll to position [103, 0]
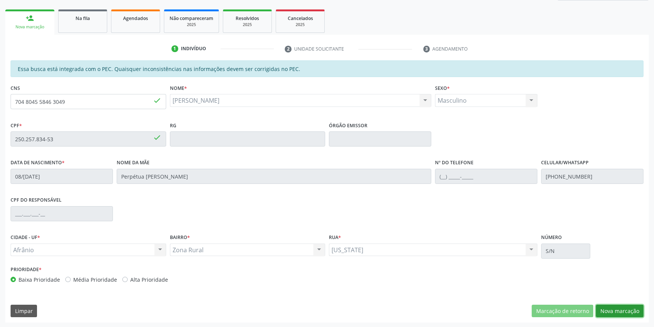
click at [625, 312] on button "Nova marcação" at bounding box center [619, 311] width 48 height 13
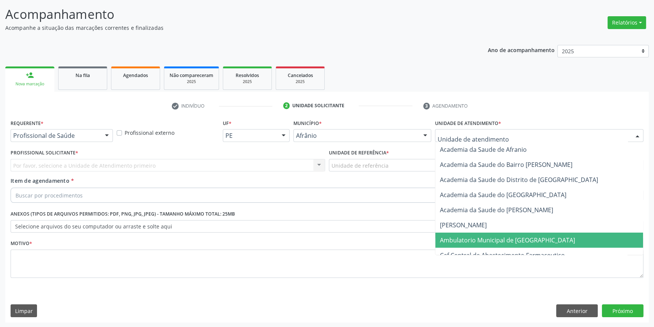
click at [498, 234] on span "Ambulatorio Municipal de [GEOGRAPHIC_DATA]" at bounding box center [539, 239] width 208 height 15
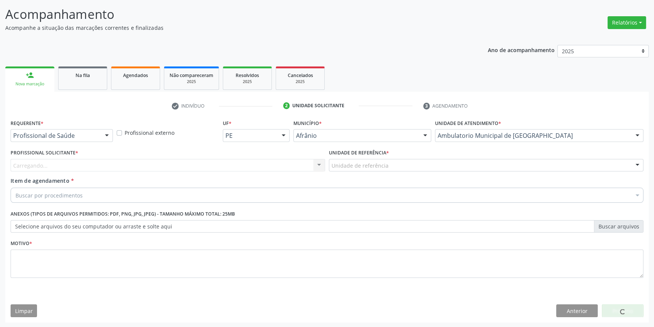
click at [398, 168] on div "Unidade de referência" at bounding box center [486, 165] width 314 height 13
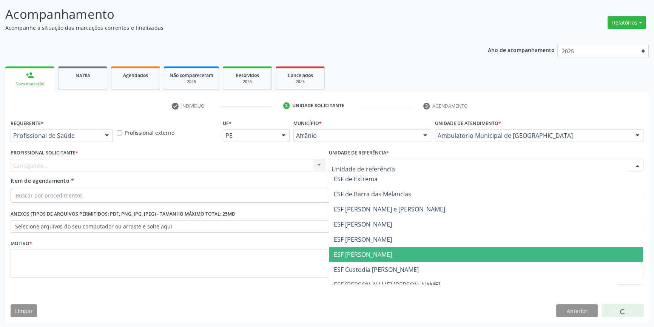
click at [389, 249] on span "ESF [PERSON_NAME]" at bounding box center [486, 254] width 314 height 15
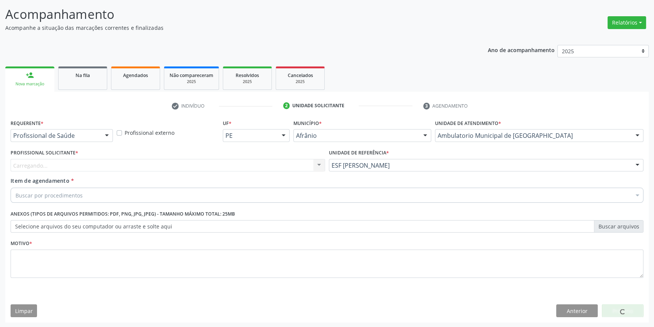
click at [235, 154] on div "Profissional Solicitante * [GEOGRAPHIC_DATA]... Nenhum resultado encontrado par…" at bounding box center [168, 159] width 314 height 24
click at [225, 162] on div "Carregando... Nenhum resultado encontrado para: " " Não há nenhuma opção para s…" at bounding box center [168, 165] width 314 height 13
click at [223, 164] on div "Carregando... Nenhum resultado encontrado para: " " Não há nenhuma opção para s…" at bounding box center [168, 165] width 314 height 13
click at [223, 164] on div "Profissional solicitante" at bounding box center [168, 165] width 314 height 13
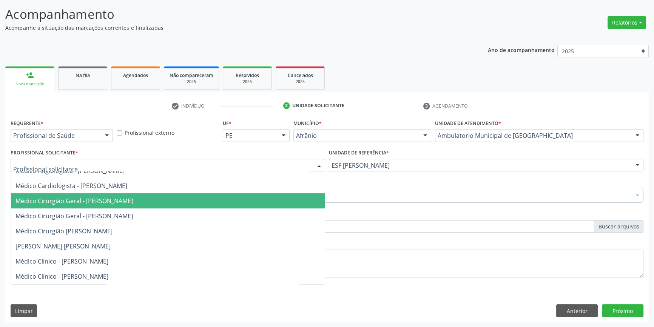
scroll to position [34, 0]
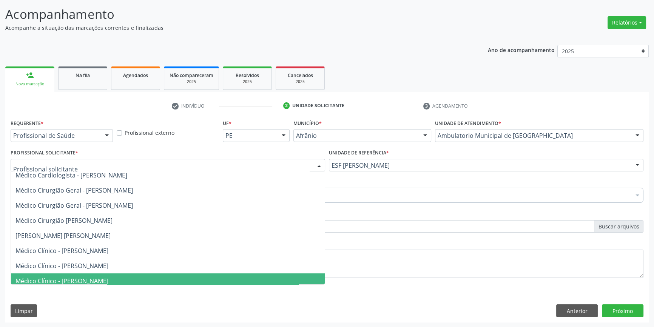
click at [111, 274] on span "Médico Clínico - [PERSON_NAME]" at bounding box center [168, 280] width 314 height 15
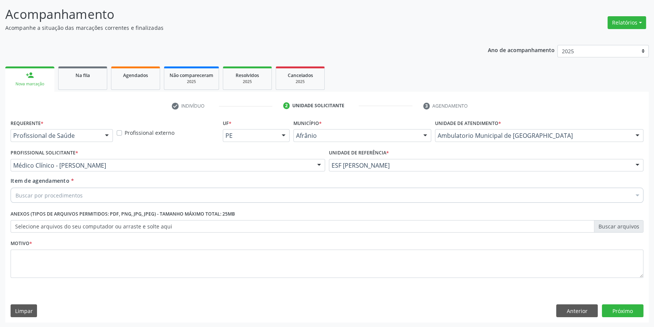
click at [100, 191] on div "Buscar por procedimentos" at bounding box center [327, 195] width 632 height 15
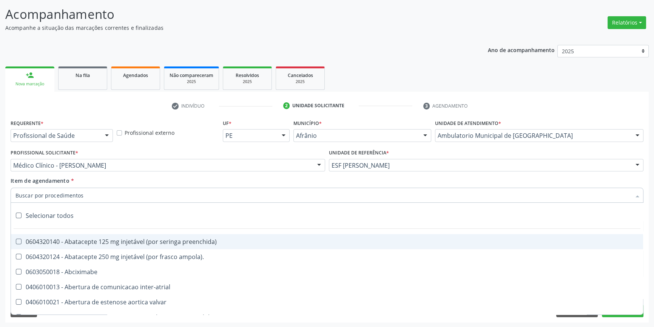
click at [100, 191] on input "Item de agendamento *" at bounding box center [322, 195] width 615 height 15
type input "C"
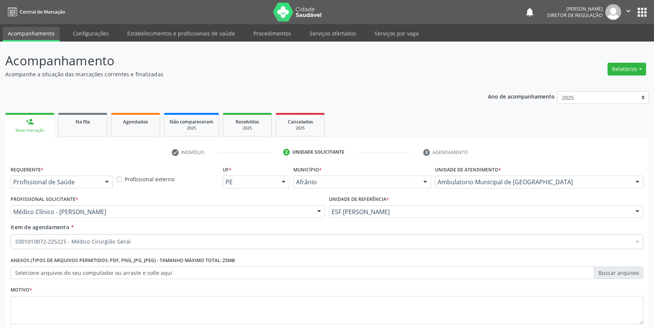
scroll to position [46, 0]
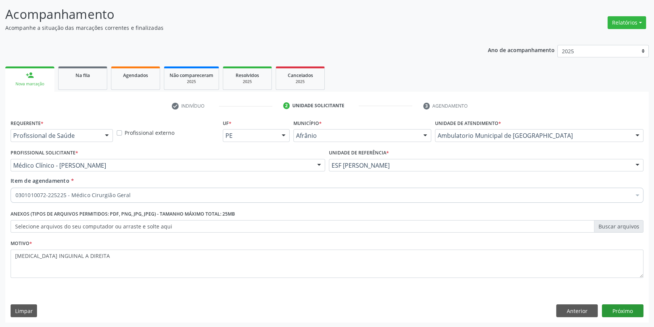
type textarea "HERNIA INGUINAL A DIREITA"
click at [633, 309] on button "Próximo" at bounding box center [622, 310] width 42 height 13
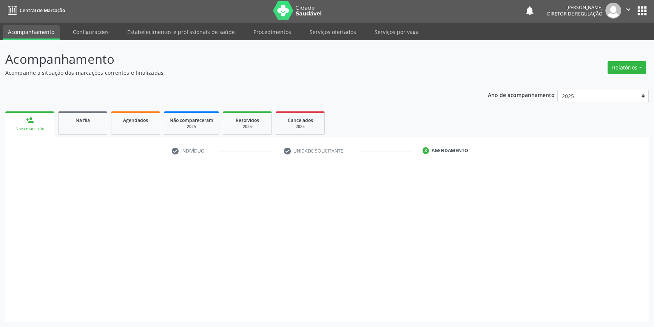
scroll to position [1, 0]
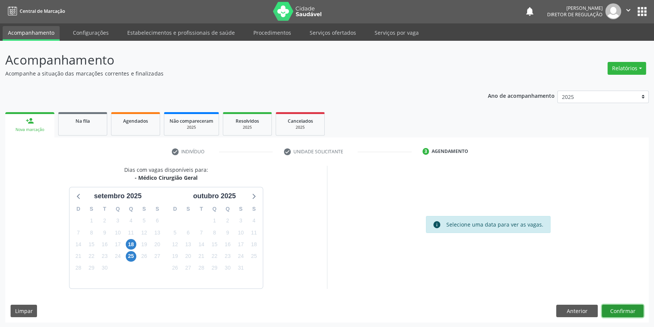
click at [633, 312] on button "Confirmar" at bounding box center [622, 311] width 42 height 13
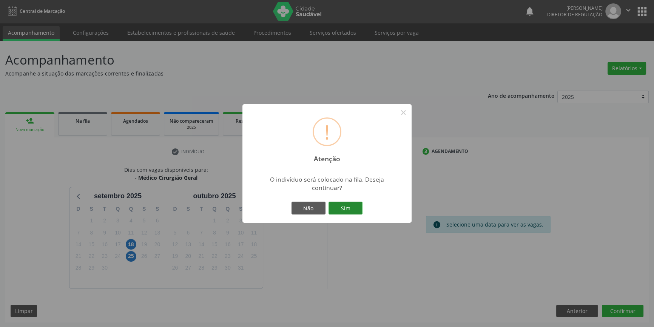
click at [343, 207] on button "Sim" at bounding box center [345, 207] width 34 height 13
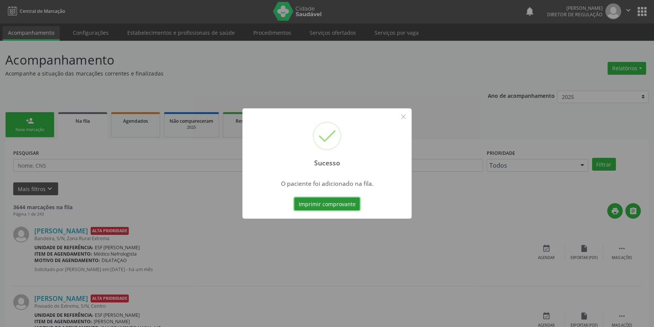
scroll to position [0, 0]
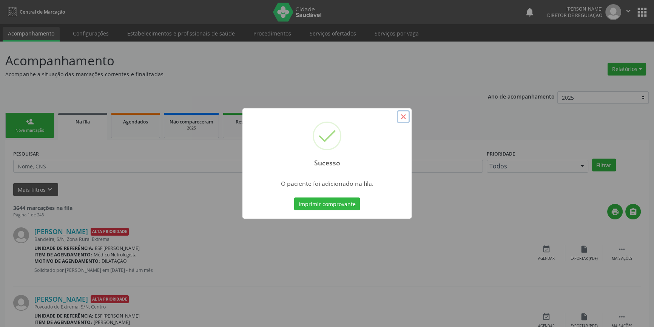
click at [404, 118] on button "×" at bounding box center [403, 116] width 13 height 13
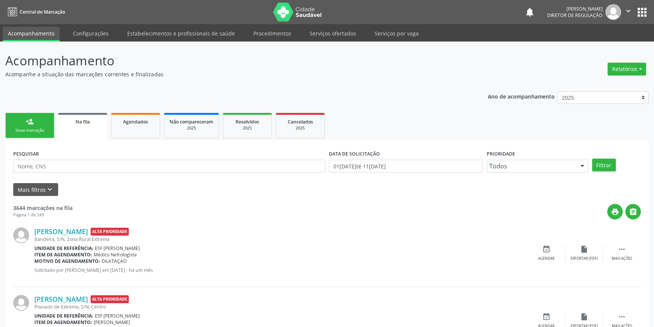
click at [40, 125] on link "person_add Nova marcação" at bounding box center [29, 125] width 49 height 25
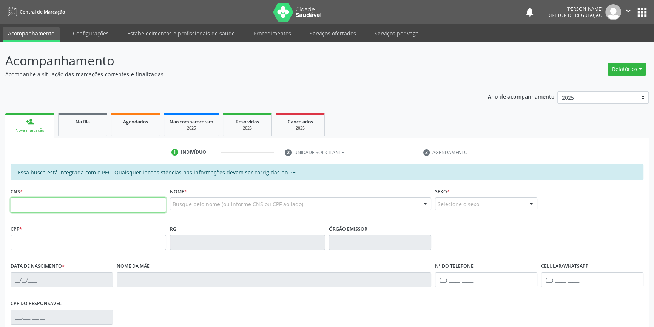
click at [60, 208] on input "text" at bounding box center [88, 204] width 155 height 15
type input "702 3051 3114 7210"
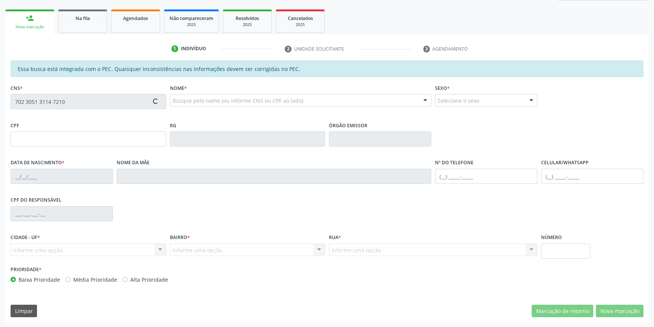
type input "398.262.954-34"
type input "29/10/1967"
type input "Josefa Maria Alves"
type input "(87) 98833-4065"
type input "S/N"
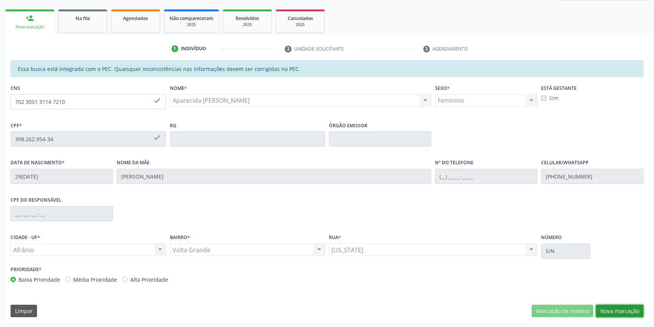
click at [607, 305] on button "Nova marcação" at bounding box center [619, 311] width 48 height 13
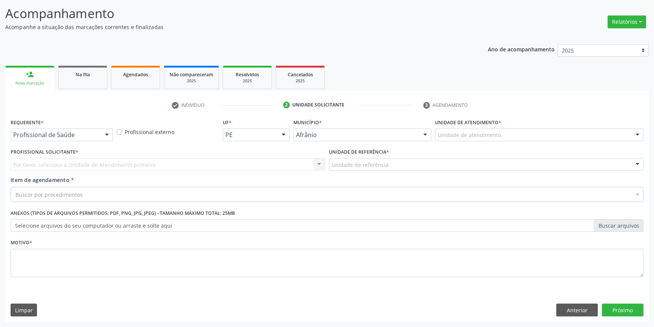
scroll to position [46, 0]
click at [494, 143] on div "Unidade de atendimento * Unidade de atendimento Academia da Saude de Afranio Ac…" at bounding box center [539, 131] width 212 height 29
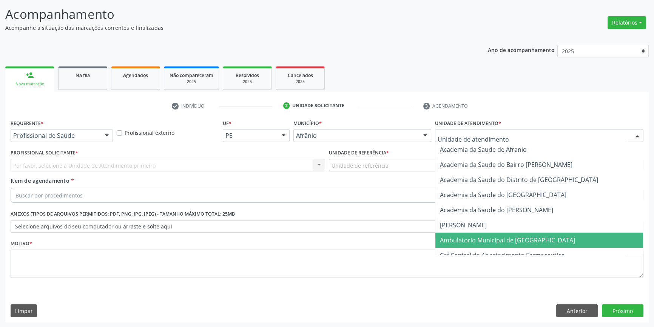
click at [479, 241] on span "Ambulatorio Municipal de [GEOGRAPHIC_DATA]" at bounding box center [507, 240] width 135 height 8
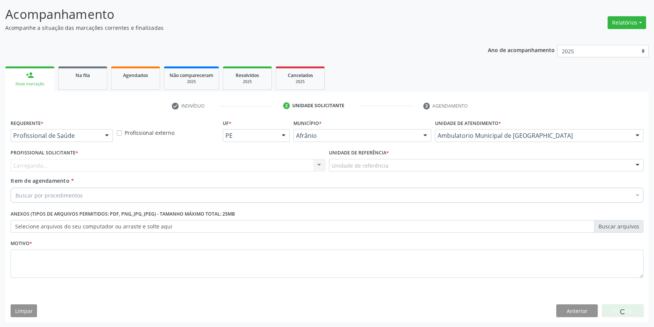
click at [392, 169] on div "Unidade de referência" at bounding box center [486, 165] width 314 height 13
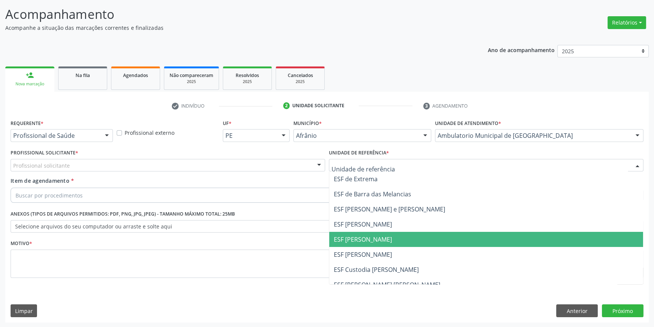
drag, startPoint x: 377, startPoint y: 241, endPoint x: 260, endPoint y: 185, distance: 129.6
click at [376, 241] on span "ESF [PERSON_NAME]" at bounding box center [363, 239] width 58 height 8
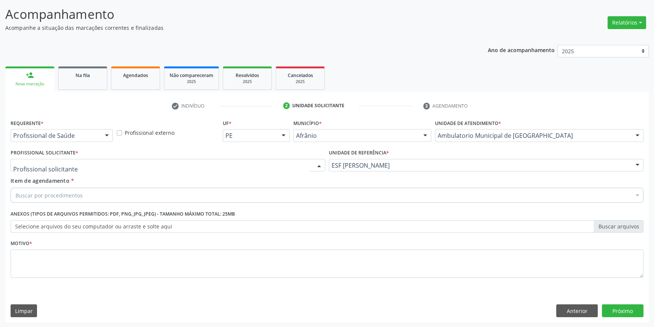
click at [243, 166] on div at bounding box center [168, 165] width 314 height 13
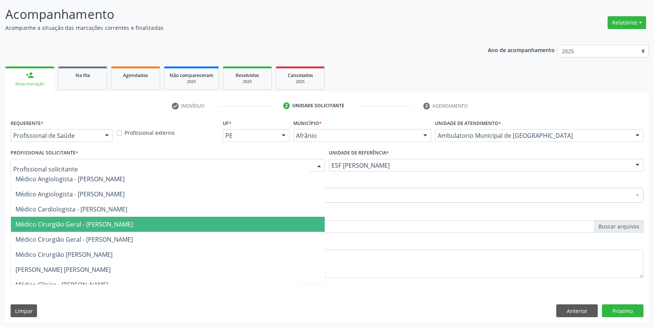
click at [133, 223] on span "Médico Cirurgião Geral - [PERSON_NAME]" at bounding box center [73, 224] width 117 height 8
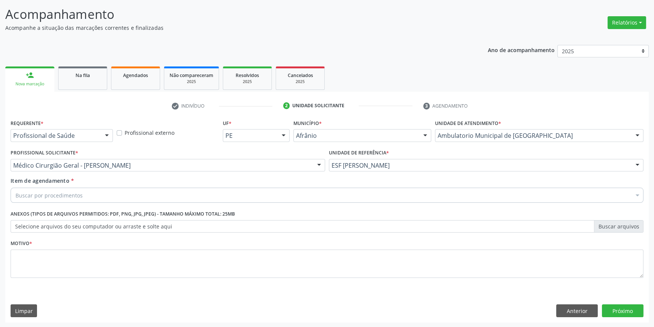
click at [113, 197] on div "Buscar por procedimentos" at bounding box center [327, 195] width 632 height 15
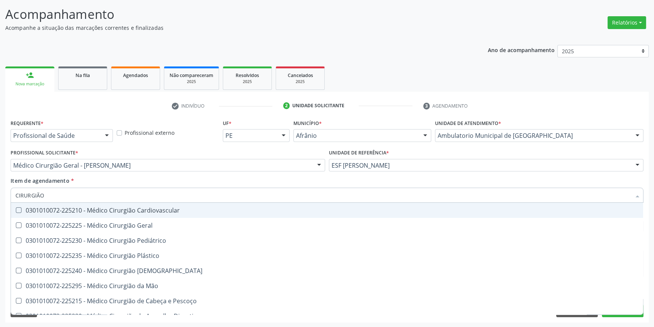
type input "CIRURGIÃO G"
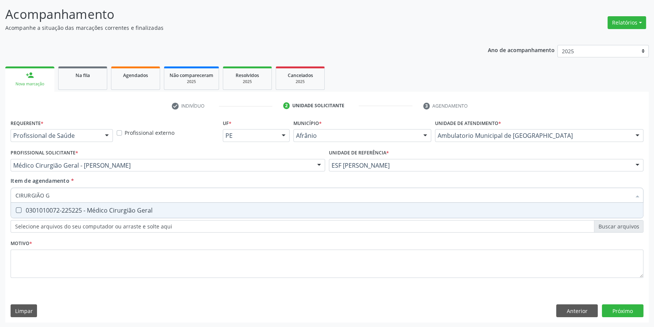
click at [120, 207] on div "0301010072-225225 - Médico Cirurgião Geral" at bounding box center [326, 210] width 623 height 6
checkbox Geral "true"
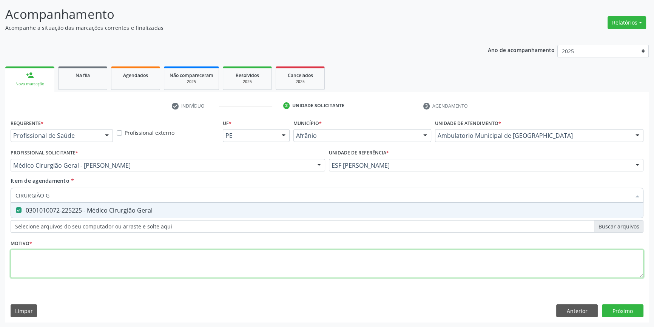
click at [123, 257] on div "Requerente * Profissional de Saúde Profissional de Saúde Paciente Nenhum result…" at bounding box center [327, 202] width 632 height 171
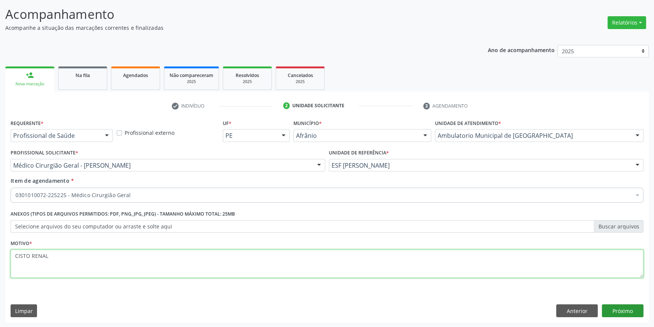
type textarea "CISTO RENAL"
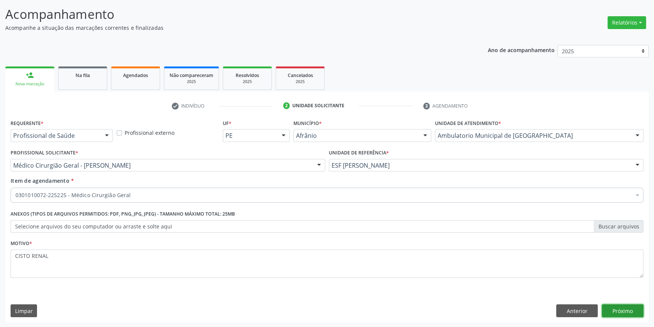
click at [617, 305] on button "Próximo" at bounding box center [622, 310] width 42 height 13
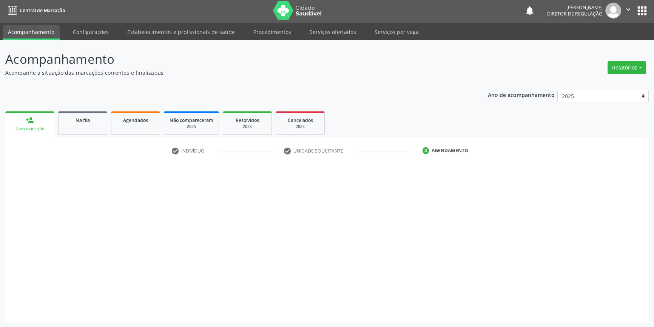
scroll to position [1, 0]
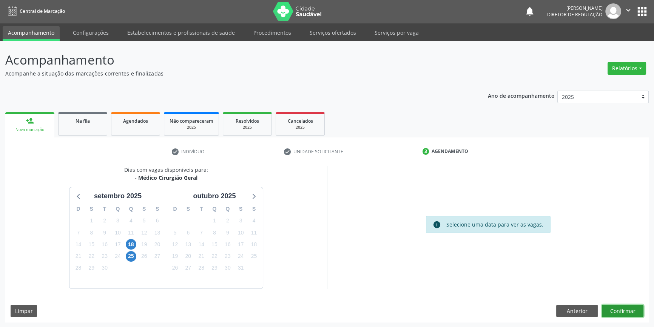
click at [617, 305] on button "Confirmar" at bounding box center [622, 311] width 42 height 13
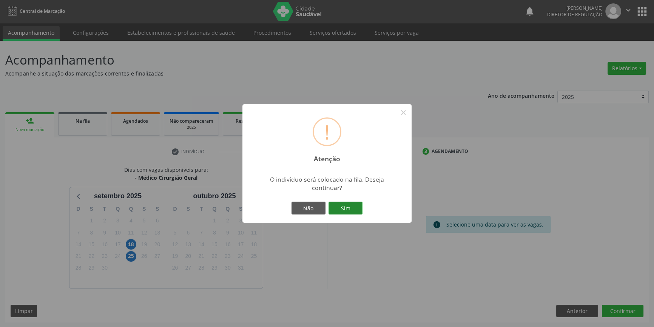
click at [356, 208] on button "Sim" at bounding box center [345, 207] width 34 height 13
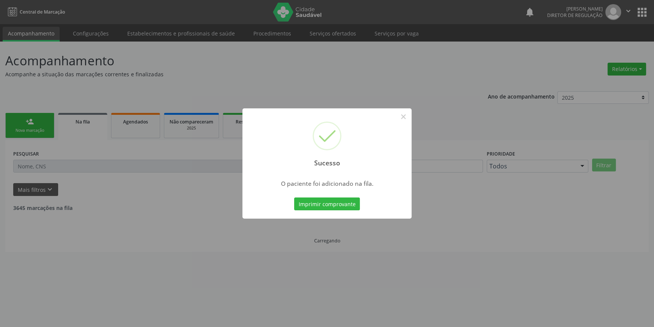
scroll to position [0, 0]
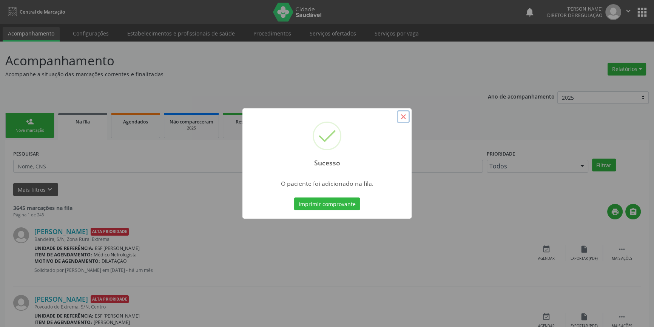
click at [401, 115] on button "×" at bounding box center [403, 116] width 13 height 13
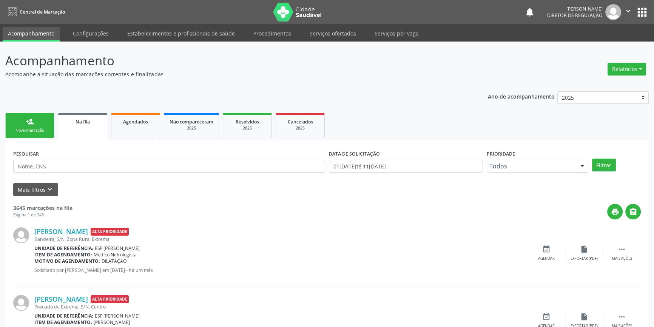
click at [44, 122] on link "person_add Nova marcação" at bounding box center [29, 125] width 49 height 25
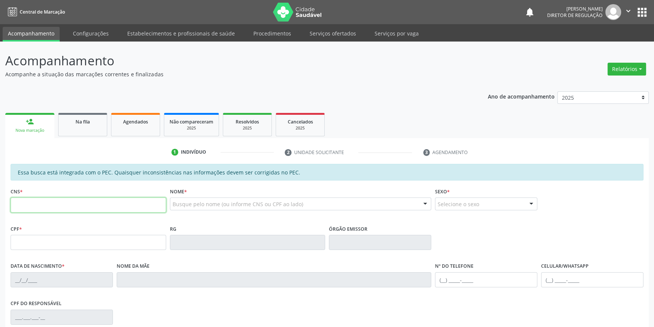
click at [71, 200] on input "text" at bounding box center [88, 204] width 155 height 15
type input "701 0058 7736 3495"
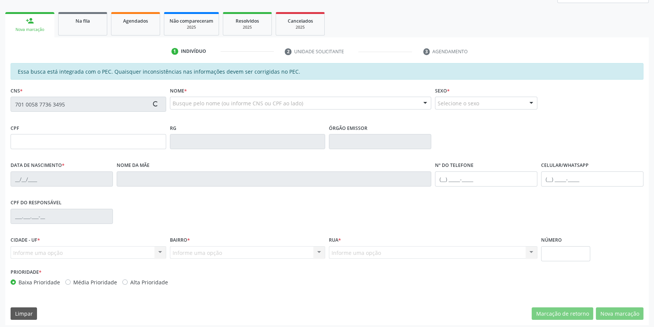
scroll to position [103, 0]
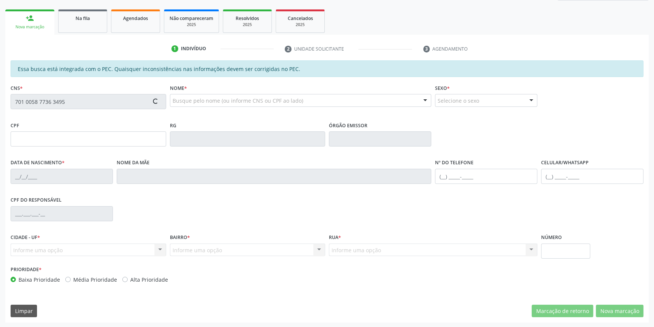
type input "711.724.174-82"
type input "17/11/2005"
type input "Joana Rodrigues Coelho"
type input "(87) 99143-8978"
type input "S/N"
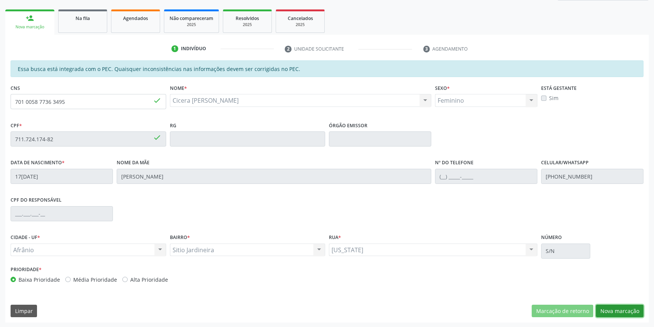
click at [609, 307] on button "Nova marcação" at bounding box center [619, 311] width 48 height 13
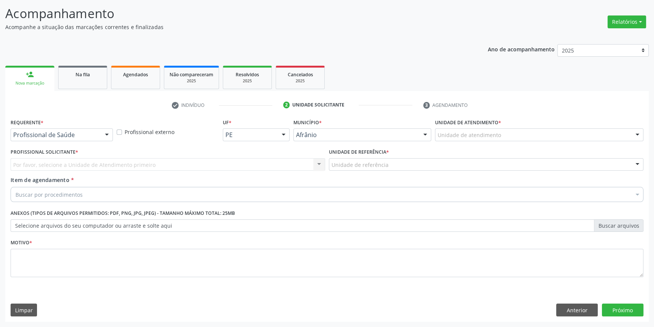
scroll to position [46, 0]
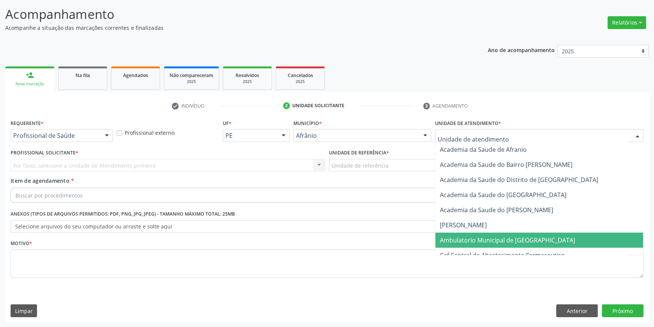
click at [521, 241] on span "Ambulatorio Municipal de [GEOGRAPHIC_DATA]" at bounding box center [507, 240] width 135 height 8
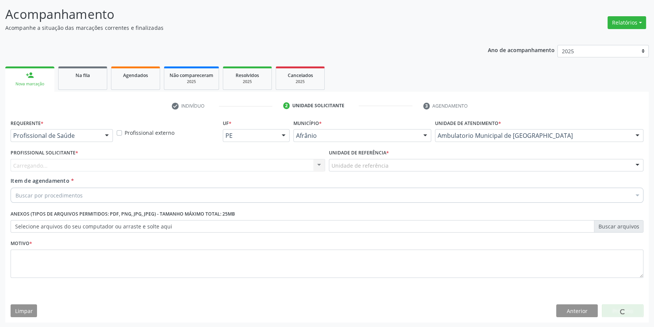
click at [395, 168] on div "Unidade de referência" at bounding box center [486, 165] width 314 height 13
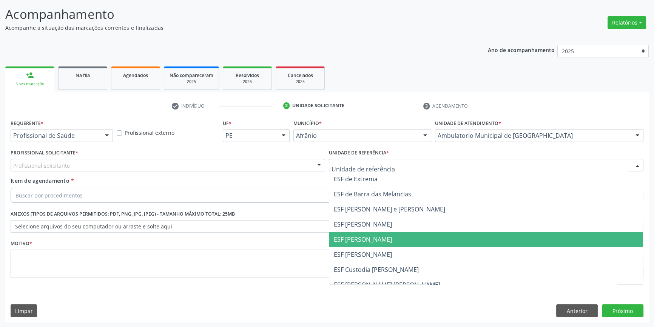
click at [371, 235] on span "ESF [PERSON_NAME]" at bounding box center [363, 239] width 58 height 8
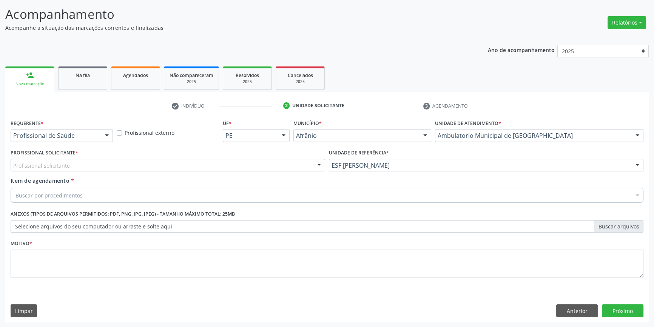
click at [236, 169] on div "Profissional solicitante" at bounding box center [168, 165] width 314 height 13
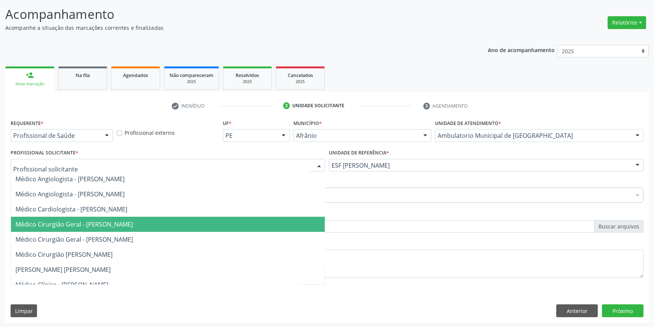
click at [133, 222] on span "Médico Cirurgião Geral - [PERSON_NAME]" at bounding box center [73, 224] width 117 height 8
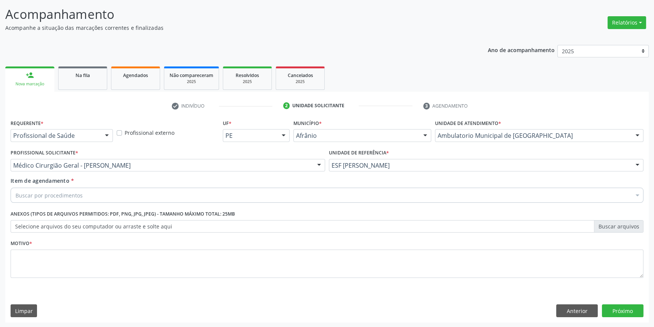
click at [102, 195] on div "Buscar por procedimentos" at bounding box center [327, 195] width 632 height 15
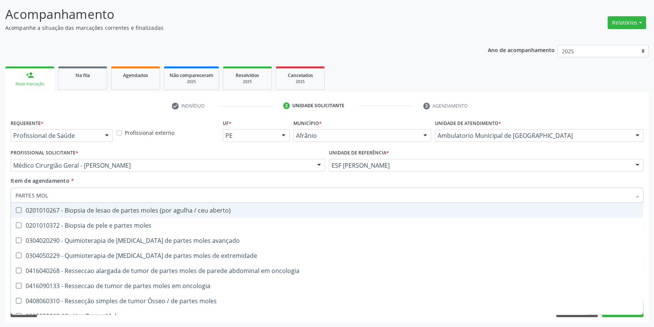
type input "PARTES MOLE"
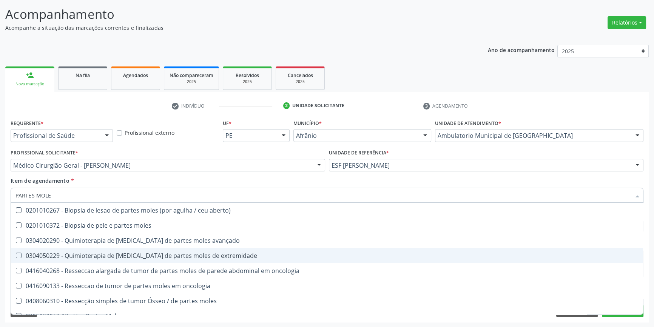
scroll to position [9, 0]
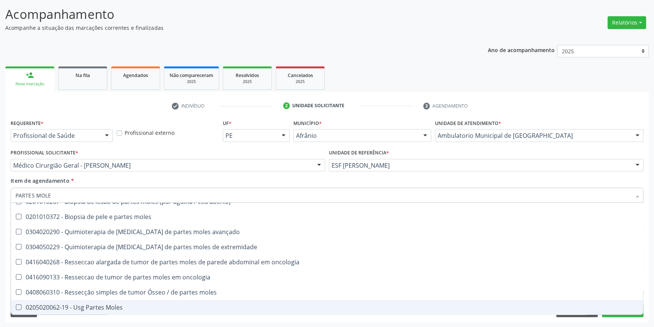
click at [137, 304] on div "0205020062-19 - Usg Partes Moles" at bounding box center [326, 307] width 623 height 6
checkbox Moles "true"
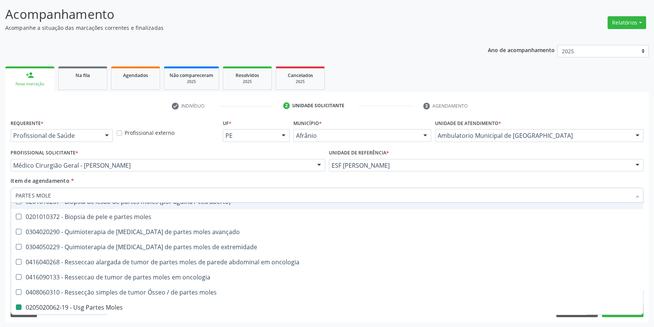
click at [159, 180] on div "Item de agendamento * PARTES MOLE Desfazer seleção 0201010267 - Biopsia de lesa…" at bounding box center [327, 189] width 632 height 24
checkbox moles "true"
checkbox Moles "false"
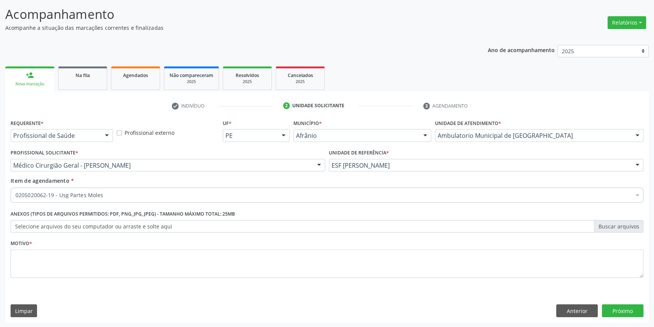
scroll to position [0, 0]
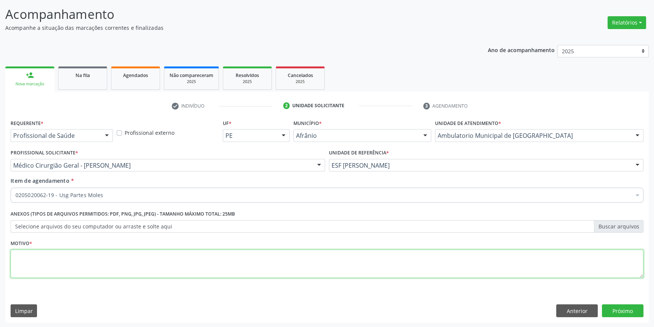
click at [120, 265] on textarea at bounding box center [327, 263] width 632 height 29
type textarea "I"
type textarea "CISTO ?"
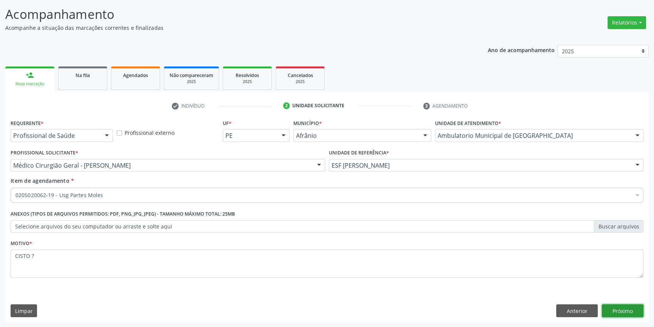
click at [621, 309] on button "Próximo" at bounding box center [622, 310] width 42 height 13
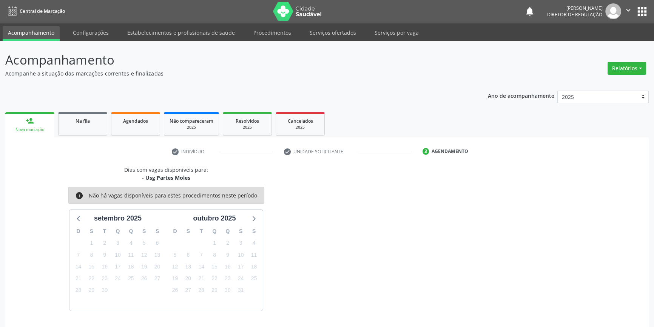
scroll to position [23, 0]
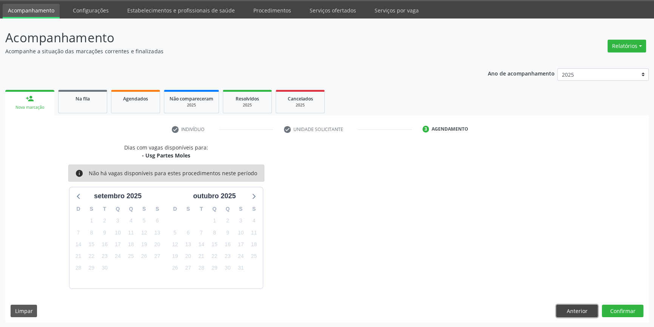
click at [589, 306] on button "Anterior" at bounding box center [577, 311] width 42 height 13
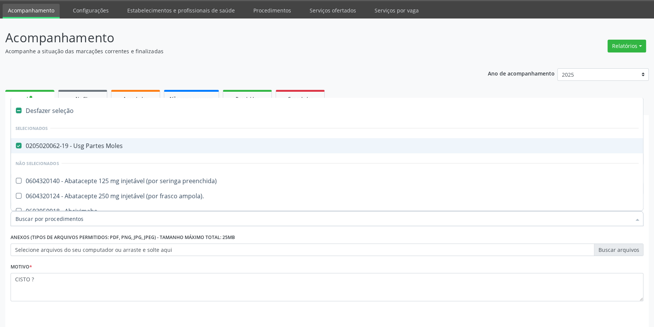
click at [121, 151] on span "0205020062-19 - Usg Partes Moles" at bounding box center [327, 145] width 632 height 15
checkbox Moles "false"
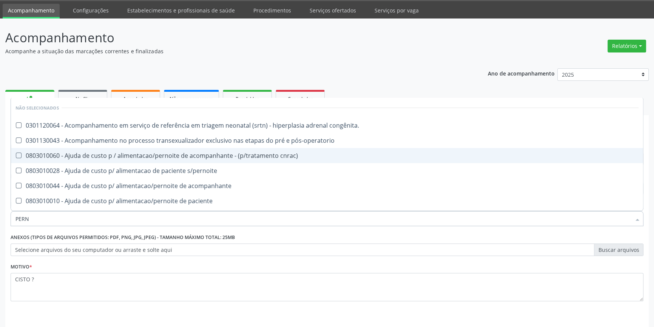
type input "PERNA"
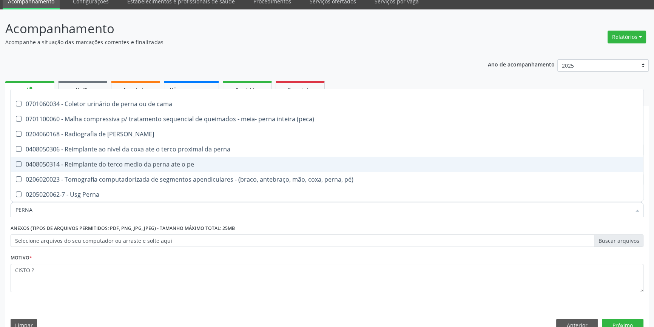
scroll to position [46, 0]
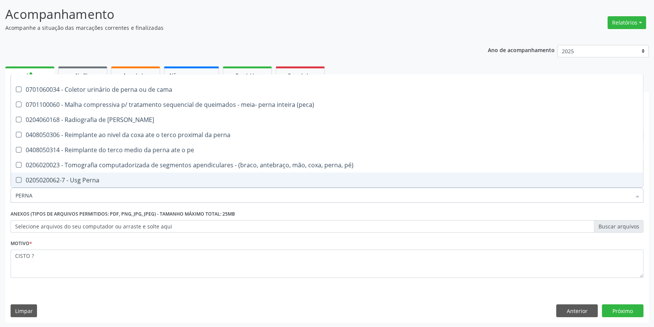
click at [99, 180] on div "0205020062-7 - Usg Perna" at bounding box center [326, 180] width 623 height 6
checkbox Perna "true"
click at [630, 307] on button "Próximo" at bounding box center [622, 310] width 42 height 13
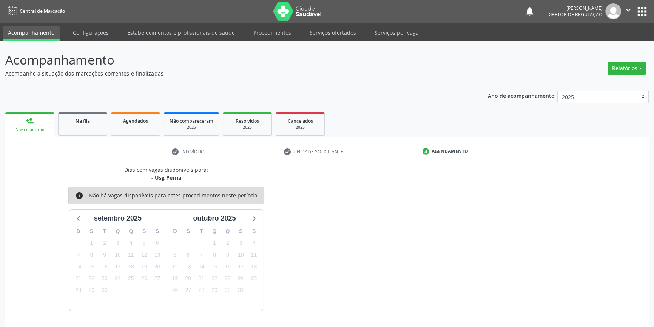
scroll to position [23, 0]
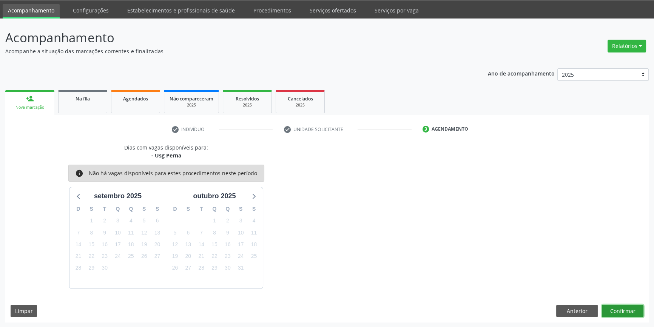
click at [625, 308] on button "Confirmar" at bounding box center [622, 311] width 42 height 13
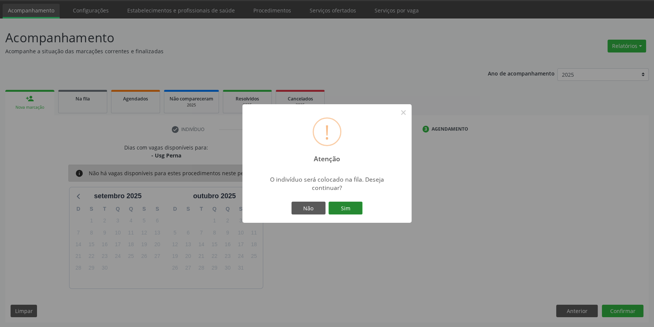
click at [346, 212] on button "Sim" at bounding box center [345, 207] width 34 height 13
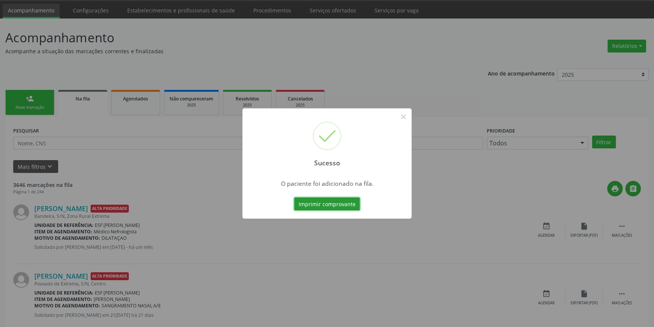
scroll to position [0, 0]
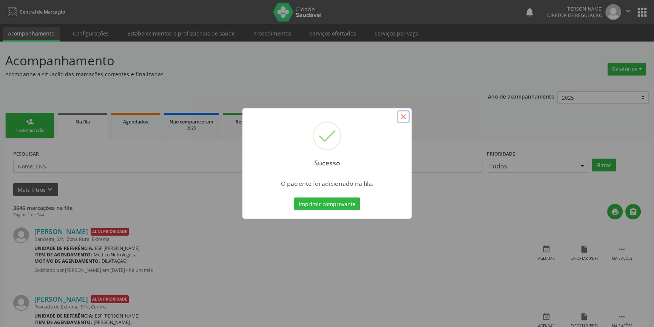
click at [403, 118] on button "×" at bounding box center [403, 116] width 13 height 13
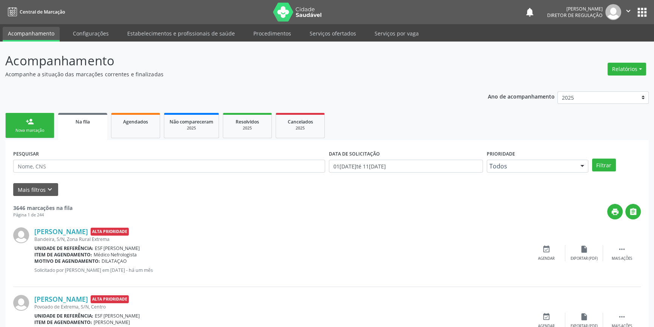
click at [42, 123] on link "person_add Nova marcação" at bounding box center [29, 125] width 49 height 25
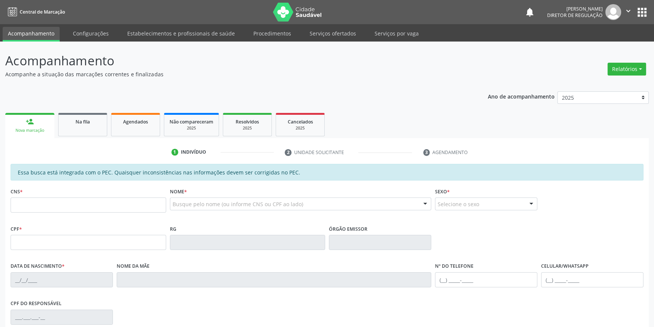
click at [124, 214] on fieldset "CNS *" at bounding box center [88, 202] width 155 height 32
click at [124, 211] on input "text" at bounding box center [88, 204] width 155 height 15
type input "708 0078 3336 8628"
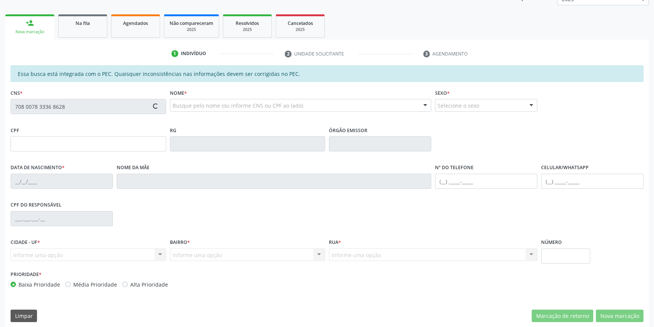
scroll to position [103, 0]
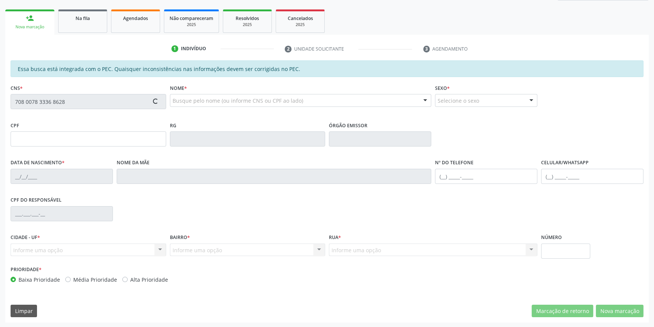
type input "147.880.314-26"
type input "21/02/2007"
type input "Eliene Luzinete de Sousa"
type input "(87) 98836-9331"
type input "S/N"
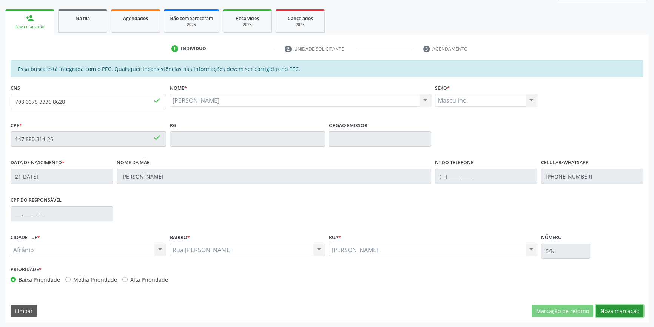
click at [615, 305] on button "Nova marcação" at bounding box center [619, 311] width 48 height 13
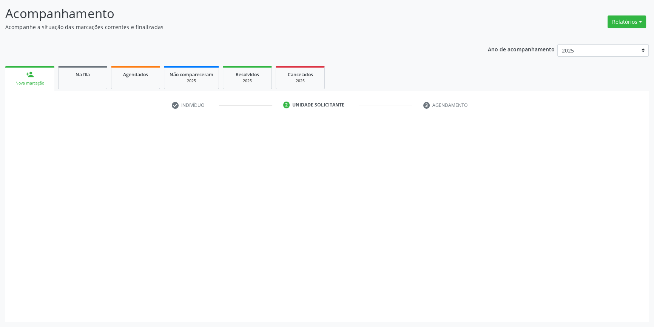
scroll to position [46, 0]
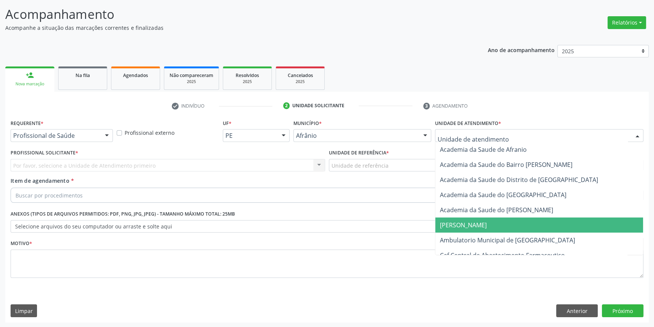
click at [484, 239] on span "Ambulatorio Municipal de [GEOGRAPHIC_DATA]" at bounding box center [507, 240] width 135 height 8
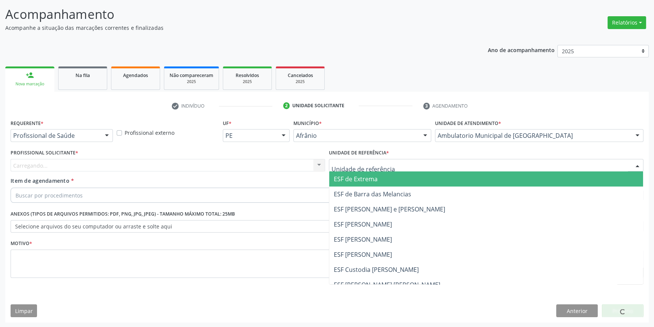
click at [397, 166] on div at bounding box center [486, 165] width 314 height 13
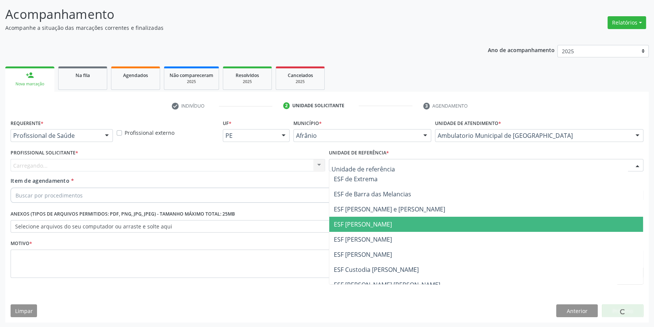
click at [377, 228] on span "ESF [PERSON_NAME]" at bounding box center [486, 224] width 314 height 15
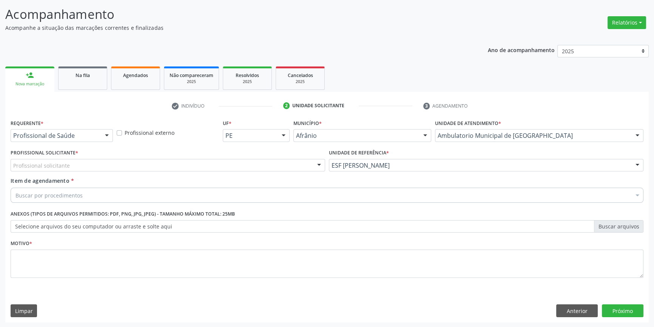
click at [268, 171] on div "Profissional Solicitante * Profissional solicitante Médico Angiologista - [PERS…" at bounding box center [168, 161] width 318 height 29
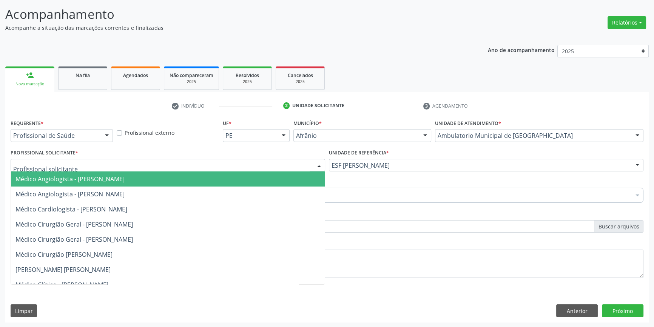
click at [194, 164] on div at bounding box center [168, 165] width 314 height 13
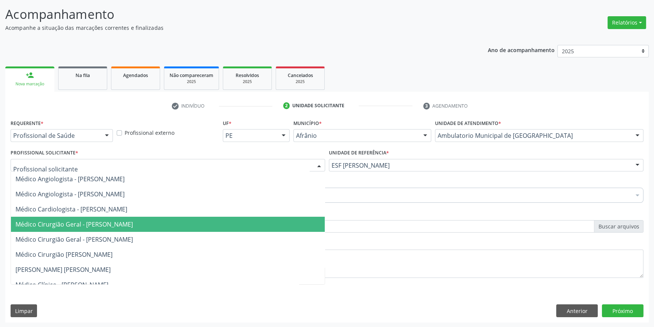
click at [133, 220] on span "Médico Cirurgião Geral - [PERSON_NAME]" at bounding box center [73, 224] width 117 height 8
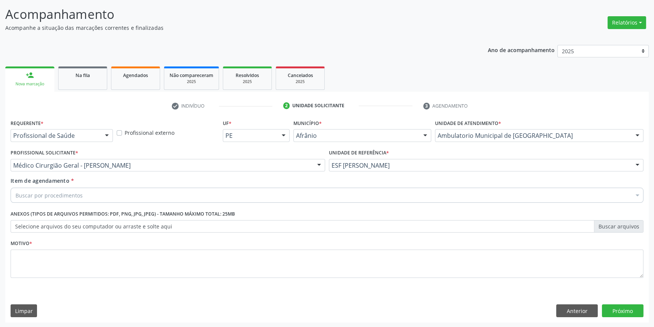
click at [106, 193] on div "Buscar por procedimentos" at bounding box center [327, 195] width 632 height 15
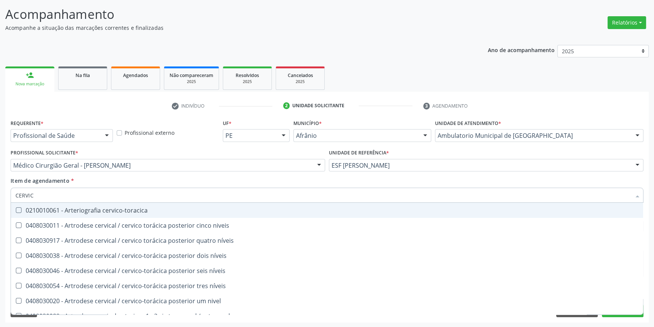
type input "CERVICA"
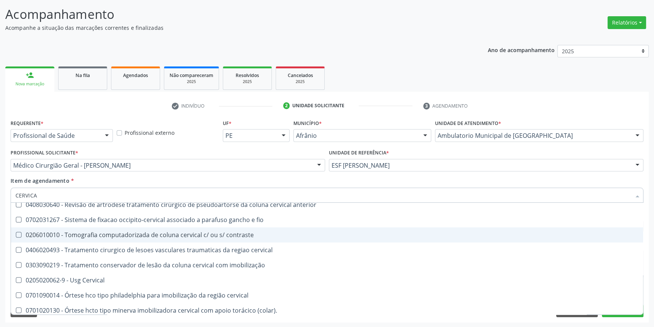
scroll to position [794, 0]
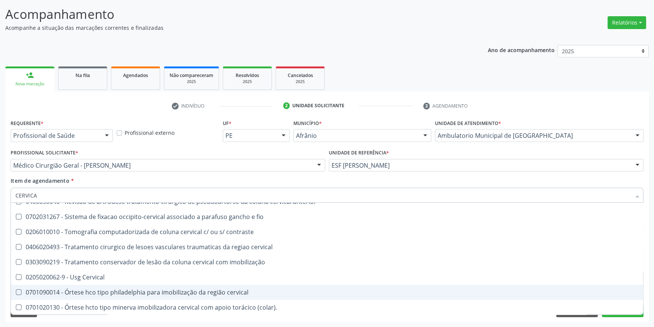
click at [110, 285] on span "0701090014 - Órtese hco tipo philadelphia para imobilização da região cervical" at bounding box center [327, 292] width 632 height 15
checkbox cervical "true"
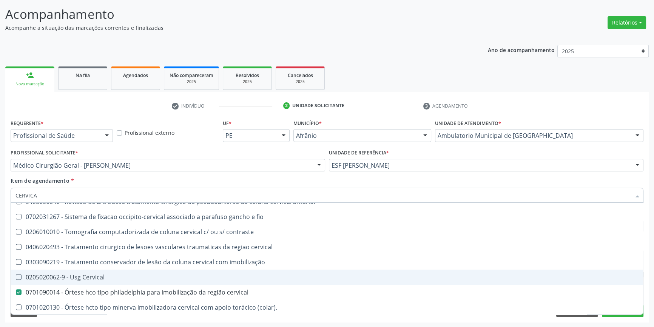
click at [108, 281] on span "0205020062-9 - Usg Cervical" at bounding box center [327, 276] width 632 height 15
checkbox Cervical "true"
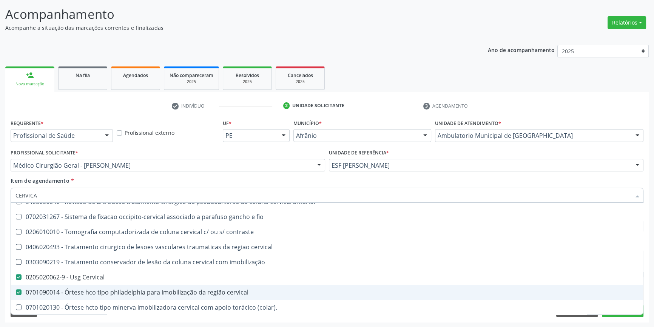
click at [102, 291] on div "0701090014 - Órtese hco tipo philadelphia para imobilização da região cervical" at bounding box center [326, 292] width 623 height 6
checkbox cervical "false"
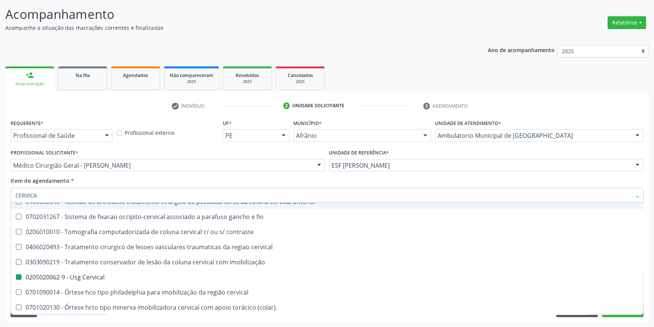
click at [130, 181] on div "Item de agendamento * CERVICA Desfazer seleção 0408030011 - Artrodese cervical …" at bounding box center [327, 189] width 632 height 24
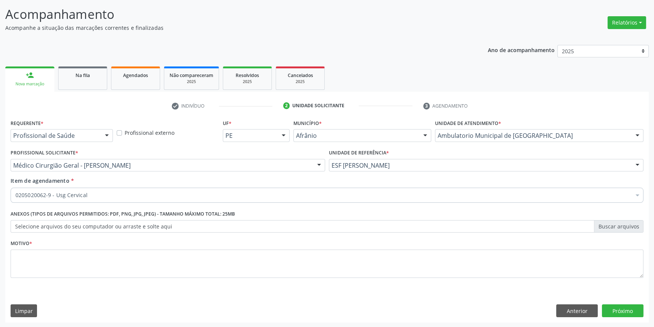
scroll to position [0, 0]
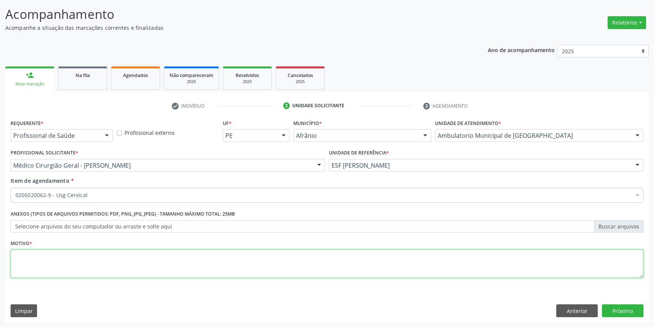
click at [99, 262] on textarea at bounding box center [327, 263] width 632 height 29
type textarea "EDEMA CERVICAL"
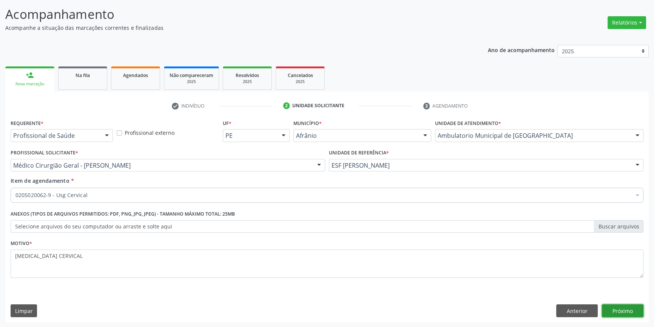
click at [624, 304] on button "Próximo" at bounding box center [622, 310] width 42 height 13
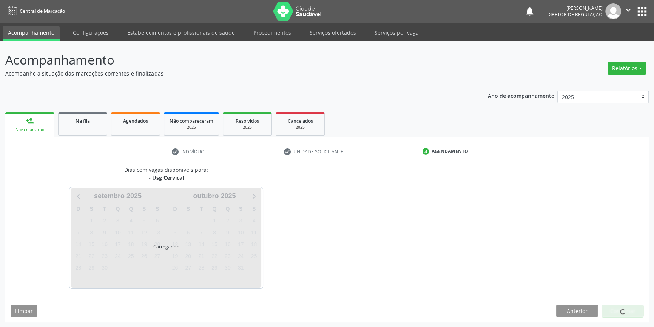
scroll to position [23, 0]
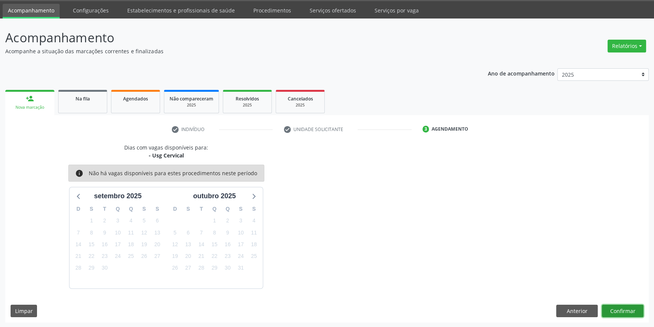
click at [622, 309] on button "Confirmar" at bounding box center [622, 311] width 42 height 13
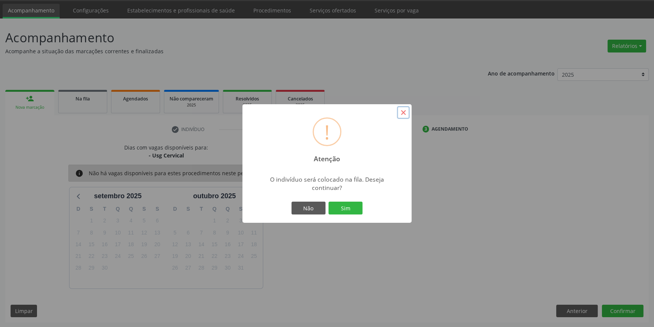
click at [408, 112] on button "×" at bounding box center [403, 112] width 13 height 13
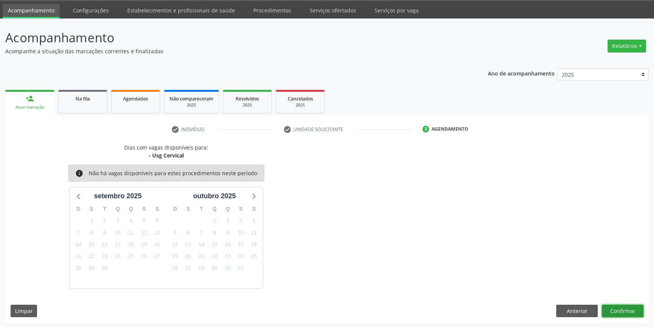
click at [629, 312] on button "Confirmar" at bounding box center [622, 311] width 42 height 13
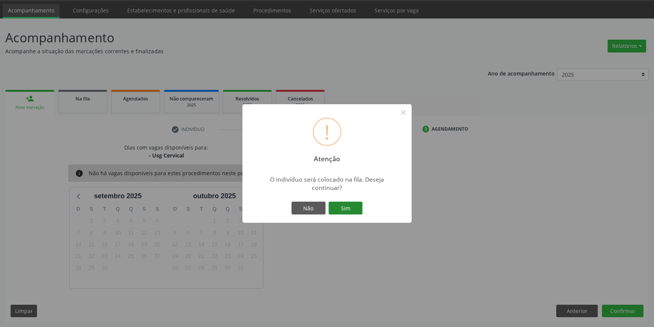
click at [337, 209] on button "Sim" at bounding box center [345, 207] width 34 height 13
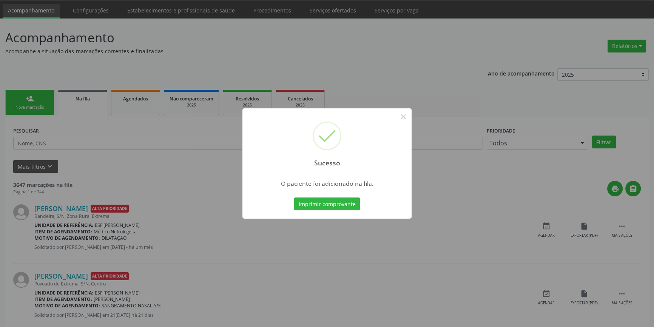
scroll to position [0, 0]
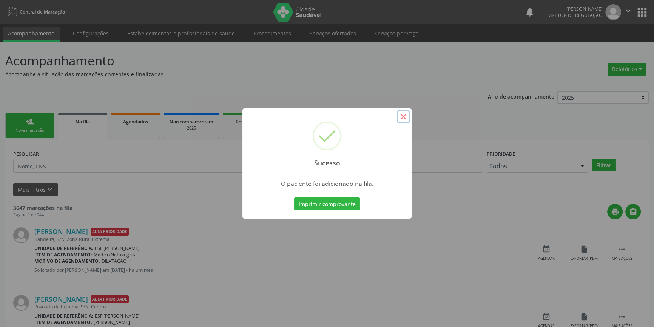
click at [408, 111] on button "×" at bounding box center [403, 116] width 13 height 13
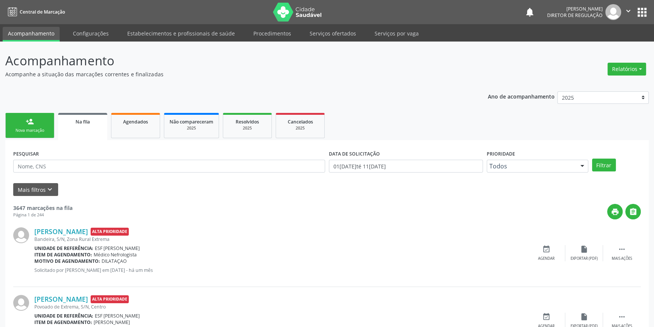
click at [44, 126] on link "person_add Nova marcação" at bounding box center [29, 125] width 49 height 25
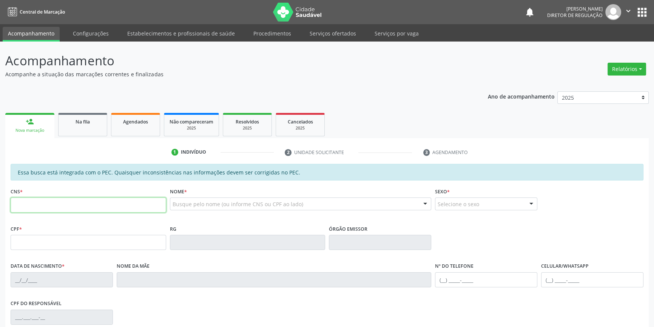
click at [74, 206] on input "text" at bounding box center [88, 204] width 155 height 15
type input "708 6040 6348 5085"
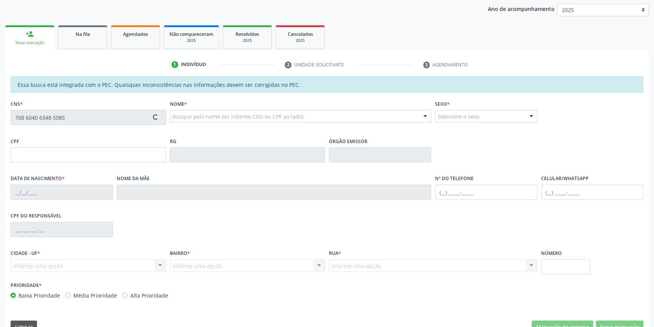
scroll to position [103, 0]
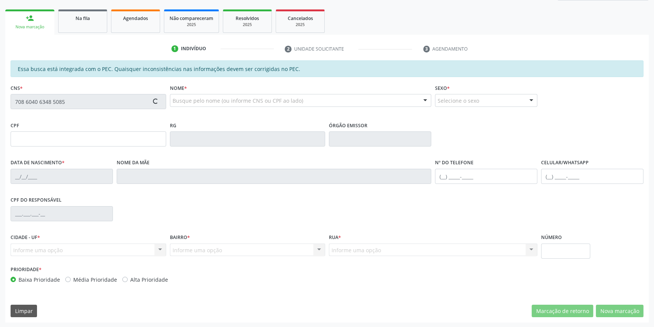
type input "050.173.884-35"
type input "28/07/1965"
type input "Albertina Julia de Brito"
type input "(87) 98147-6348"
type input "S/N"
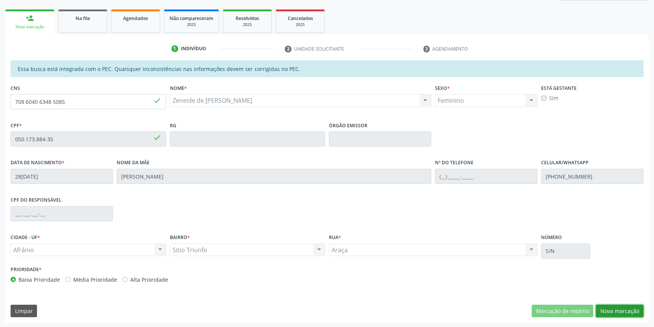
click at [613, 311] on button "Nova marcação" at bounding box center [619, 311] width 48 height 13
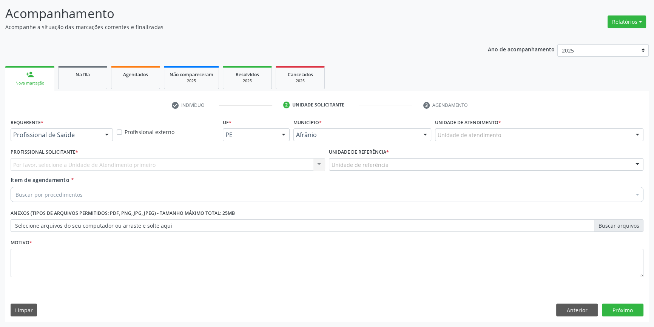
scroll to position [46, 0]
click at [492, 140] on div "Unidade de atendimento" at bounding box center [539, 135] width 208 height 13
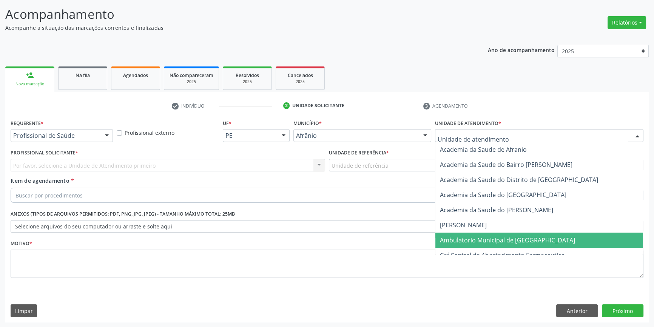
click at [483, 237] on span "Ambulatorio Municipal de [GEOGRAPHIC_DATA]" at bounding box center [507, 240] width 135 height 8
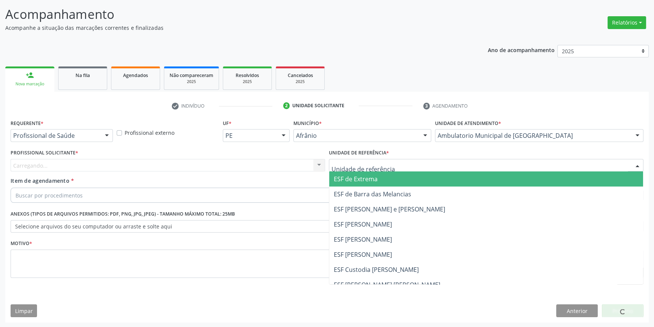
click at [384, 169] on div at bounding box center [486, 165] width 314 height 13
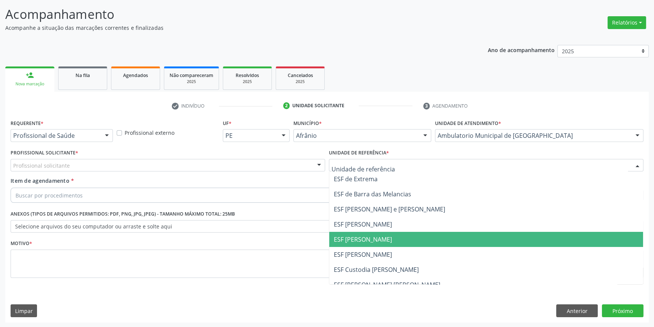
drag, startPoint x: 367, startPoint y: 237, endPoint x: 286, endPoint y: 208, distance: 85.9
click at [365, 237] on span "ESF [PERSON_NAME]" at bounding box center [363, 239] width 58 height 8
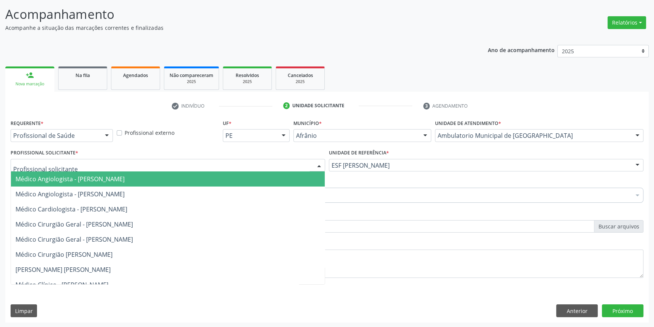
click at [195, 165] on div at bounding box center [168, 165] width 314 height 13
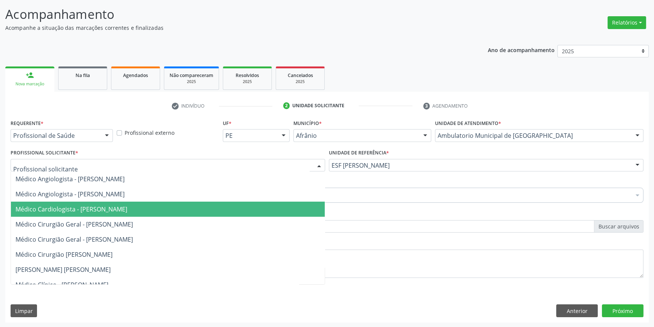
click at [137, 218] on span "Médico Cirurgião Geral - [PERSON_NAME]" at bounding box center [168, 224] width 314 height 15
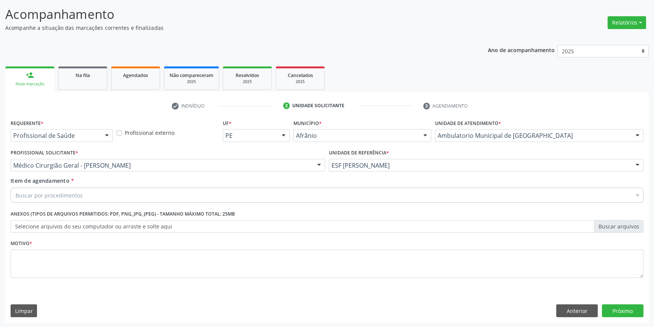
click at [105, 195] on div "Buscar por procedimentos" at bounding box center [327, 195] width 632 height 15
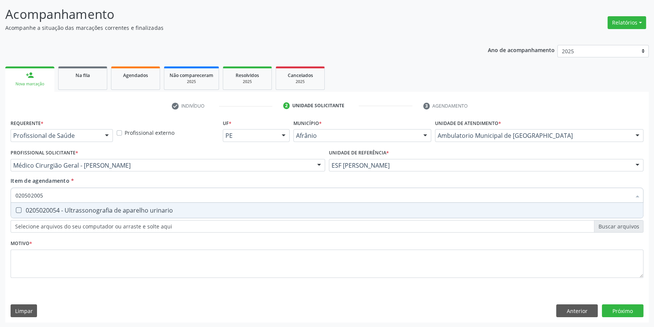
type input "0205020054"
click at [140, 208] on div "0205020054 - Ultrassonografia de aparelho urinario" at bounding box center [326, 210] width 623 height 6
checkbox urinario "true"
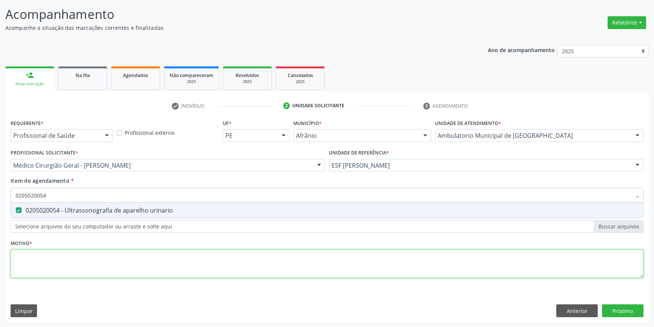
click at [99, 263] on div "Requerente * Profissional de Saúde Profissional de Saúde Paciente Nenhum result…" at bounding box center [327, 202] width 632 height 171
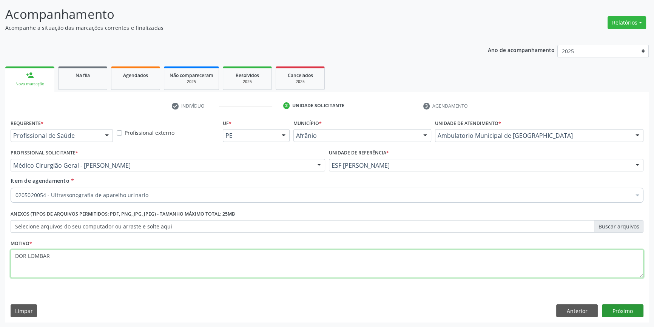
type textarea "DOR LOMBAR"
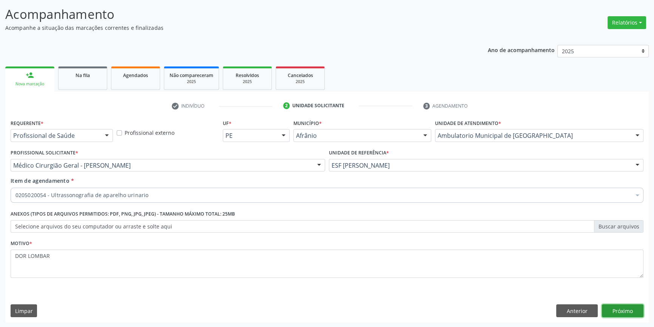
click at [632, 311] on button "Próximo" at bounding box center [622, 310] width 42 height 13
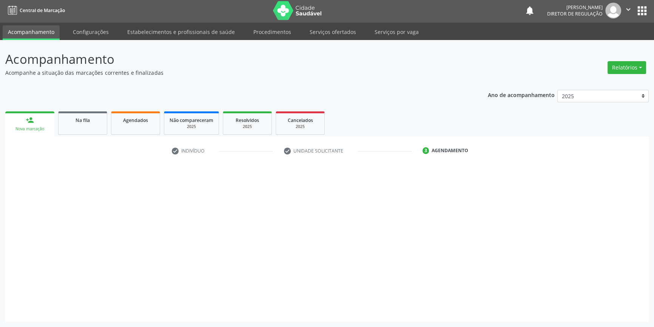
scroll to position [1, 0]
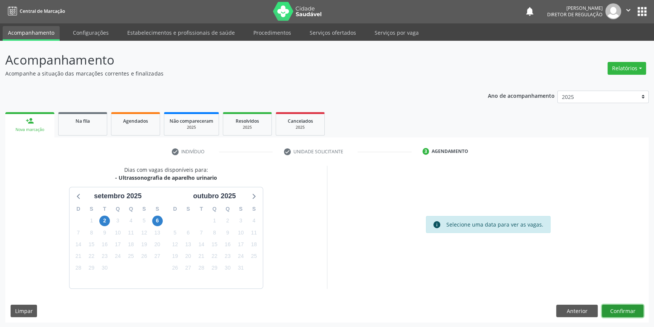
click at [630, 308] on button "Confirmar" at bounding box center [622, 311] width 42 height 13
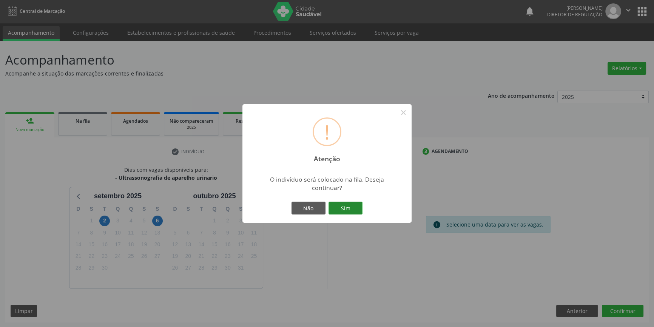
click at [359, 212] on button "Sim" at bounding box center [345, 207] width 34 height 13
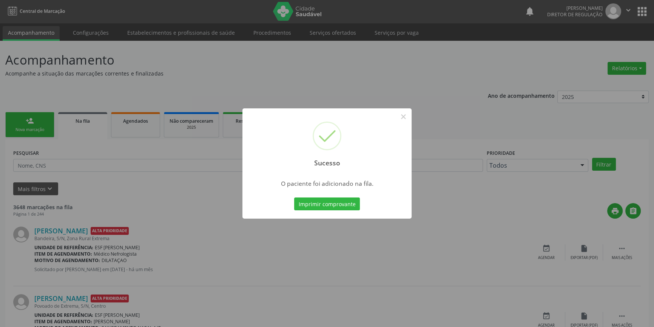
scroll to position [0, 0]
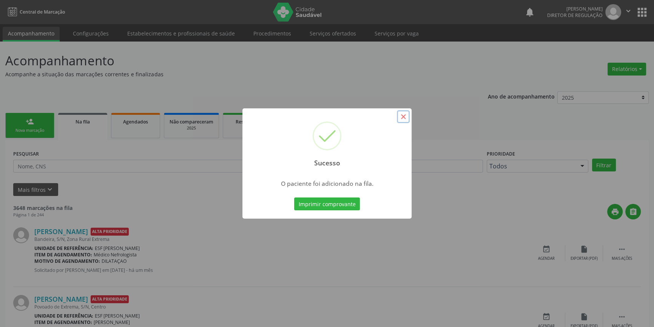
click at [404, 118] on button "×" at bounding box center [403, 116] width 13 height 13
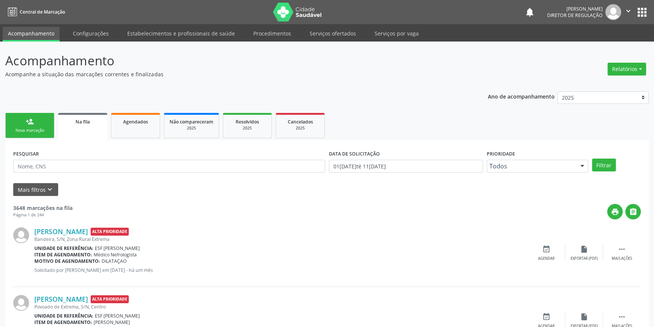
click at [20, 122] on link "person_add Nova marcação" at bounding box center [29, 125] width 49 height 25
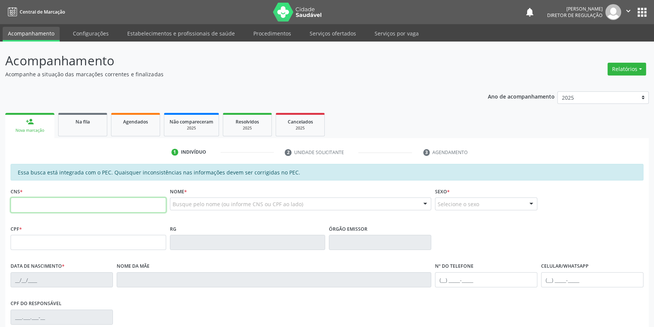
click at [34, 203] on input "text" at bounding box center [88, 204] width 155 height 15
type input "706 0098 2245 5449"
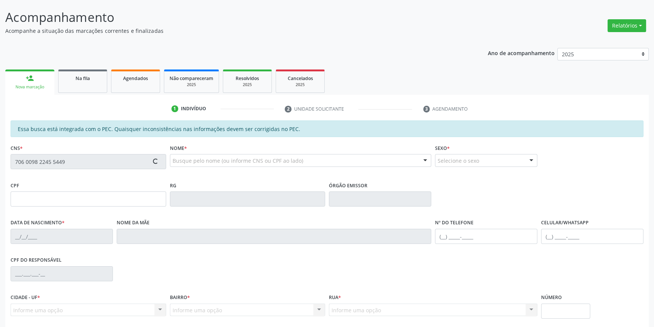
scroll to position [103, 0]
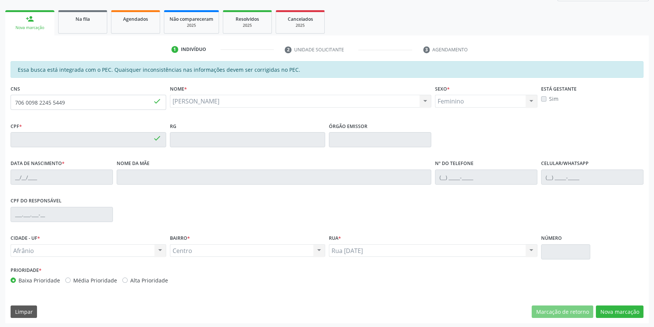
type input "027.884.995-40"
type input "24/09/1977"
type input "Maria Luiza Macedo dos Santos"
type input "(87) 98808-8823"
type input "S/N"
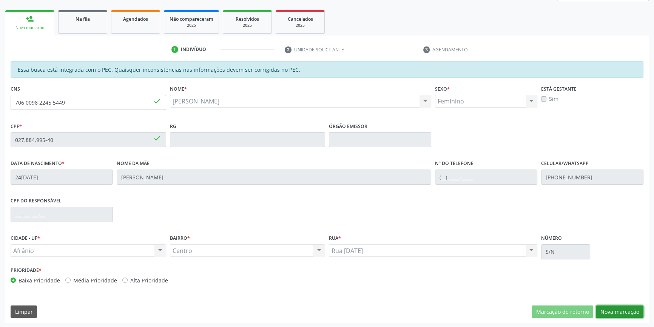
click at [608, 312] on button "Nova marcação" at bounding box center [619, 311] width 48 height 13
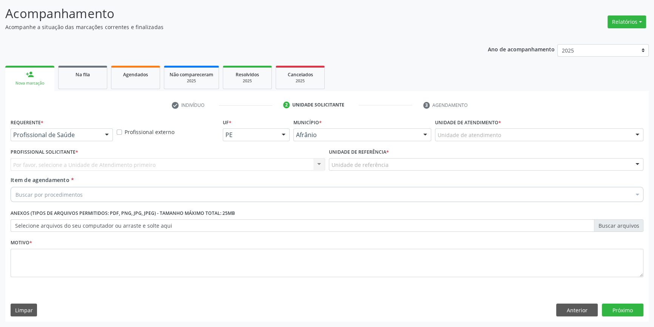
scroll to position [46, 0]
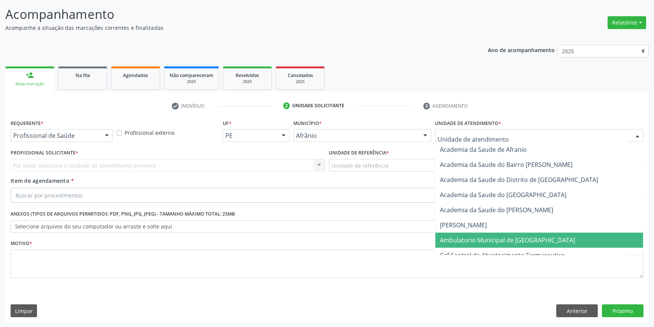
click at [494, 237] on span "Ambulatorio Municipal de [GEOGRAPHIC_DATA]" at bounding box center [507, 240] width 135 height 8
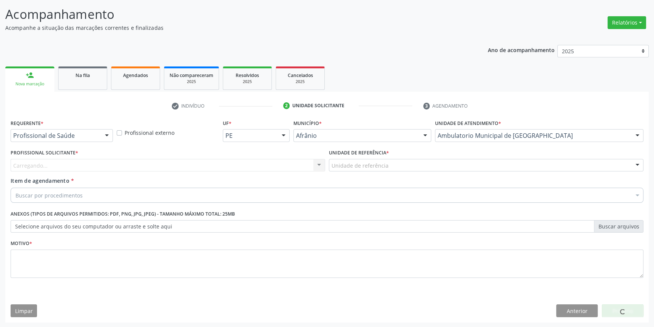
click at [395, 170] on div "Unidade de referência * Unidade de referência ESF de Extrema ESF de Barra das M…" at bounding box center [486, 161] width 318 height 29
click at [396, 166] on div "Unidade de referência" at bounding box center [486, 165] width 314 height 13
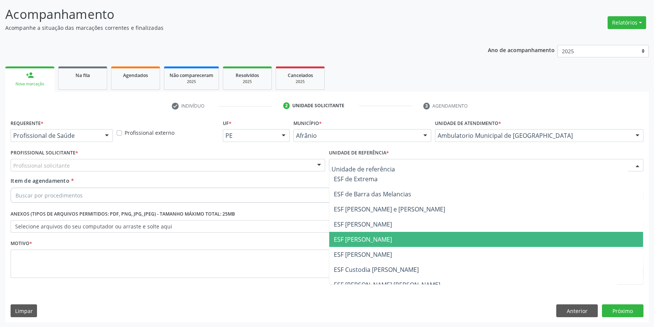
drag, startPoint x: 389, startPoint y: 232, endPoint x: 383, endPoint y: 231, distance: 5.3
click at [389, 232] on span "ESF [PERSON_NAME]" at bounding box center [486, 239] width 314 height 15
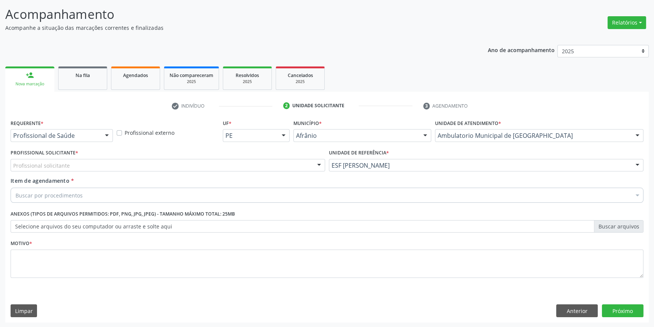
drag, startPoint x: 247, startPoint y: 166, endPoint x: 235, endPoint y: 175, distance: 15.1
click at [246, 166] on div "Profissional solicitante" at bounding box center [168, 165] width 314 height 13
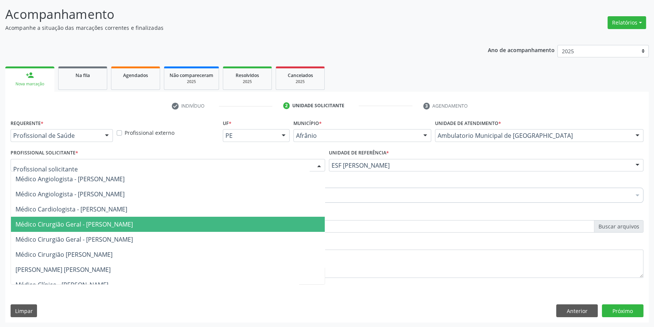
click at [133, 220] on span "Médico Cirurgião Geral - [PERSON_NAME]" at bounding box center [73, 224] width 117 height 8
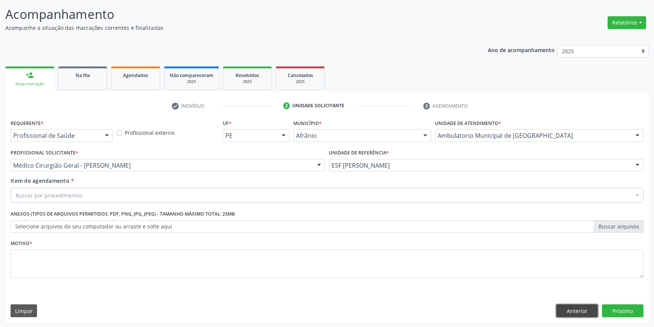
click at [570, 311] on button "Anterior" at bounding box center [577, 310] width 42 height 13
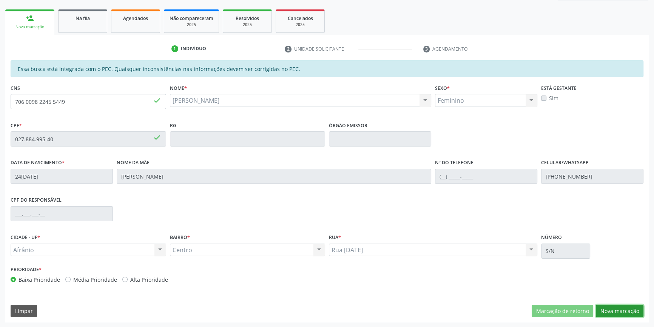
click at [620, 309] on button "Nova marcação" at bounding box center [619, 311] width 48 height 13
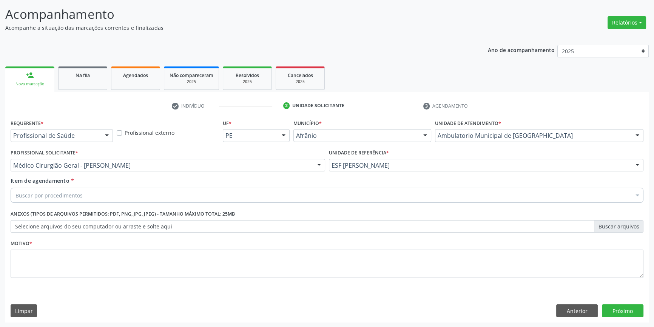
click at [212, 196] on div "Buscar por procedimentos" at bounding box center [327, 195] width 632 height 15
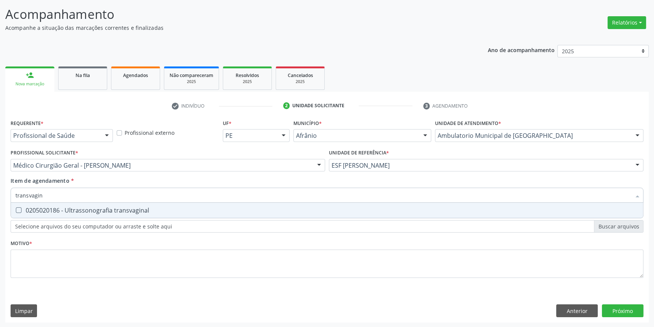
type input "transvagina"
click at [180, 205] on span "0205020186 - Ultrassonografia transvaginal" at bounding box center [327, 210] width 632 height 15
checkbox transvaginal "true"
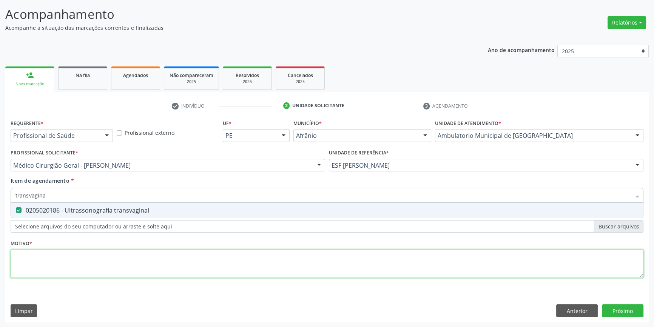
click at [143, 261] on div "Requerente * Profissional de Saúde Profissional de Saúde Paciente Nenhum result…" at bounding box center [327, 202] width 632 height 171
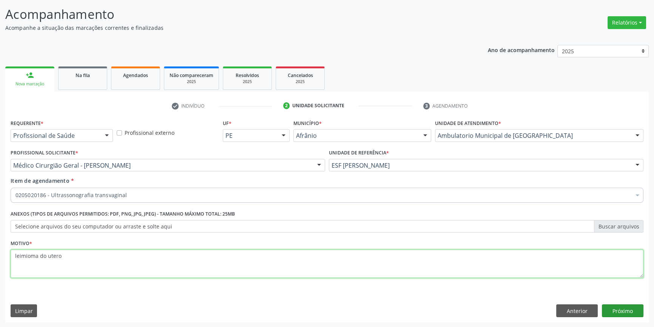
type textarea "leimioma do utero"
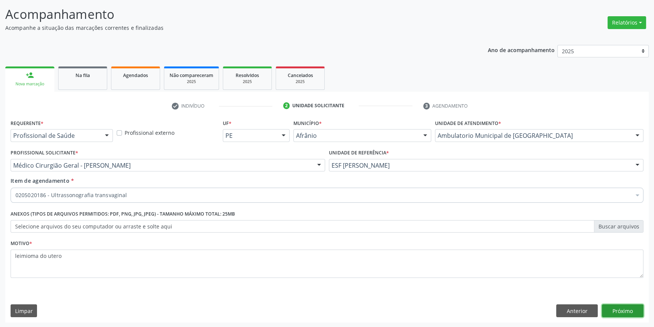
click at [626, 311] on button "Próximo" at bounding box center [622, 310] width 42 height 13
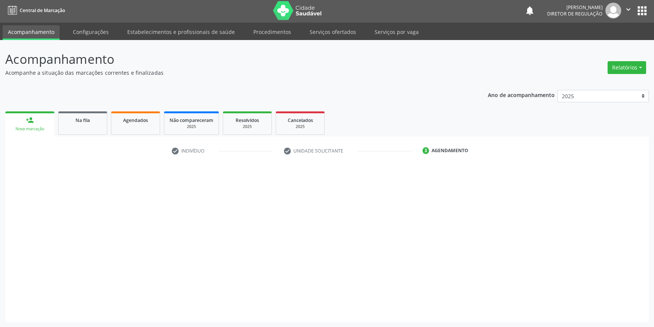
scroll to position [1, 0]
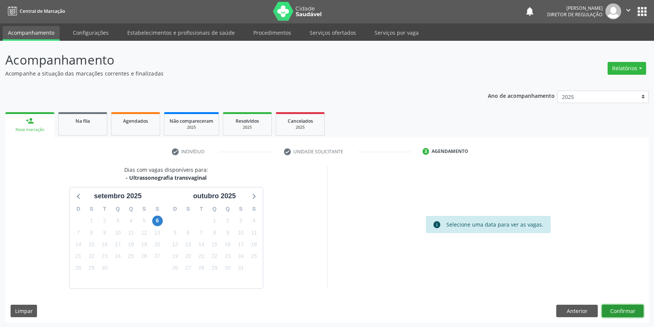
click at [634, 309] on button "Confirmar" at bounding box center [622, 311] width 42 height 13
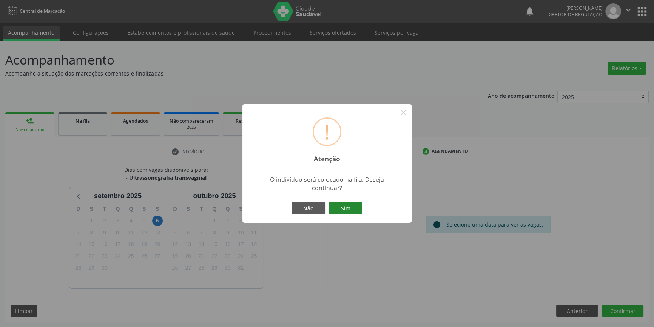
click at [345, 207] on button "Sim" at bounding box center [345, 207] width 34 height 13
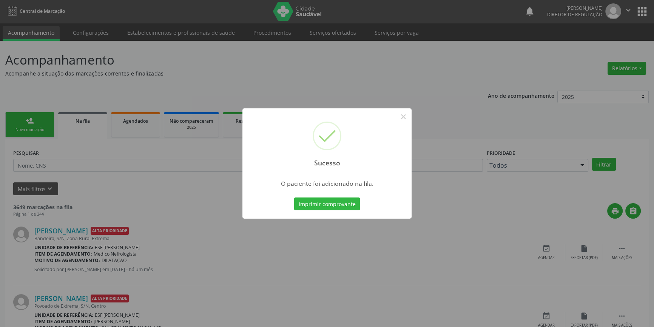
scroll to position [0, 0]
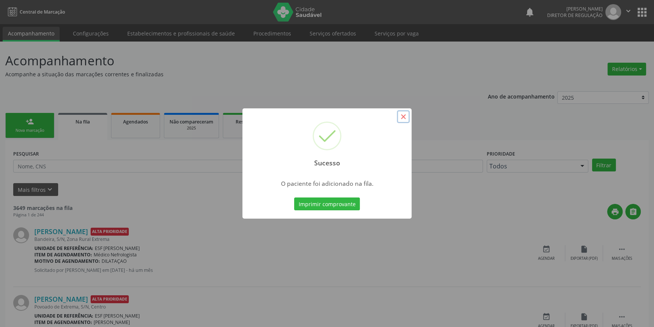
click at [403, 121] on button "×" at bounding box center [403, 116] width 13 height 13
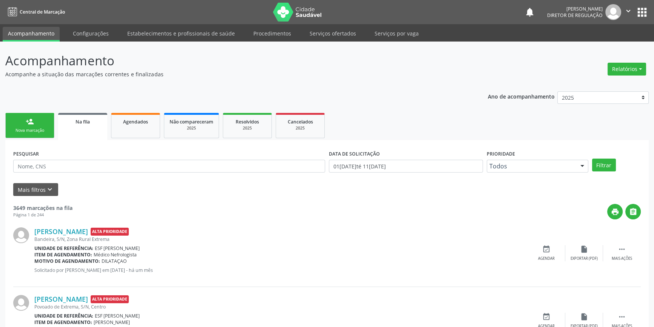
click at [13, 118] on link "person_add Nova marcação" at bounding box center [29, 125] width 49 height 25
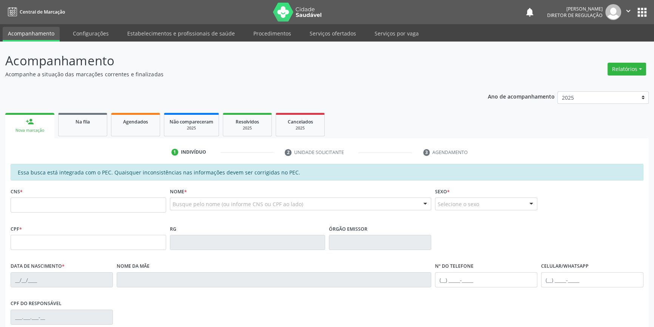
click at [34, 196] on div "CNS *" at bounding box center [88, 199] width 155 height 27
type input "705 8044 8505 2433"
type input "040.006.494-42"
type input "14/06/1978"
type input "Maria Jolvina da Paixao"
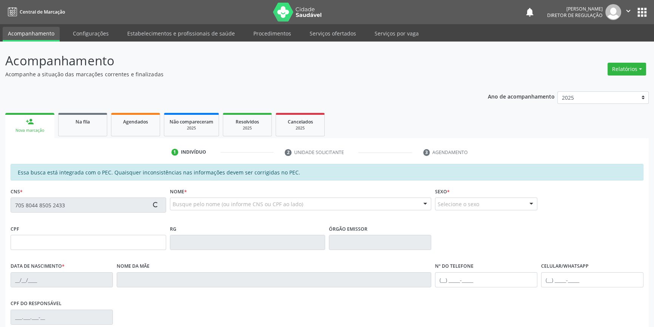
type input "(87) 98129-9968"
type input "S/N"
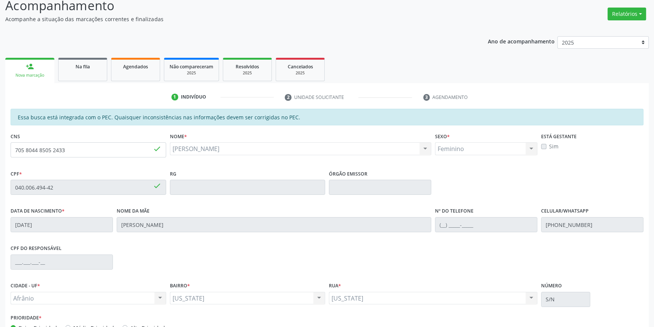
scroll to position [103, 0]
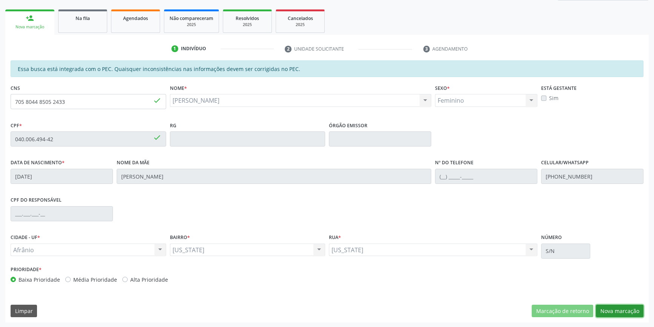
click at [626, 309] on button "Nova marcação" at bounding box center [619, 311] width 48 height 13
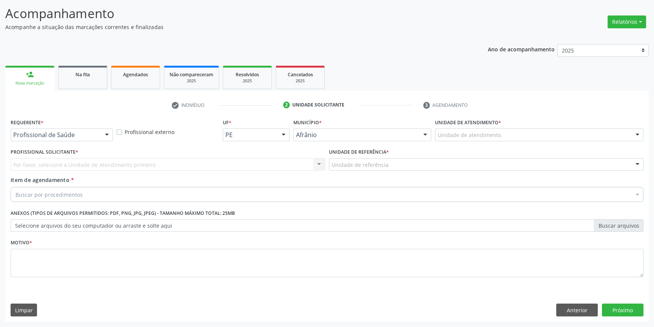
scroll to position [46, 0]
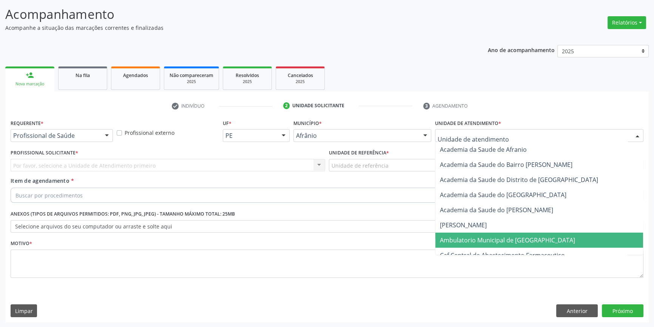
click at [474, 238] on span "Ambulatorio Municipal de [GEOGRAPHIC_DATA]" at bounding box center [507, 240] width 135 height 8
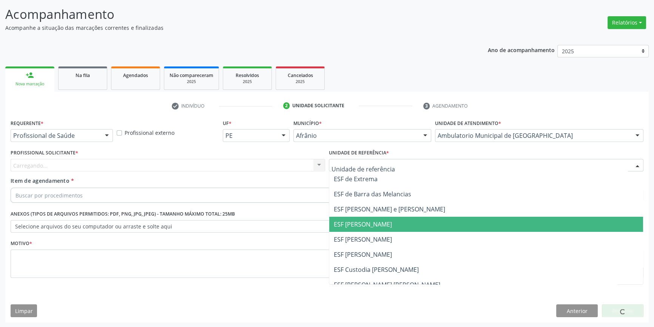
click at [374, 230] on span "ESF [PERSON_NAME]" at bounding box center [486, 224] width 314 height 15
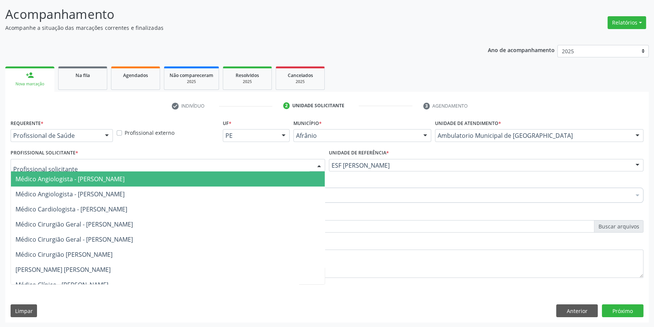
click at [245, 162] on div at bounding box center [168, 165] width 314 height 13
click at [343, 222] on div "Requerente * Profissional de Saúde Profissional de Saúde Paciente Nenhum result…" at bounding box center [327, 202] width 632 height 171
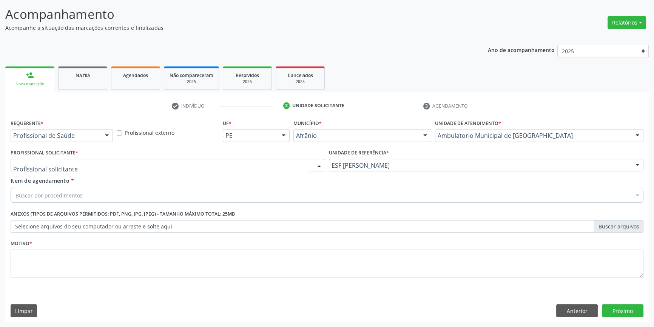
click at [137, 169] on div at bounding box center [168, 165] width 314 height 13
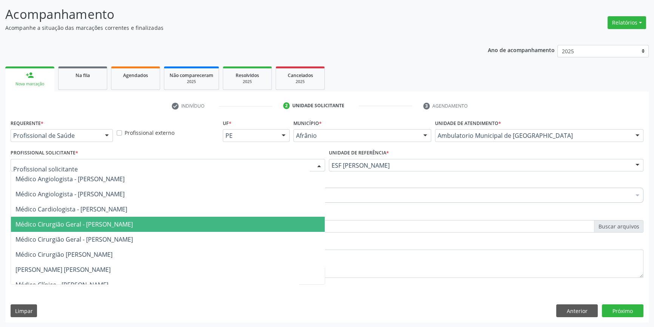
click at [133, 220] on span "Médico Cirurgião Geral - [PERSON_NAME]" at bounding box center [73, 224] width 117 height 8
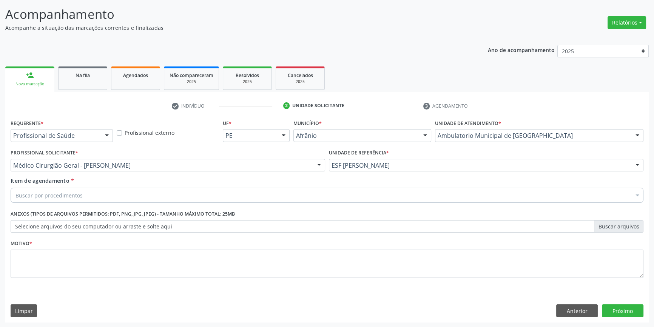
click at [125, 198] on div "Buscar por procedimentos" at bounding box center [327, 195] width 632 height 15
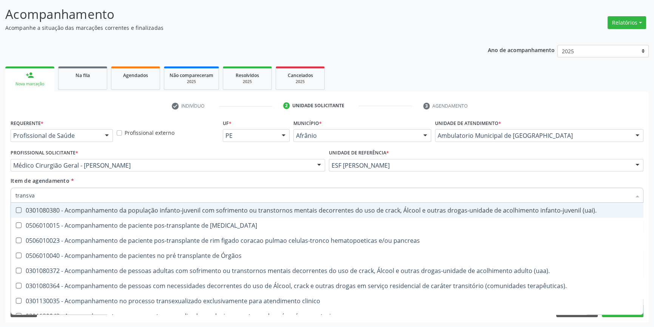
type input "transvag"
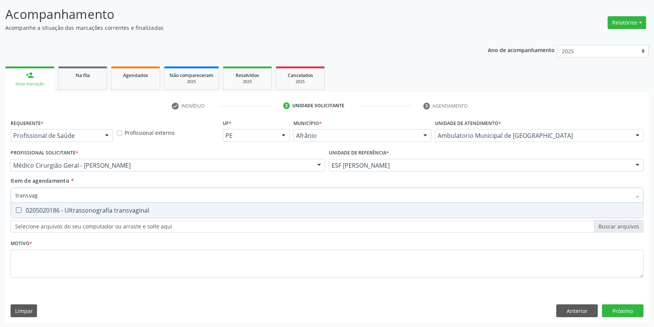
click at [128, 209] on div "0205020186 - Ultrassonografia transvaginal" at bounding box center [326, 210] width 623 height 6
checkbox transvaginal "true"
click at [105, 285] on div "Requerente * Profissional de Saúde Profissional de Saúde Paciente Nenhum result…" at bounding box center [327, 202] width 632 height 171
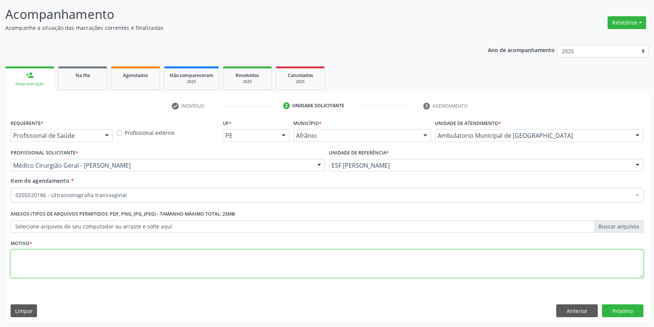
click at [111, 262] on textarea at bounding box center [327, 263] width 632 height 29
type textarea "'"
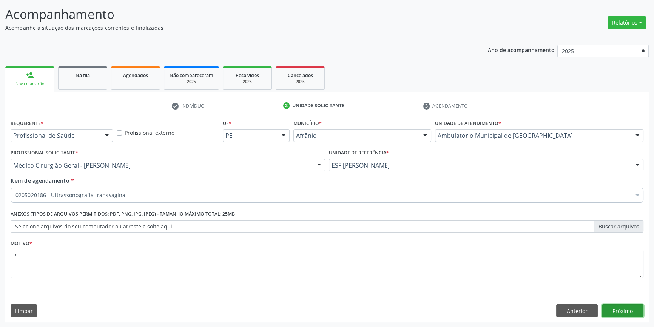
click at [604, 307] on button "Próximo" at bounding box center [622, 310] width 42 height 13
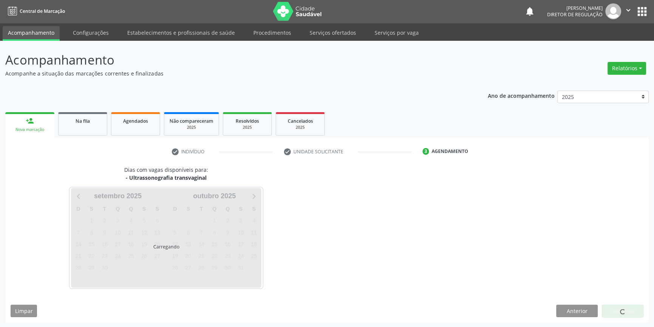
scroll to position [1, 0]
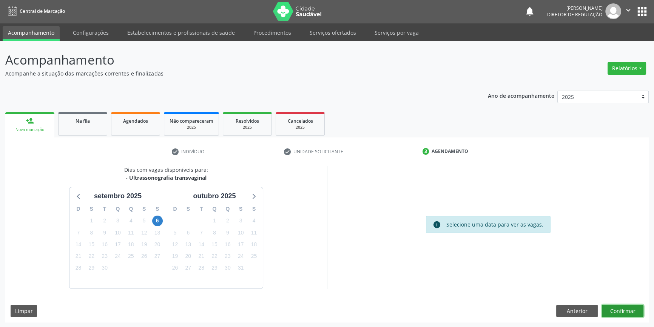
click at [632, 308] on button "Confirmar" at bounding box center [622, 311] width 42 height 13
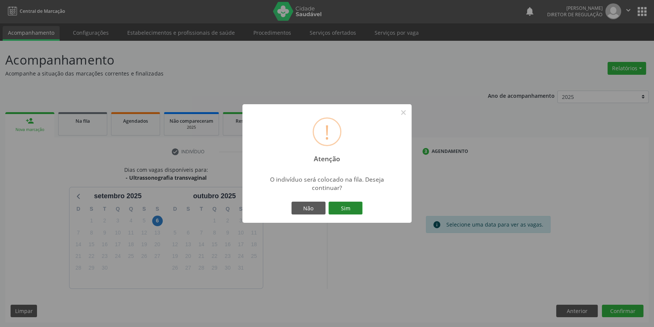
click at [354, 208] on button "Sim" at bounding box center [345, 207] width 34 height 13
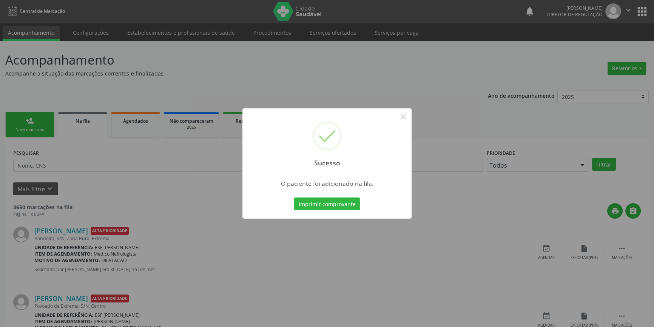
scroll to position [0, 0]
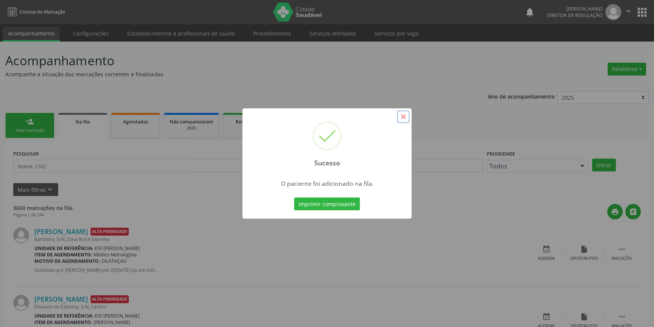
click at [402, 120] on button "×" at bounding box center [403, 116] width 13 height 13
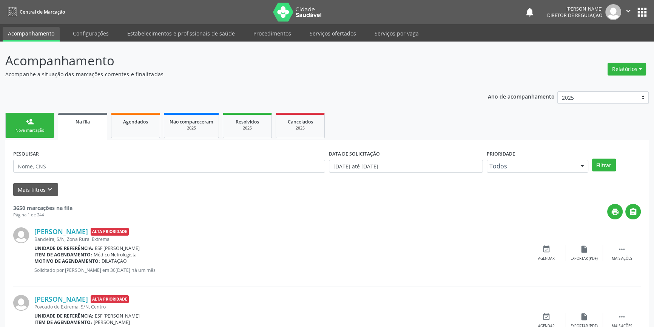
click at [40, 124] on link "person_add Nova marcação" at bounding box center [29, 125] width 49 height 25
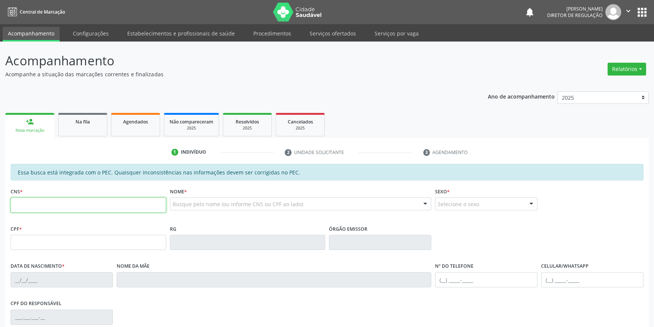
click at [82, 205] on input "text" at bounding box center [88, 204] width 155 height 15
paste input "707 6012 3832 5994"
type input "707 6012 3832 5994"
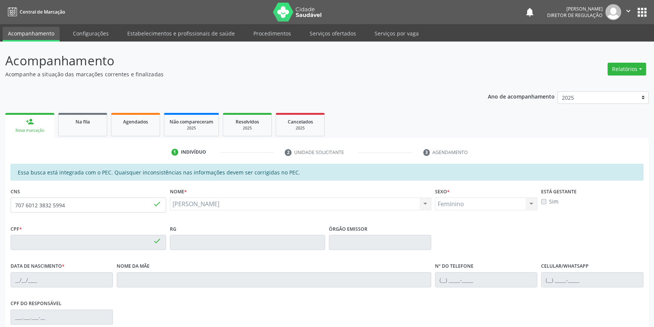
type input "355.965.464-53"
type input "01/11/1961"
type input "Terezinha Batista Cavalcanti"
type input "(87) 98824-9698"
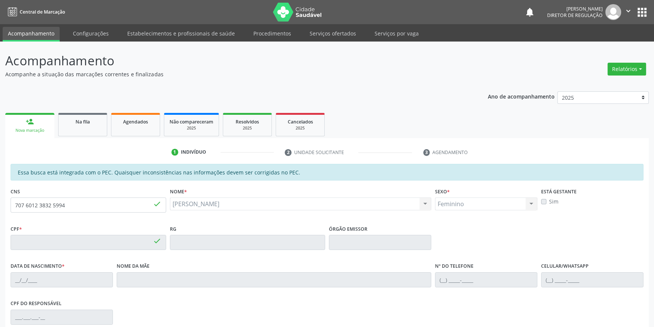
type input "038.557.178-00"
type input "S/N"
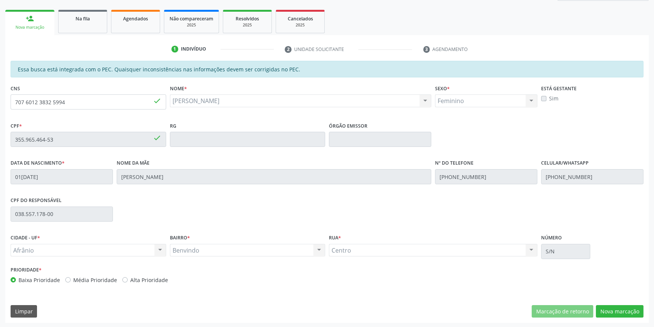
scroll to position [103, 0]
click at [635, 309] on button "Nova marcação" at bounding box center [619, 311] width 48 height 13
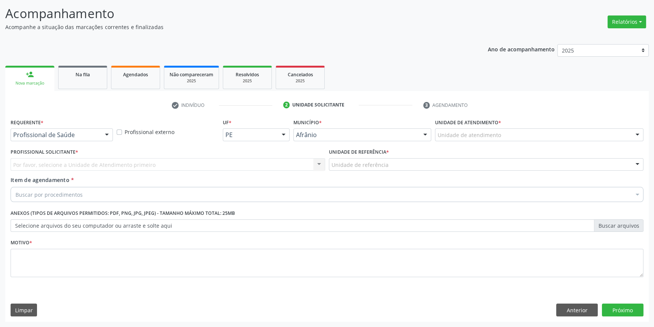
scroll to position [46, 0]
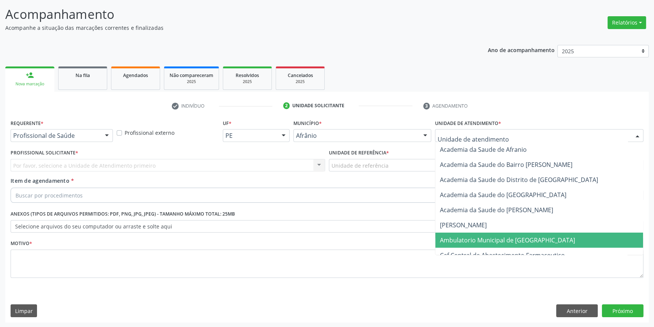
click at [475, 238] on span "Ambulatorio Municipal de [GEOGRAPHIC_DATA]" at bounding box center [507, 240] width 135 height 8
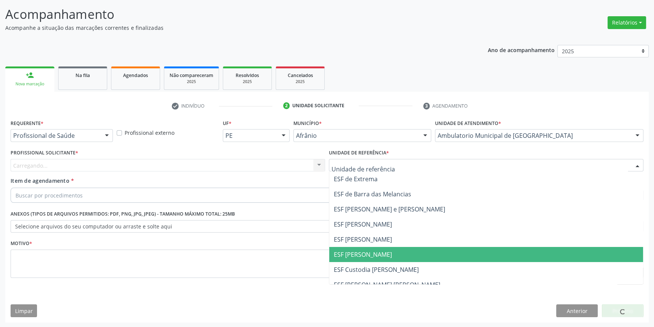
click at [372, 250] on span "ESF [PERSON_NAME]" at bounding box center [363, 254] width 58 height 8
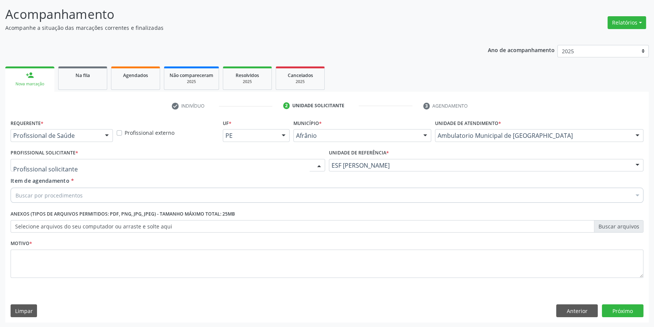
drag, startPoint x: 271, startPoint y: 166, endPoint x: 262, endPoint y: 159, distance: 11.8
click at [268, 163] on div at bounding box center [168, 165] width 314 height 13
click at [262, 159] on div at bounding box center [168, 165] width 314 height 13
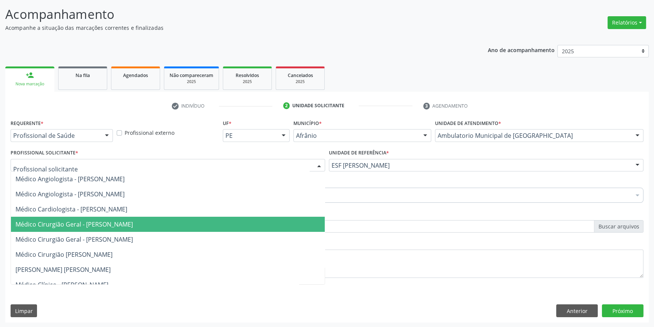
click at [133, 220] on span "Médico Cirurgião Geral - [PERSON_NAME]" at bounding box center [73, 224] width 117 height 8
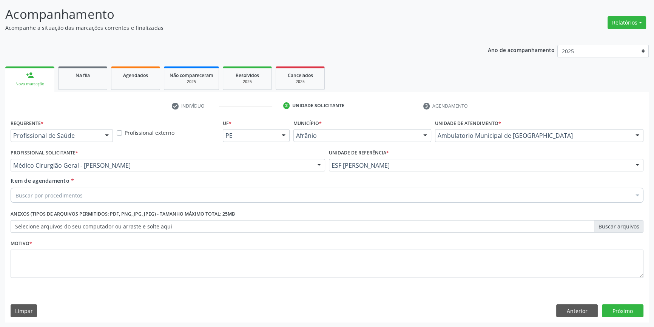
click at [126, 194] on div "Buscar por procedimentos" at bounding box center [327, 195] width 632 height 15
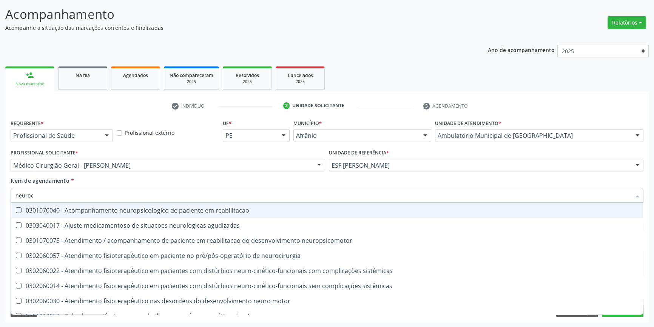
type input "neuroci"
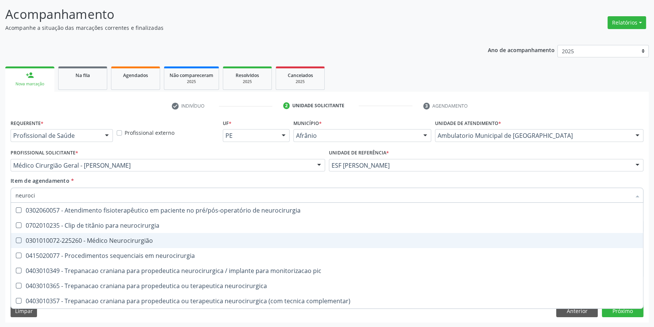
click at [163, 239] on div "0301010072-225260 - Médico Neurocirurgião" at bounding box center [326, 240] width 623 height 6
checkbox Neurocirurgião "true"
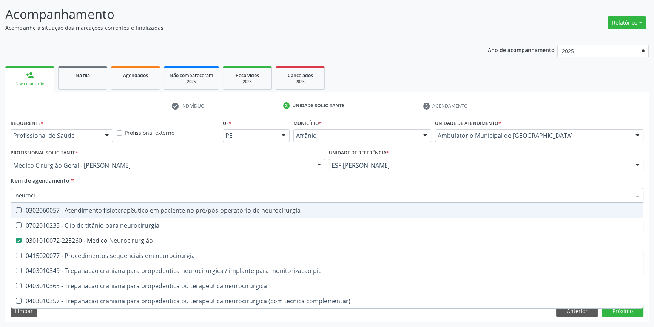
click at [154, 174] on div "Profissional Solicitante * Médico Cirurgião Geral - Bruno Saraiva Bezerra Medra…" at bounding box center [168, 161] width 318 height 29
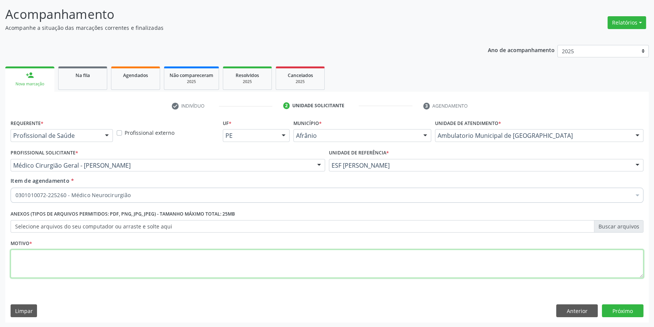
click at [95, 273] on textarea at bounding box center [327, 263] width 632 height 29
type textarea "'"
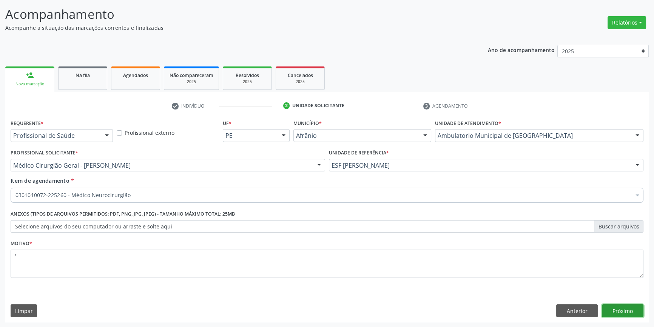
click at [625, 315] on button "Próximo" at bounding box center [622, 310] width 42 height 13
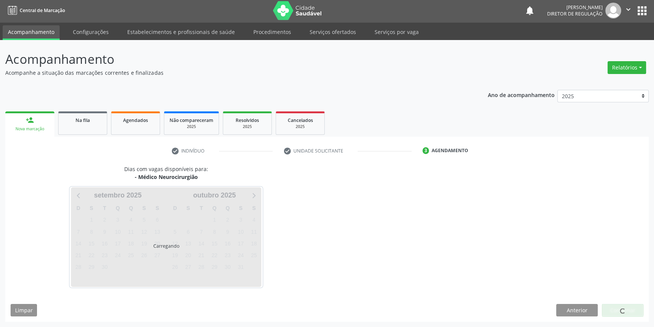
scroll to position [1, 0]
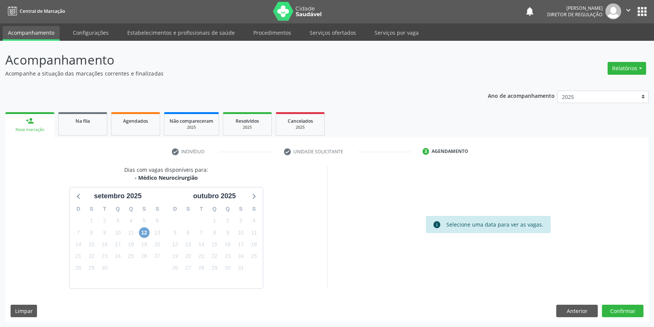
click at [145, 234] on span "12" at bounding box center [144, 232] width 11 height 11
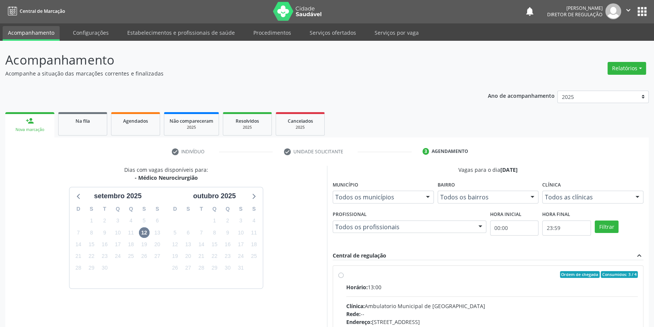
click at [341, 269] on div "Ordem de chegada Consumidos: 3 / 4 Horário: 13:00 Clínica: Ambulatorio Municipa…" at bounding box center [488, 329] width 310 height 126
radio input "true"
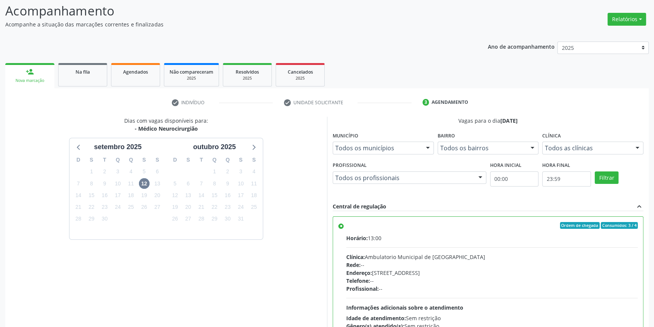
scroll to position [123, 0]
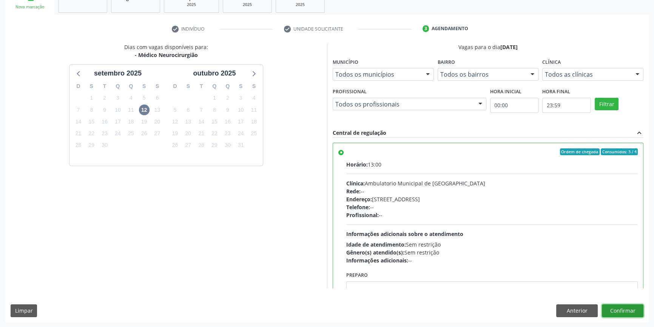
click at [628, 306] on button "Confirmar" at bounding box center [622, 310] width 42 height 13
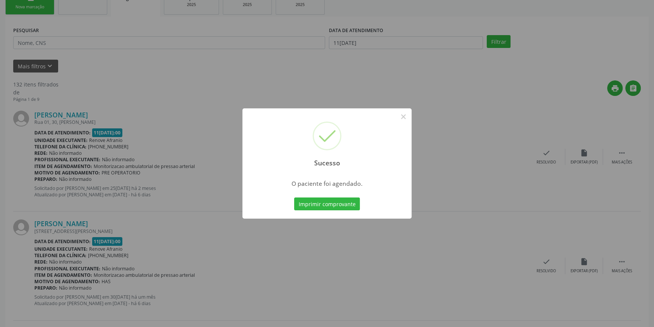
scroll to position [0, 0]
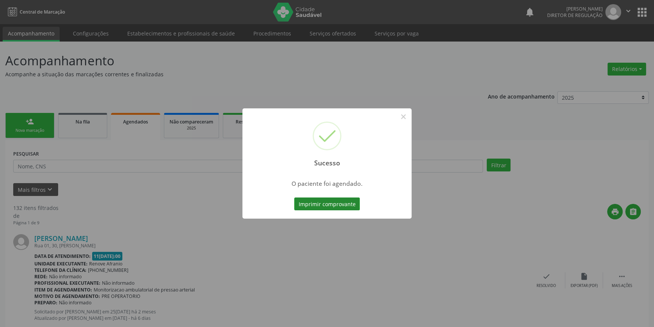
click at [318, 201] on button "Imprimir comprovante" at bounding box center [327, 203] width 66 height 13
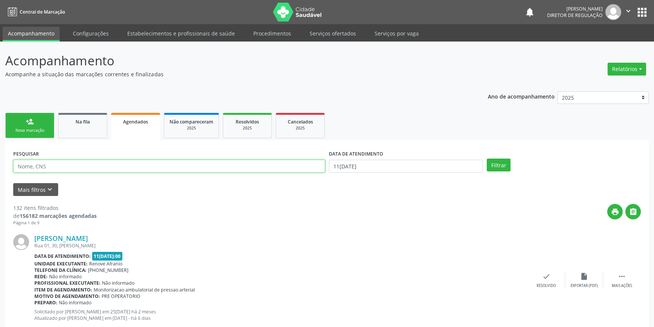
click at [69, 165] on input "text" at bounding box center [169, 166] width 312 height 13
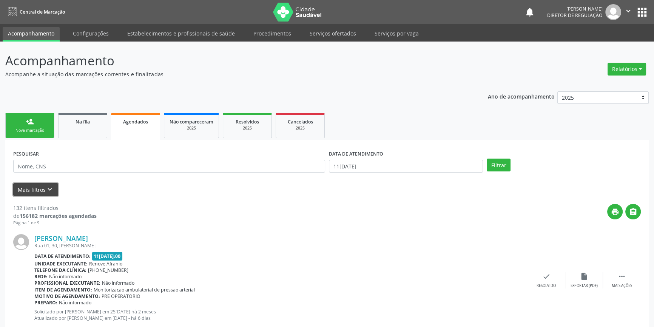
click at [53, 191] on button "Mais filtros keyboard_arrow_down" at bounding box center [35, 189] width 45 height 13
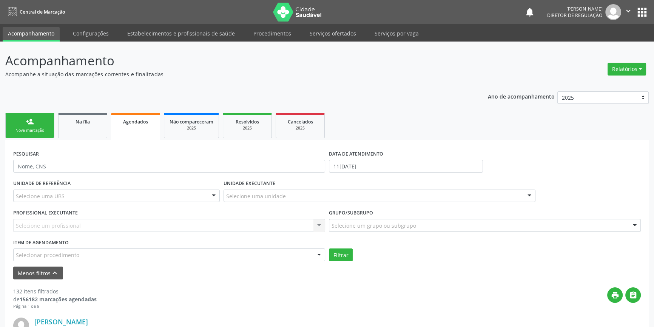
click at [83, 257] on div "Selecionar procedimento" at bounding box center [169, 254] width 312 height 13
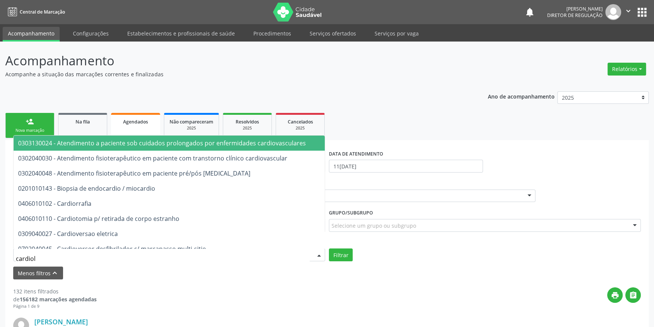
type input "cardiolo"
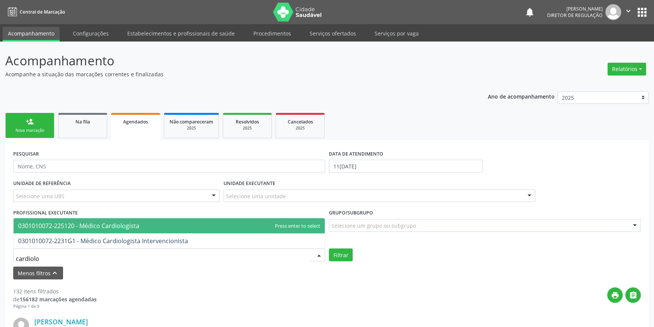
click at [100, 226] on span "0301010072-225120 - Médico Cardiologista" at bounding box center [78, 225] width 121 height 8
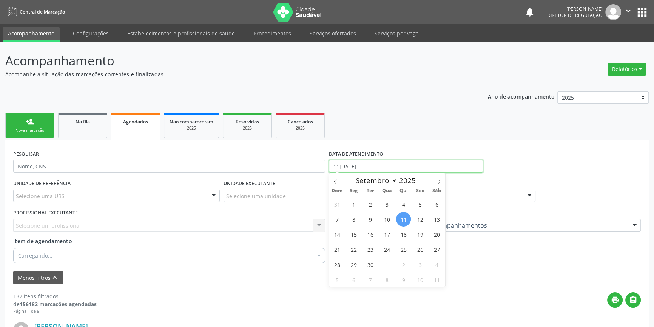
click at [380, 166] on input "11/09/2025" at bounding box center [406, 166] width 154 height 13
click at [438, 219] on span "13" at bounding box center [436, 219] width 15 height 15
type input "13/09/2025"
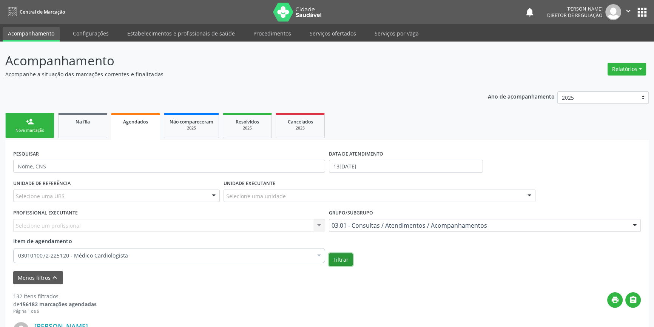
click at [347, 258] on button "Filtrar" at bounding box center [341, 259] width 24 height 13
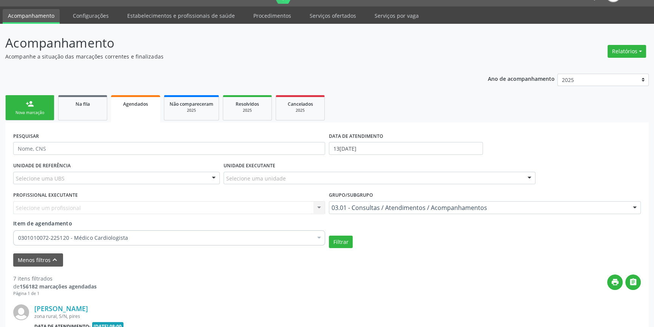
scroll to position [121, 0]
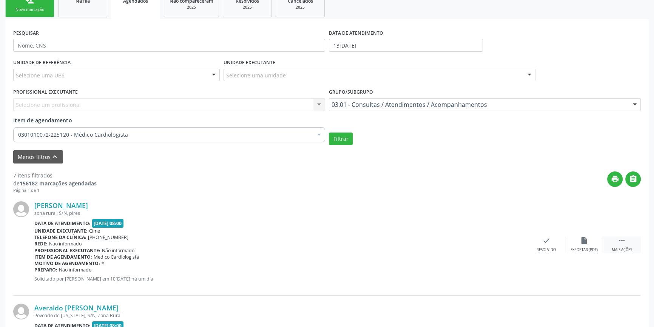
click at [630, 251] on div "Mais ações" at bounding box center [621, 249] width 20 height 5
click at [591, 248] on div "edit Editar" at bounding box center [584, 244] width 38 height 16
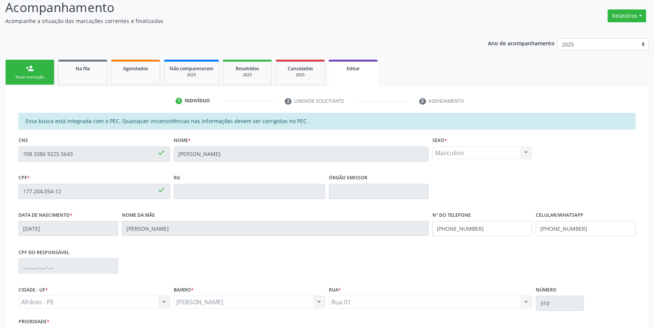
scroll to position [113, 0]
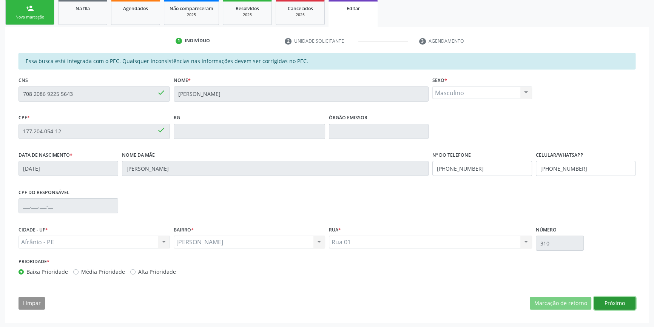
click at [609, 302] on button "Próximo" at bounding box center [615, 303] width 42 height 13
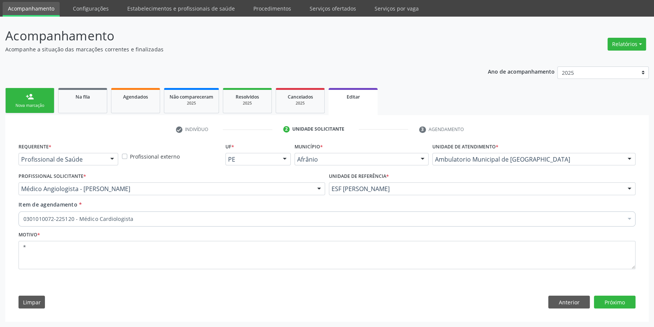
scroll to position [24, 0]
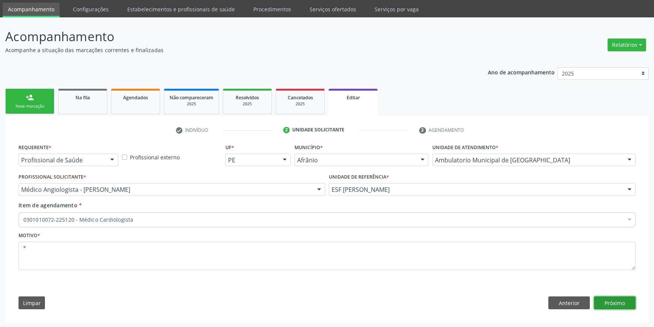
click at [605, 298] on button "Próximo" at bounding box center [615, 302] width 42 height 13
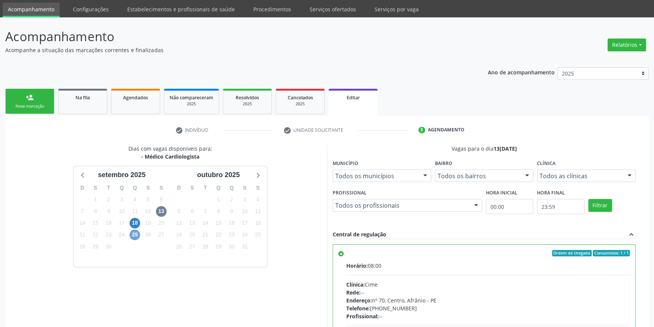
click at [136, 234] on span "25" at bounding box center [134, 234] width 11 height 11
click at [356, 262] on span "Horário:" at bounding box center [357, 265] width 22 height 7
click at [343, 257] on input "Ordem de chegada Consumidos: 1 / 1 Horário: 08:00 Clínica: Cime Rede: -- Endere…" at bounding box center [340, 253] width 5 height 7
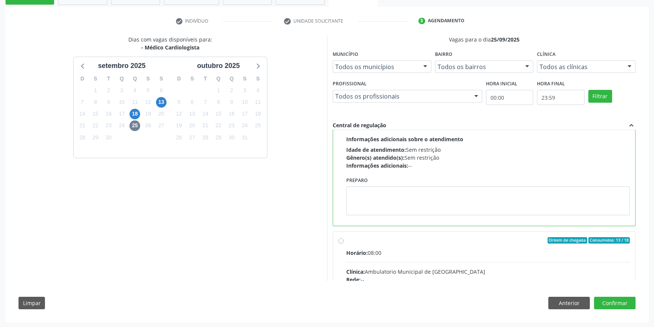
scroll to position [137, 0]
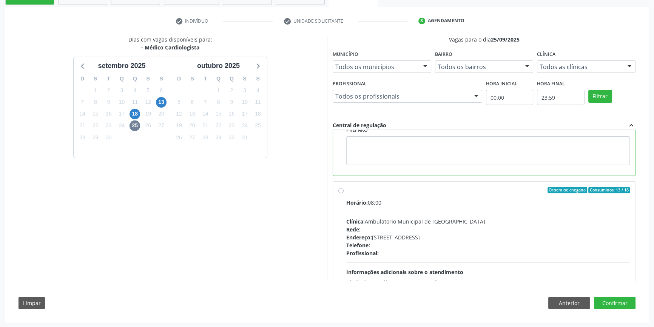
click at [395, 199] on div "Horário: 08:00" at bounding box center [487, 202] width 283 height 8
click at [343, 194] on input "Ordem de chegada Consumidos: 13 / 18 Horário: 08:00 Clínica: Ambulatorio Munici…" at bounding box center [340, 190] width 5 height 7
radio input "false"
radio input "true"
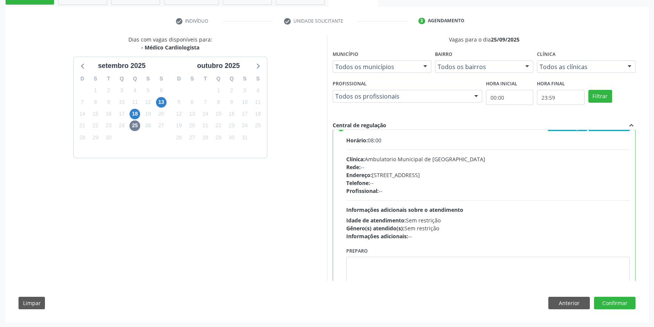
scroll to position [169, 0]
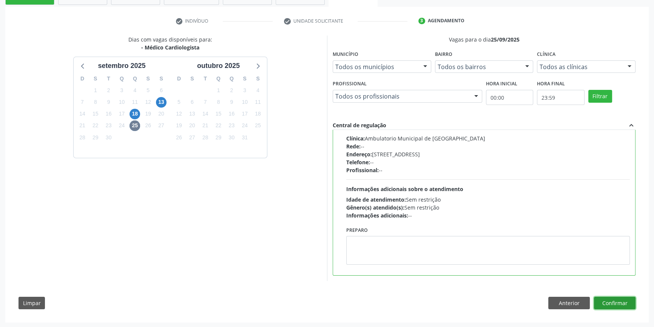
click at [625, 302] on button "Confirmar" at bounding box center [615, 303] width 42 height 13
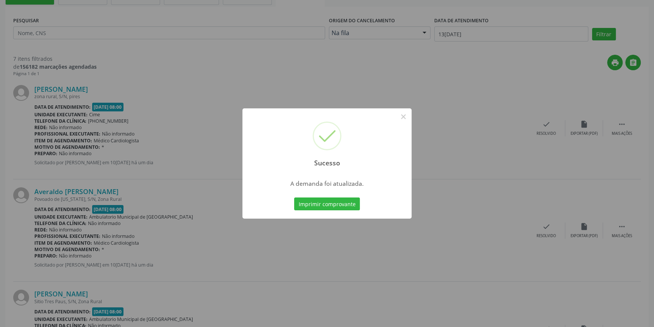
scroll to position [0, 0]
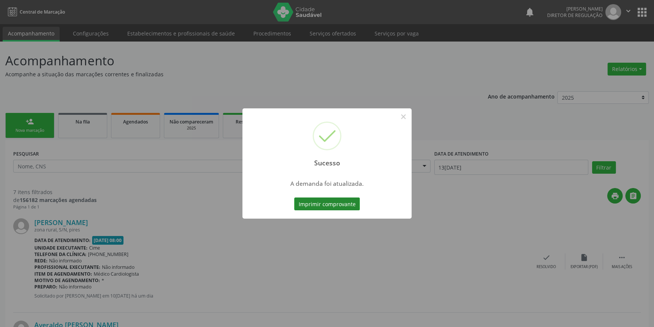
click at [315, 201] on button "Imprimir comprovante" at bounding box center [327, 203] width 66 height 13
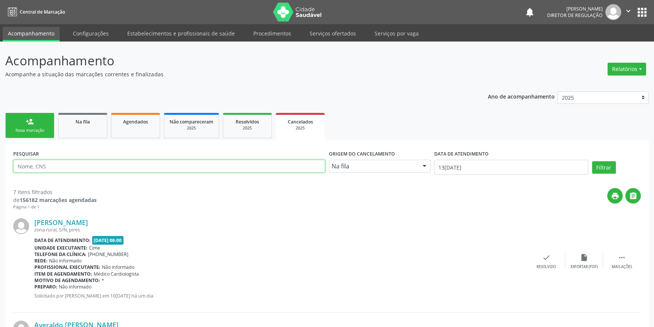
click at [173, 164] on input "text" at bounding box center [169, 166] width 312 height 13
type input "704006383933466"
click at [605, 170] on button "Filtrar" at bounding box center [604, 167] width 24 height 13
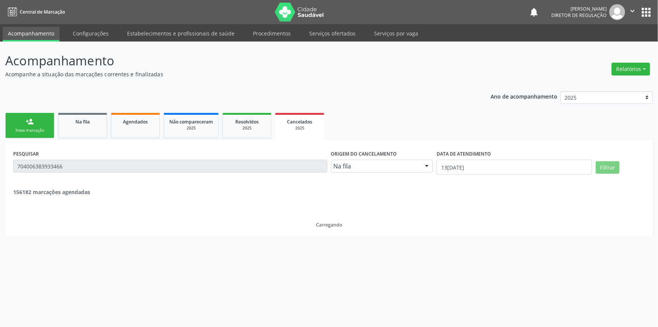
click at [526, 174] on div "DATA DE ATENDIMENTO 13/09/2025" at bounding box center [514, 164] width 159 height 32
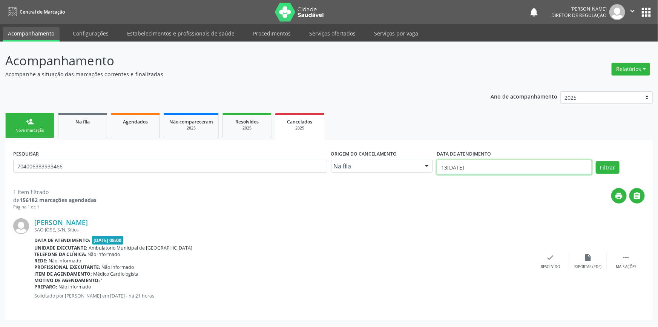
click at [518, 168] on input "13/09/2025" at bounding box center [514, 167] width 155 height 15
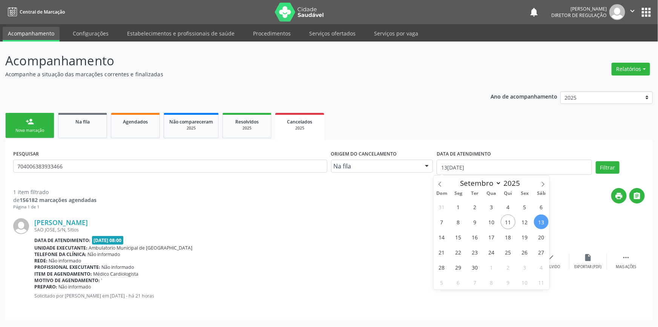
click at [269, 282] on div "Motivo de agendamento: '" at bounding box center [283, 280] width 498 height 6
click at [626, 264] on div "Mais ações" at bounding box center [626, 266] width 20 height 5
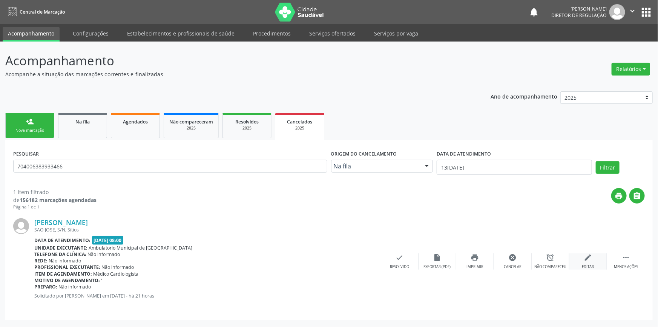
click at [592, 257] on icon "edit" at bounding box center [589, 257] width 8 height 8
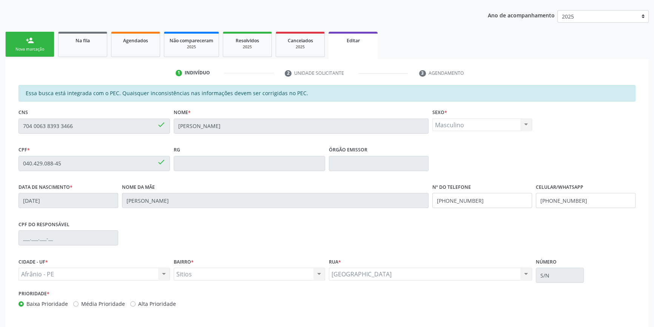
scroll to position [103, 0]
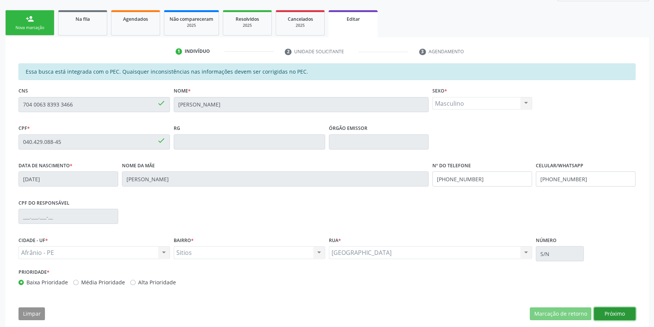
click at [619, 313] on button "Próximo" at bounding box center [615, 313] width 42 height 13
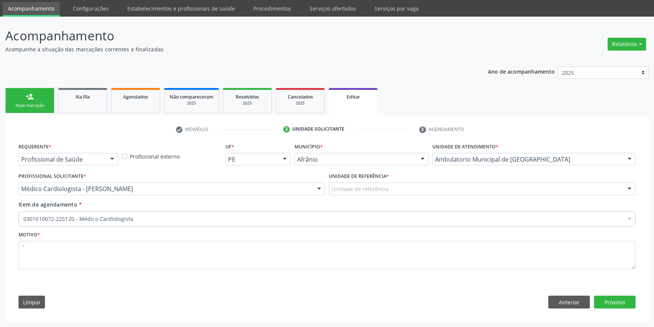
scroll to position [24, 0]
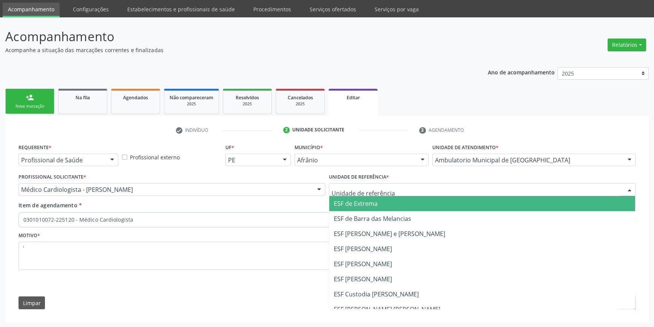
click at [423, 192] on div at bounding box center [482, 189] width 306 height 13
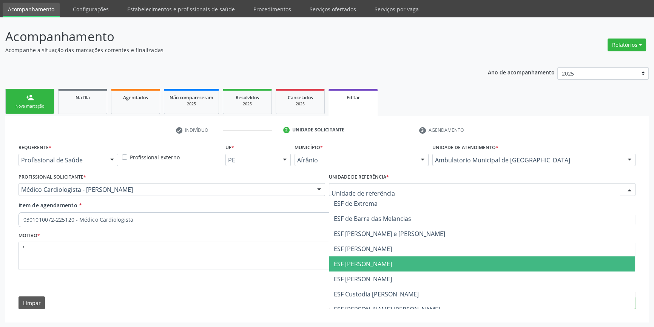
click at [384, 260] on span "ESF [PERSON_NAME]" at bounding box center [482, 263] width 306 height 15
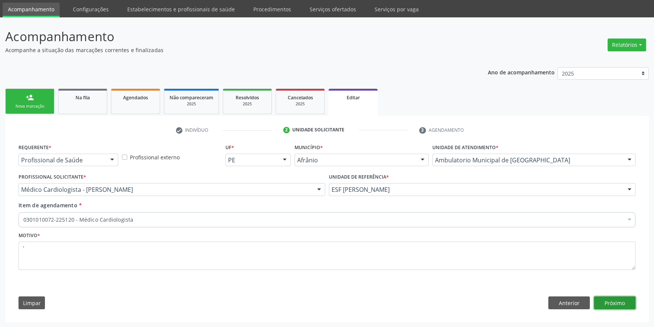
click at [604, 306] on button "Próximo" at bounding box center [615, 302] width 42 height 13
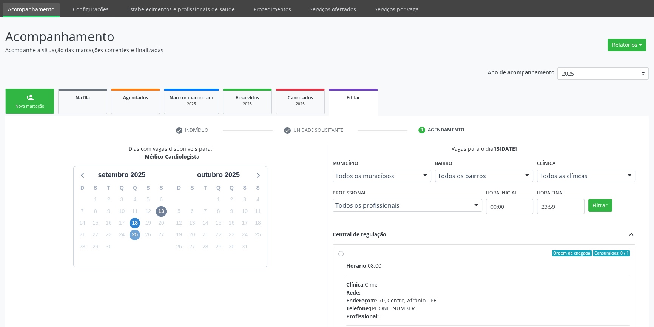
click at [136, 235] on span "25" at bounding box center [134, 234] width 11 height 11
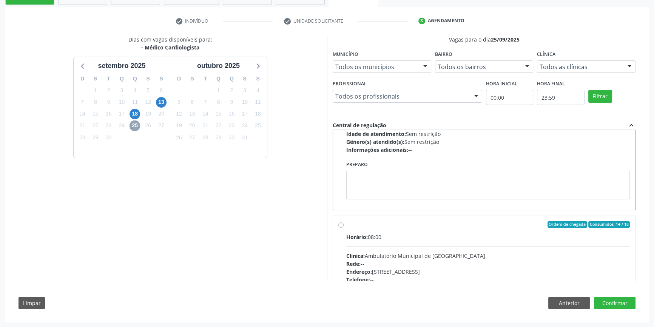
scroll to position [0, 0]
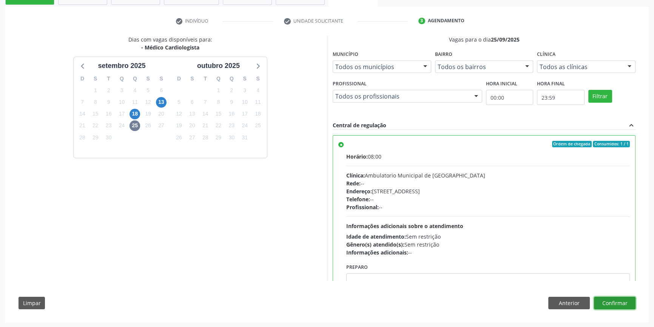
click at [605, 301] on button "Confirmar" at bounding box center [615, 303] width 42 height 13
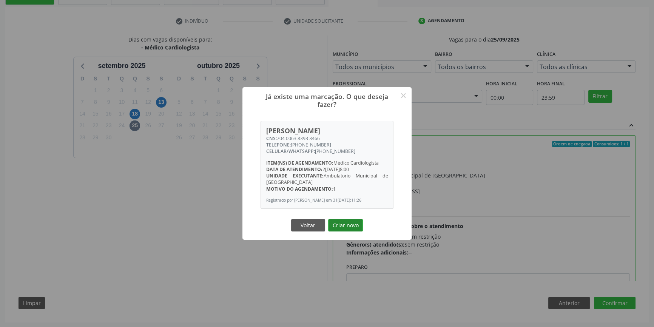
click at [358, 224] on button "Criar novo" at bounding box center [345, 225] width 35 height 13
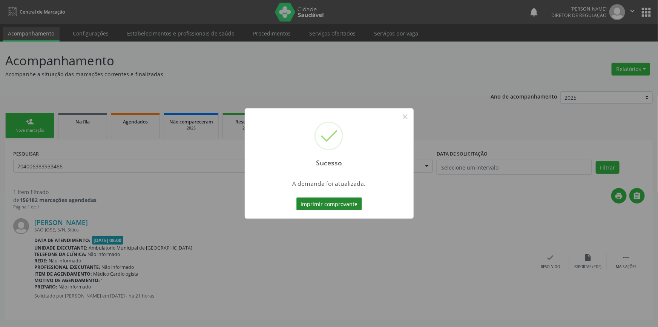
click at [351, 206] on button "Imprimir comprovante" at bounding box center [330, 203] width 66 height 13
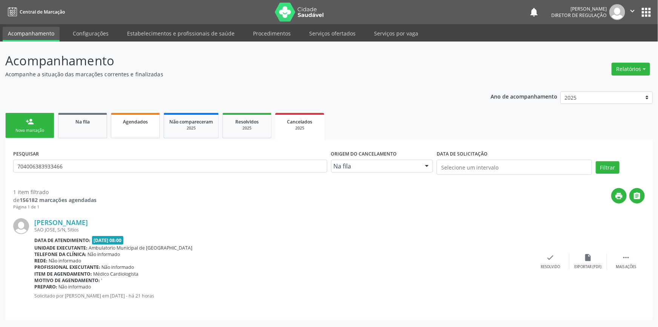
click at [143, 124] on span "Agendados" at bounding box center [135, 121] width 25 height 6
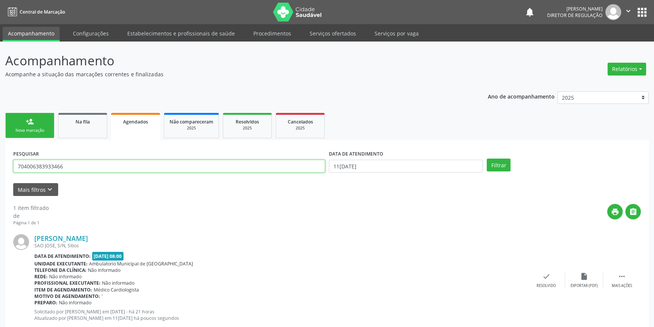
drag, startPoint x: 86, startPoint y: 170, endPoint x: 0, endPoint y: 168, distance: 85.7
click at [0, 168] on div "Acompanhamento Acompanhe a situação das marcações correntes e finalizadas Relat…" at bounding box center [327, 195] width 654 height 306
type input "708208692255643"
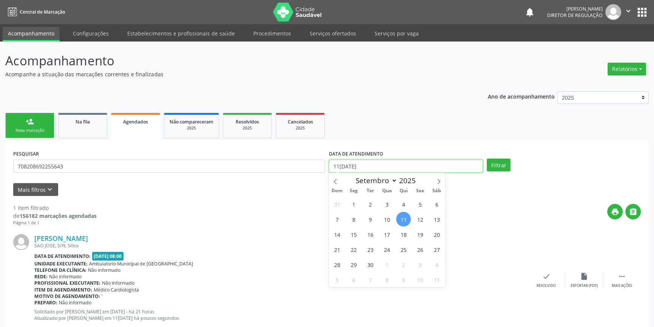
click at [411, 168] on input "11/09/2025" at bounding box center [406, 166] width 154 height 13
click at [400, 249] on span "25" at bounding box center [403, 249] width 15 height 15
type input "25/09/2025"
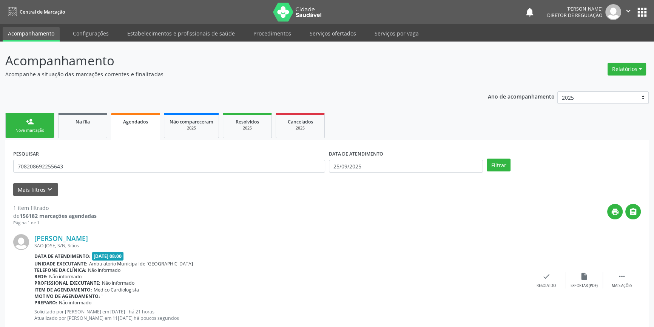
click at [487, 174] on div "PESQUISAR 708208692255643 DATA DE ATENDIMENTO 25/09/2025 Filtrar" at bounding box center [326, 162] width 631 height 29
click at [493, 160] on button "Filtrar" at bounding box center [498, 164] width 24 height 13
click at [628, 275] on div " Mais ações" at bounding box center [622, 280] width 38 height 16
click at [578, 281] on div "edit Editar" at bounding box center [584, 280] width 38 height 16
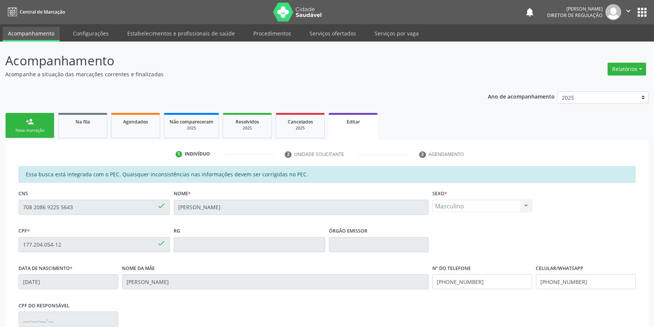
click at [0, 200] on div "Acompanhamento Acompanhe a situação das marcações correntes e finalizadas Relat…" at bounding box center [327, 242] width 654 height 400
click at [124, 128] on link "Agendados" at bounding box center [135, 125] width 49 height 25
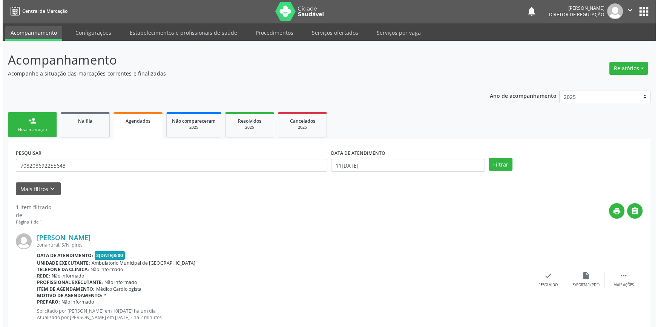
scroll to position [20, 0]
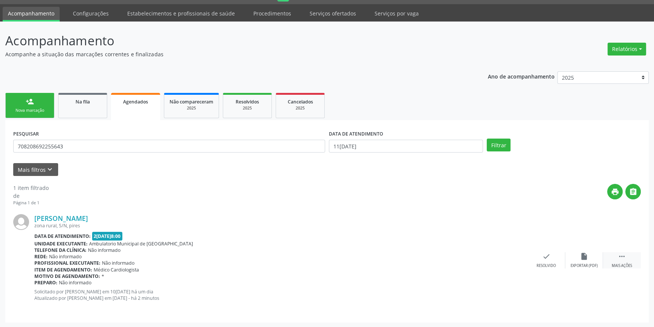
click at [633, 255] on div " Mais ações" at bounding box center [622, 260] width 38 height 16
click at [522, 259] on div "cancel Cancelar" at bounding box center [508, 260] width 38 height 16
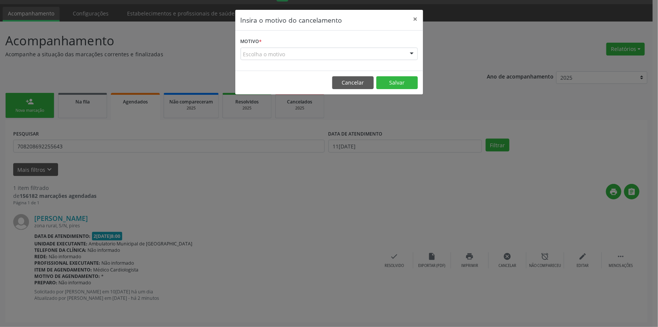
click at [368, 48] on div "Escolha o motivo" at bounding box center [329, 54] width 177 height 13
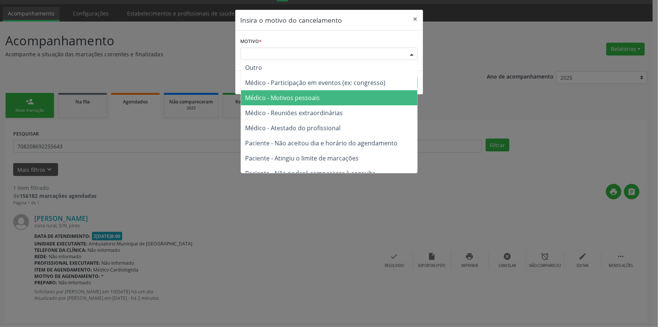
click at [339, 98] on span "Médico - Motivos pessoais" at bounding box center [329, 97] width 177 height 15
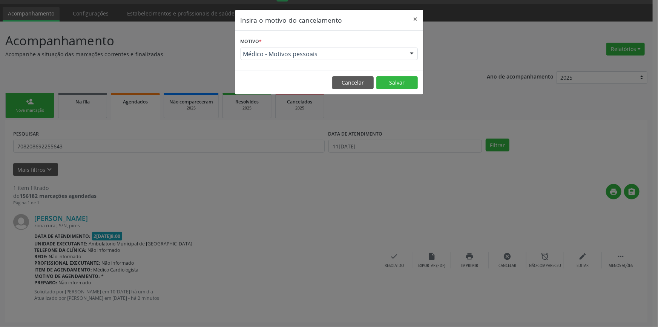
click at [400, 74] on footer "Cancelar Salvar" at bounding box center [329, 83] width 188 height 24
click at [397, 79] on button "Salvar" at bounding box center [398, 82] width 42 height 13
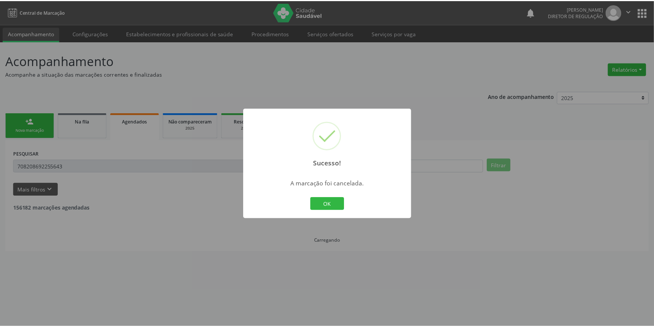
scroll to position [0, 0]
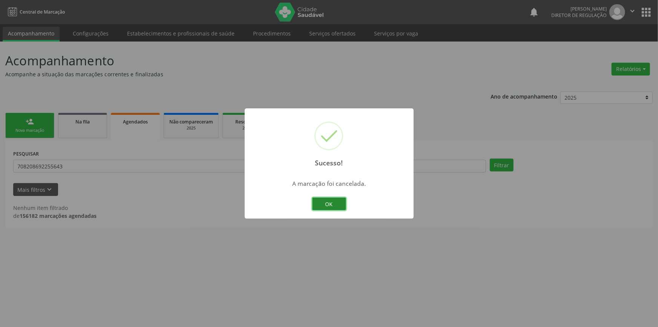
click at [327, 203] on button "OK" at bounding box center [329, 203] width 34 height 13
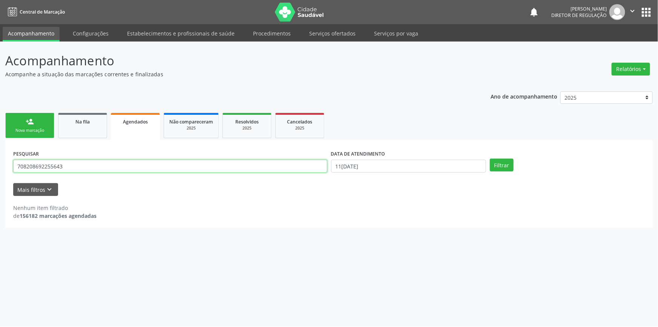
drag, startPoint x: 87, startPoint y: 166, endPoint x: 0, endPoint y: 147, distance: 88.7
click at [0, 147] on div "Acompanhamento Acompanhe a situação das marcações correntes e finalizadas Relat…" at bounding box center [329, 184] width 658 height 285
type input "704006383933466"
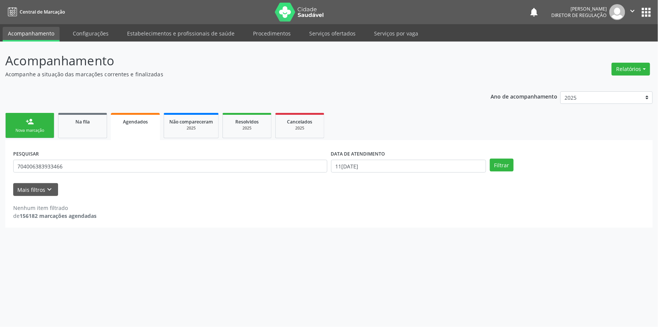
click at [343, 172] on div "DATA DE ATENDIMENTO 11/09/2025" at bounding box center [408, 162] width 159 height 29
click at [360, 168] on input "11/09/2025" at bounding box center [408, 166] width 155 height 13
click at [443, 225] on div "31 1 2 3 4 5 6 7 8 9 10 11 12 13 14 15 16 17 18 19 20 21 22 23 24 25 26 27 28 2…" at bounding box center [387, 241] width 116 height 91
click at [440, 221] on span "13" at bounding box center [436, 219] width 15 height 15
type input "13/09/2025"
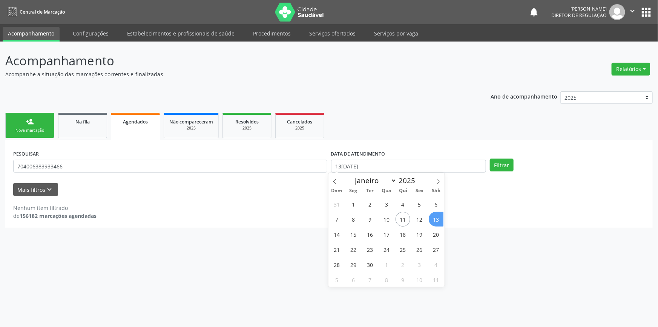
click at [440, 221] on span "13" at bounding box center [436, 219] width 15 height 15
click at [497, 168] on button "Filtrar" at bounding box center [502, 164] width 24 height 13
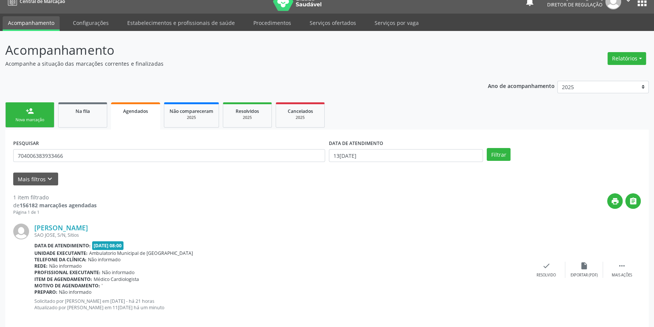
scroll to position [20, 0]
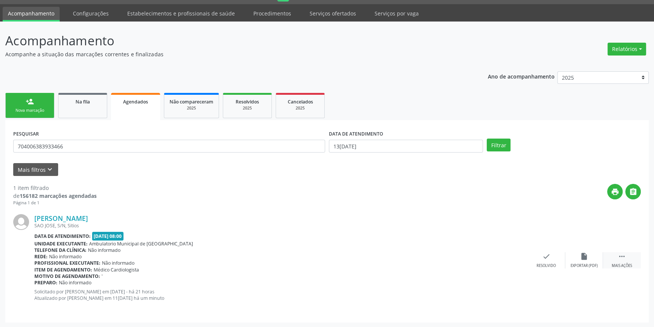
click at [615, 254] on div " Mais ações" at bounding box center [622, 260] width 38 height 16
click at [586, 258] on icon "edit" at bounding box center [584, 256] width 8 height 8
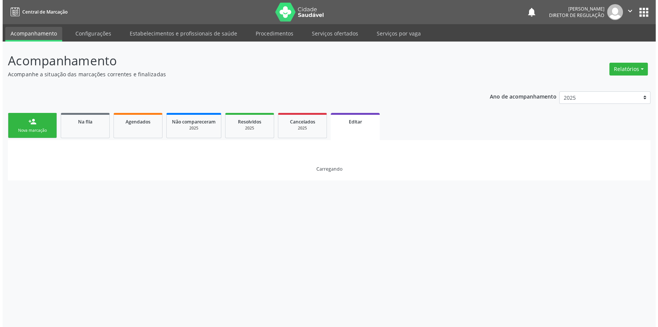
scroll to position [0, 0]
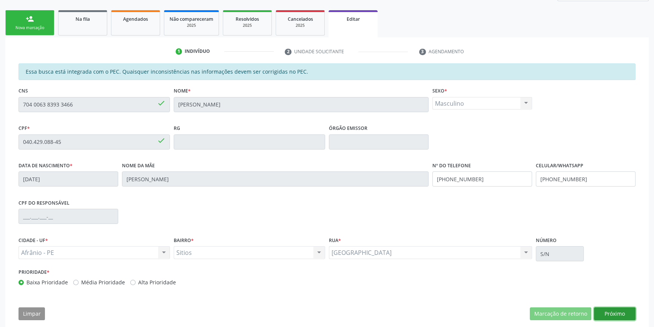
click at [607, 311] on button "Próximo" at bounding box center [615, 313] width 42 height 13
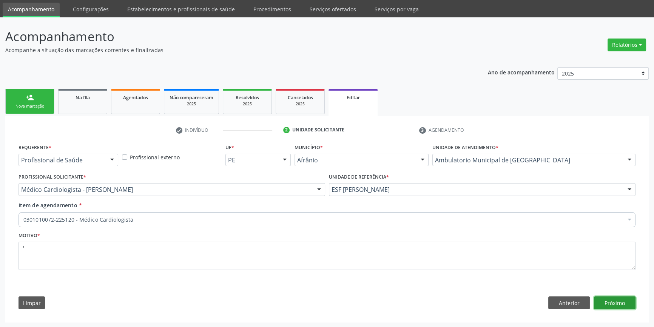
click at [631, 302] on button "Próximo" at bounding box center [615, 302] width 42 height 13
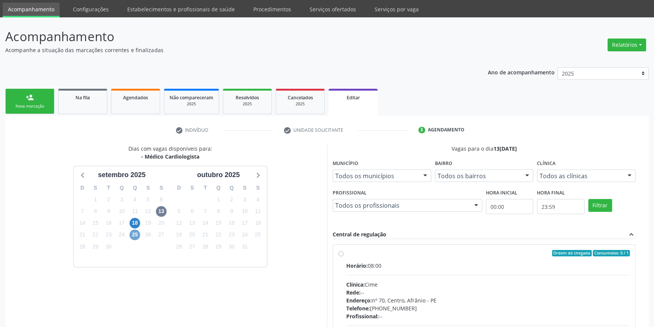
click at [136, 237] on span "25" at bounding box center [134, 234] width 11 height 11
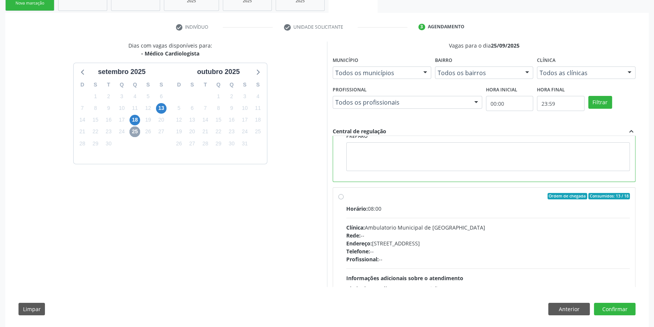
scroll to position [169, 0]
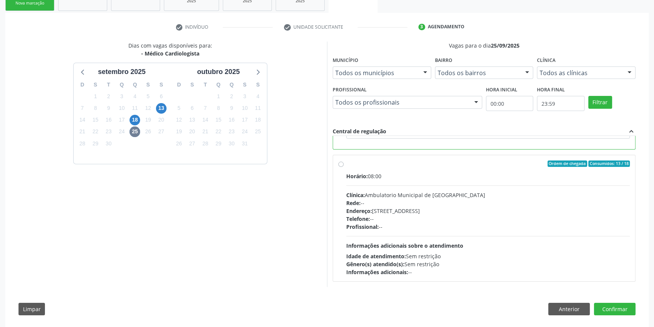
click at [430, 181] on div "Horário: 08:00 Clínica: Ambulatorio Municipal de Saude Rede: -- Endereço: A, nº…" at bounding box center [487, 224] width 283 height 104
click at [343, 167] on input "Ordem de chegada Consumidos: 13 / 18 Horário: 08:00 Clínica: Ambulatorio Munici…" at bounding box center [340, 163] width 5 height 7
radio input "false"
radio input "true"
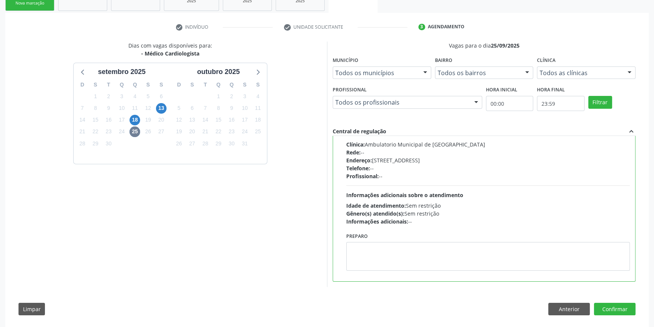
scroll to position [71, 0]
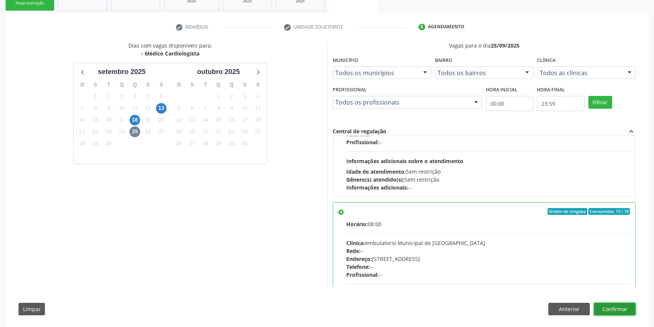
click at [608, 311] on button "Confirmar" at bounding box center [615, 309] width 42 height 13
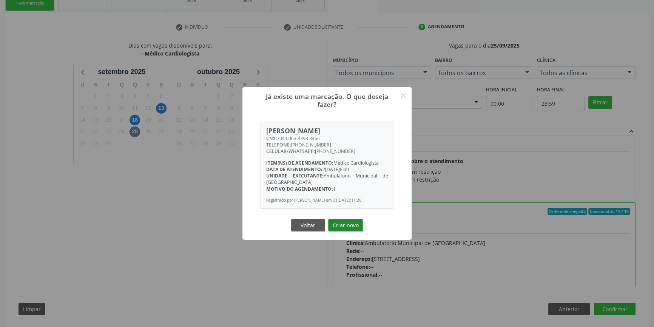
click at [352, 227] on button "Criar novo" at bounding box center [345, 225] width 35 height 13
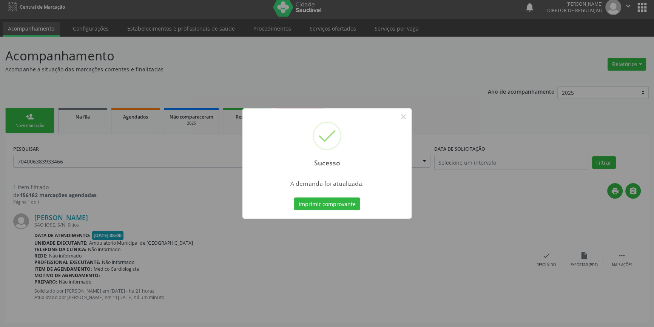
scroll to position [0, 0]
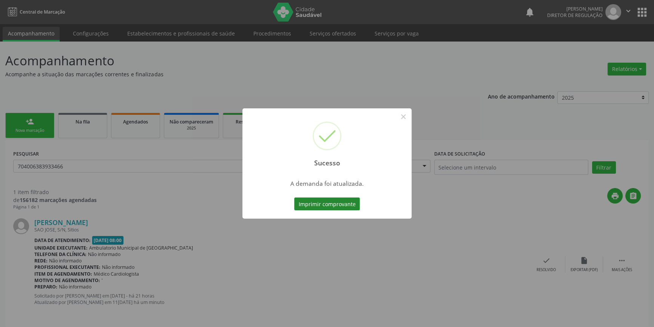
click at [345, 202] on button "Imprimir comprovante" at bounding box center [327, 203] width 66 height 13
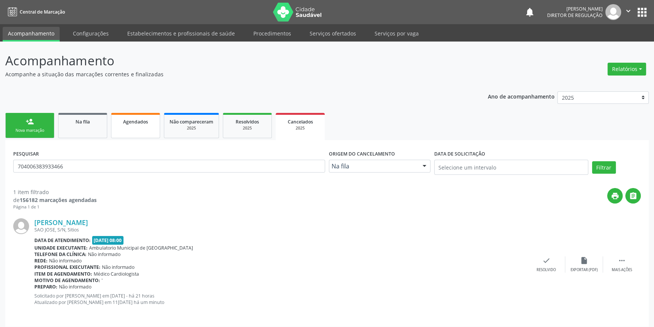
click at [139, 132] on link "Agendados" at bounding box center [135, 125] width 49 height 25
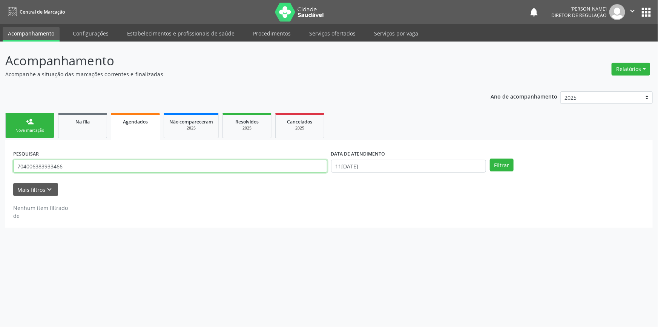
drag, startPoint x: 86, startPoint y: 166, endPoint x: 0, endPoint y: 166, distance: 85.7
click at [0, 166] on div "Acompanhamento Acompanhe a situação das marcações correntes e finalizadas Relat…" at bounding box center [329, 184] width 658 height 285
paste input "8 2086 9225 5643"
type input "708 2086 9225 5643"
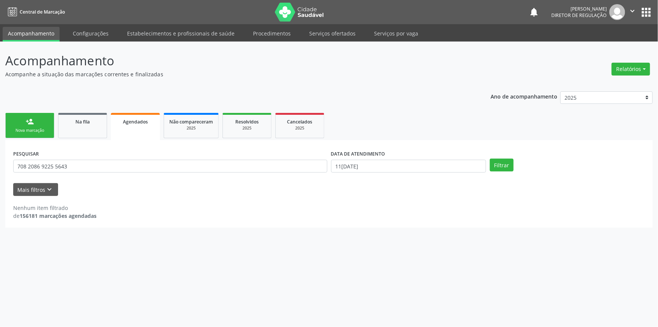
click at [418, 158] on div "DATA DE ATENDIMENTO" at bounding box center [408, 154] width 155 height 12
click at [409, 162] on input "11/09/2025" at bounding box center [408, 166] width 155 height 13
click at [437, 212] on span "13" at bounding box center [436, 219] width 15 height 15
type input "13/09/2025"
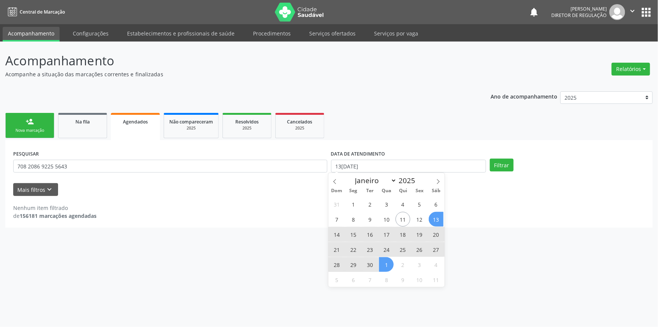
click at [379, 262] on span "1" at bounding box center [386, 264] width 15 height 15
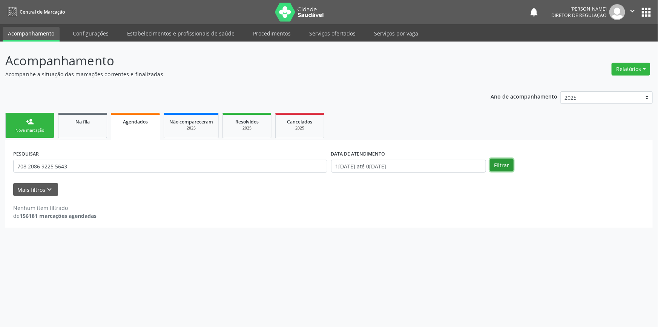
click at [506, 166] on button "Filtrar" at bounding box center [502, 164] width 24 height 13
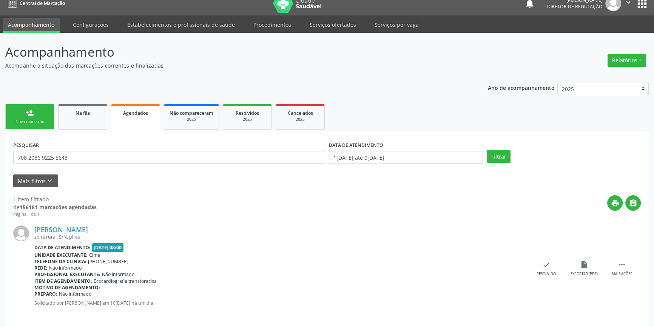
scroll to position [14, 0]
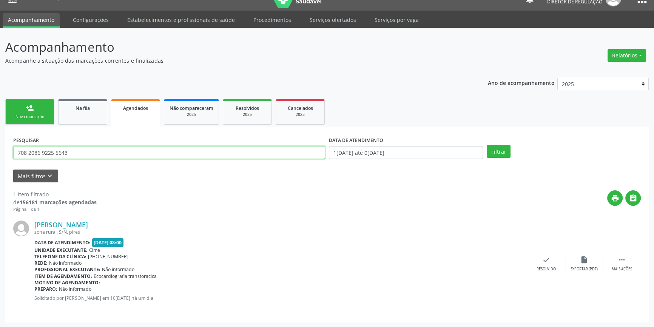
drag, startPoint x: 84, startPoint y: 151, endPoint x: 0, endPoint y: 158, distance: 84.5
click at [0, 158] on div "Acompanhamento Acompanhe a situação das marcações correntes e finalizadas Relat…" at bounding box center [327, 178] width 654 height 300
type input "704006383933466"
click at [502, 154] on button "Filtrar" at bounding box center [498, 151] width 24 height 13
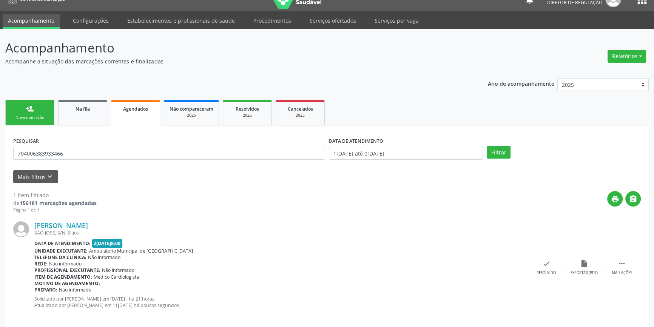
scroll to position [20, 0]
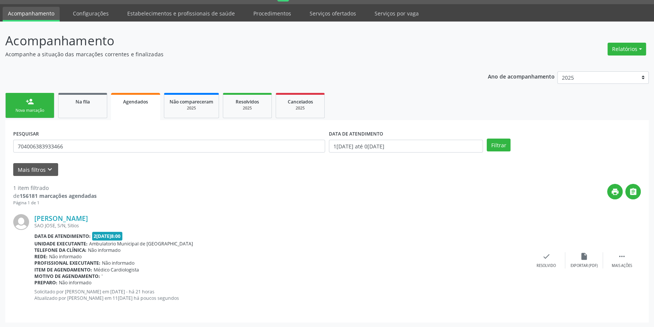
click at [41, 112] on div "Nova marcação" at bounding box center [30, 111] width 38 height 6
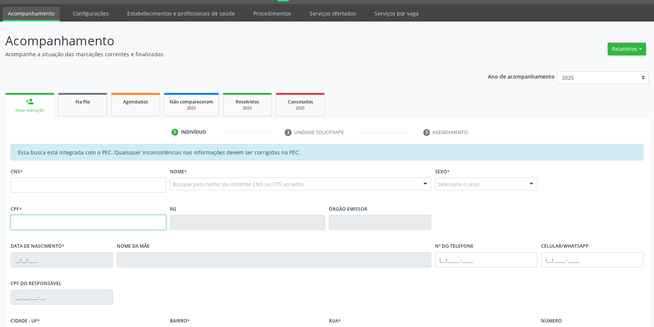
click at [66, 222] on input "text" at bounding box center [88, 222] width 155 height 15
type input "011.870.475-38"
type input "705 0046 8227 9454"
type input "28/01/1976"
type input "Isabel da Silva Coelho"
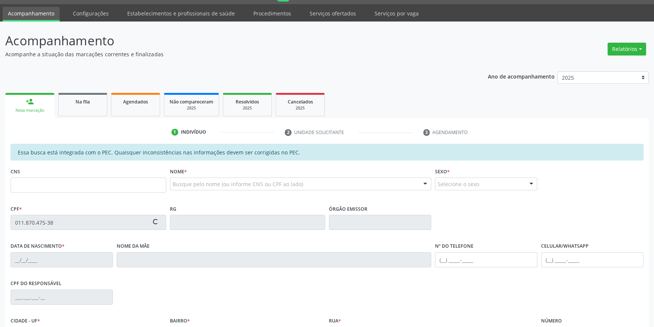
type input "(87) 98802-8556"
type input "002.095.135-35"
type input "S/N"
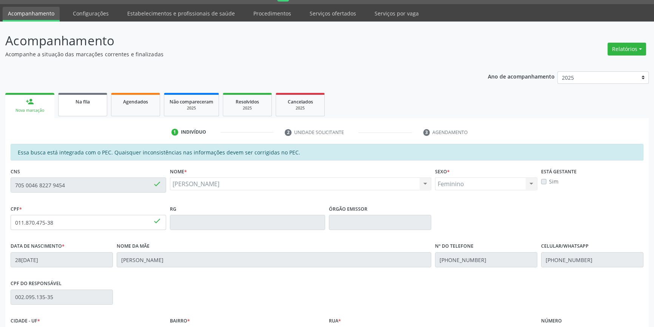
click at [89, 107] on link "Na fila" at bounding box center [82, 104] width 49 height 23
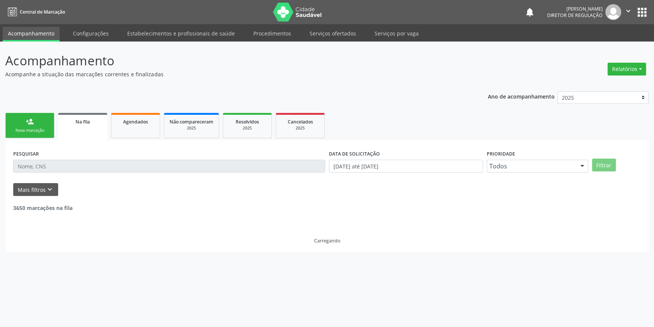
scroll to position [0, 0]
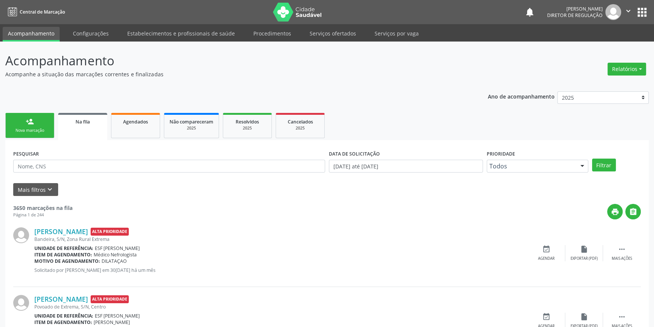
click at [51, 121] on link "person_add Nova marcação" at bounding box center [29, 125] width 49 height 25
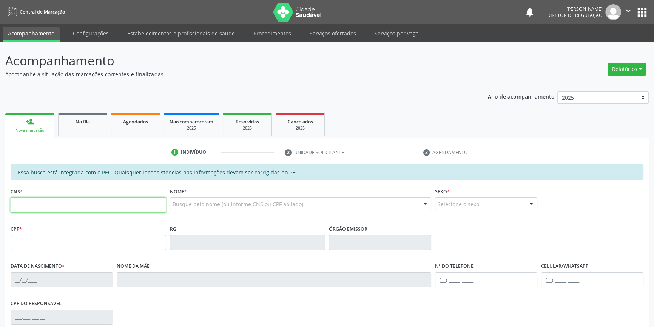
click at [57, 210] on input "text" at bounding box center [88, 204] width 155 height 15
type input "700 0073 2287 3003"
type input "01/10/1985"
type input "S/N"
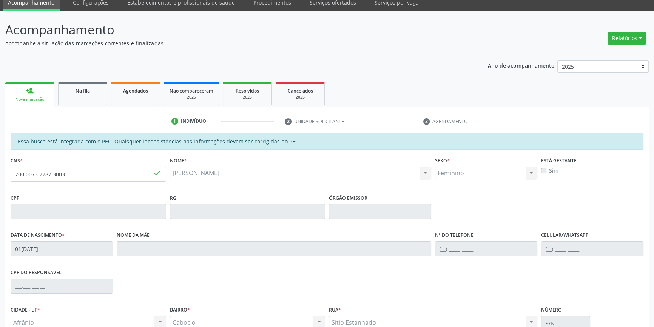
scroll to position [103, 0]
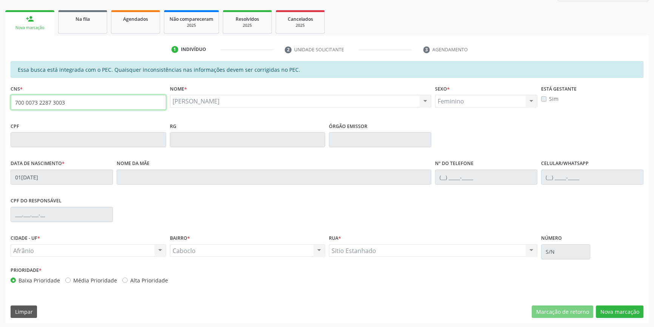
drag, startPoint x: 112, startPoint y: 103, endPoint x: 0, endPoint y: 103, distance: 112.1
click at [0, 103] on div "Acompanhamento Acompanhe a situação das marcações correntes e finalizadas Relat…" at bounding box center [327, 133] width 654 height 389
click at [5, 171] on div "Acompanhamento Acompanhe a situação das marcações correntes e finalizadas Relat…" at bounding box center [327, 133] width 654 height 389
drag, startPoint x: 84, startPoint y: 109, endPoint x: 89, endPoint y: 106, distance: 5.6
click at [84, 108] on input "700 0073 2287 3003" at bounding box center [88, 102] width 155 height 15
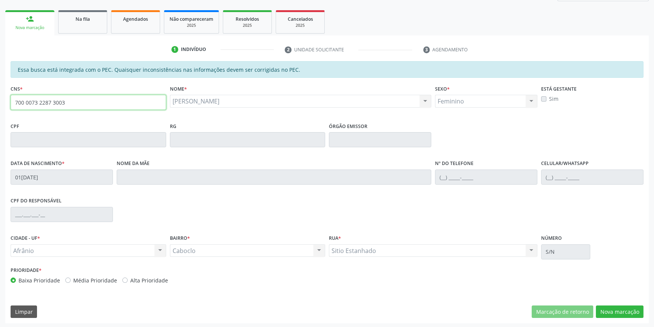
drag, startPoint x: 89, startPoint y: 106, endPoint x: 0, endPoint y: 101, distance: 88.4
click at [0, 101] on div "Acompanhamento Acompanhe a situação das marcações correntes e finalizadas Relat…" at bounding box center [327, 133] width 654 height 389
type input "701 0058 3381 8098"
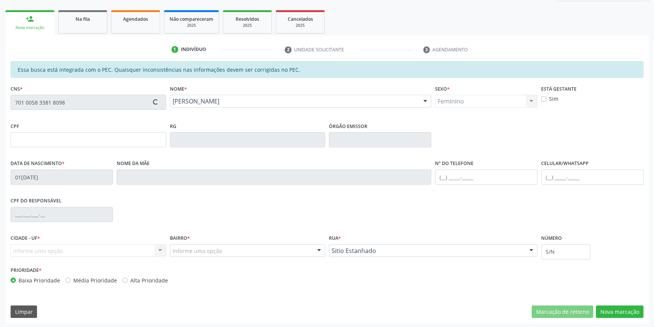
type input "946.116.294-49"
type input "25/03/1972"
type input "Maria Pereira de Carvalho"
type input "(87) 98831-1714"
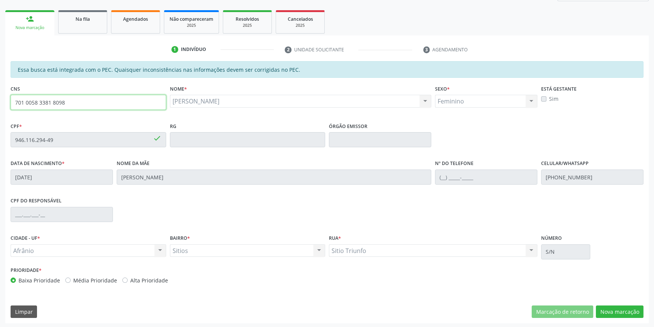
drag, startPoint x: 77, startPoint y: 103, endPoint x: 0, endPoint y: 102, distance: 77.4
click at [0, 102] on div "Acompanhamento Acompanhe a situação das marcações correntes e finalizadas Relat…" at bounding box center [327, 133] width 654 height 389
